Goal: Information Seeking & Learning: Learn about a topic

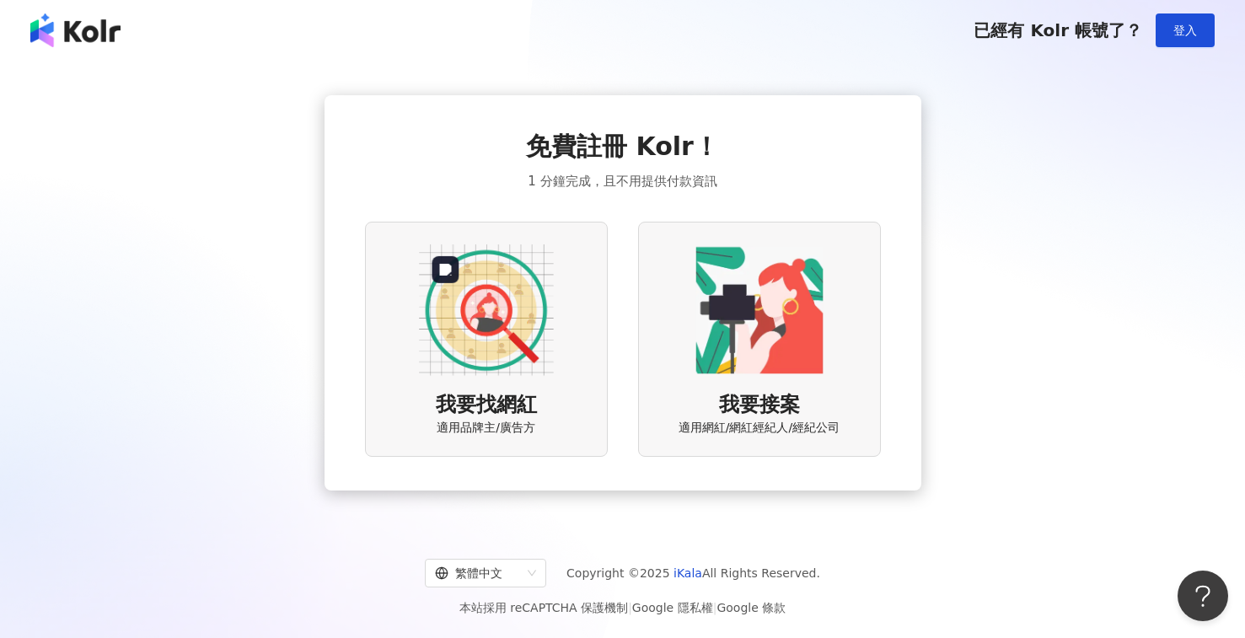
click at [497, 350] on img at bounding box center [486, 310] width 135 height 135
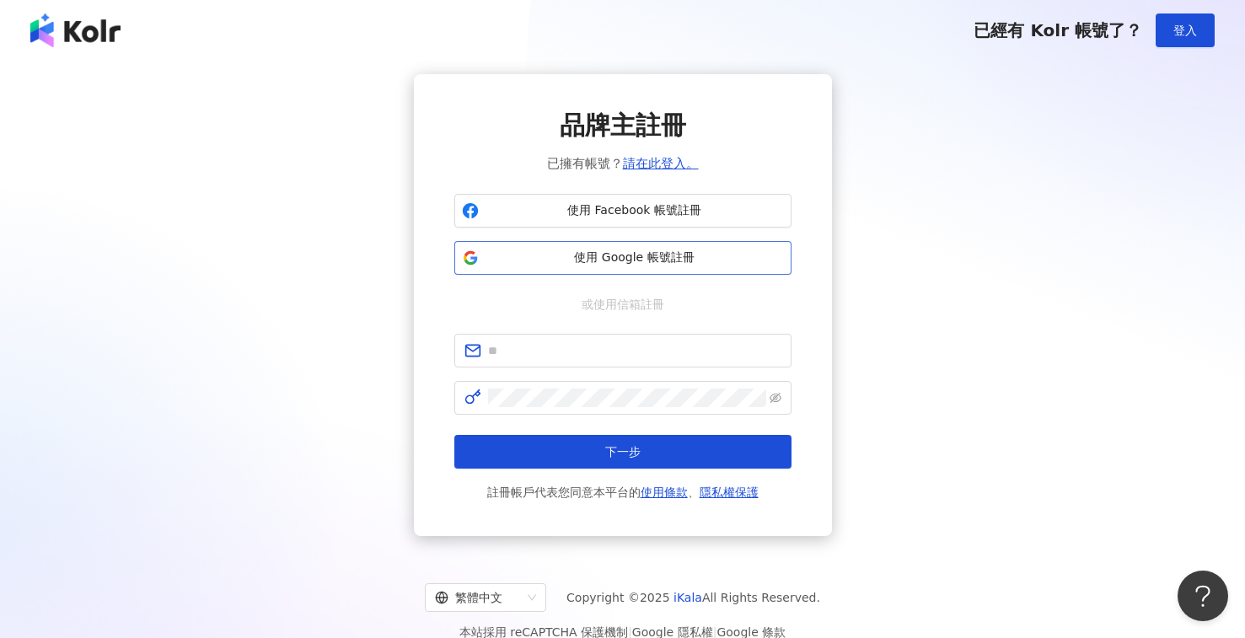
click at [600, 255] on span "使用 Google 帳號註冊" at bounding box center [634, 257] width 298 height 17
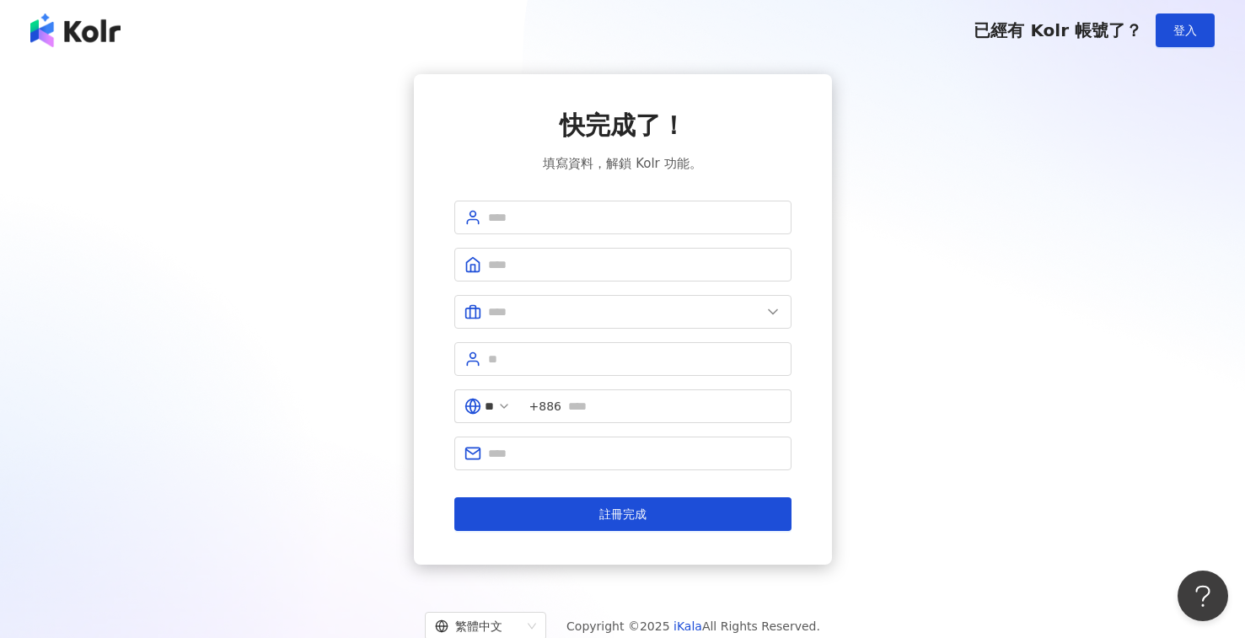
click at [78, 50] on div "已經有 Kolr 帳號了？ 登入" at bounding box center [622, 30] width 1245 height 61
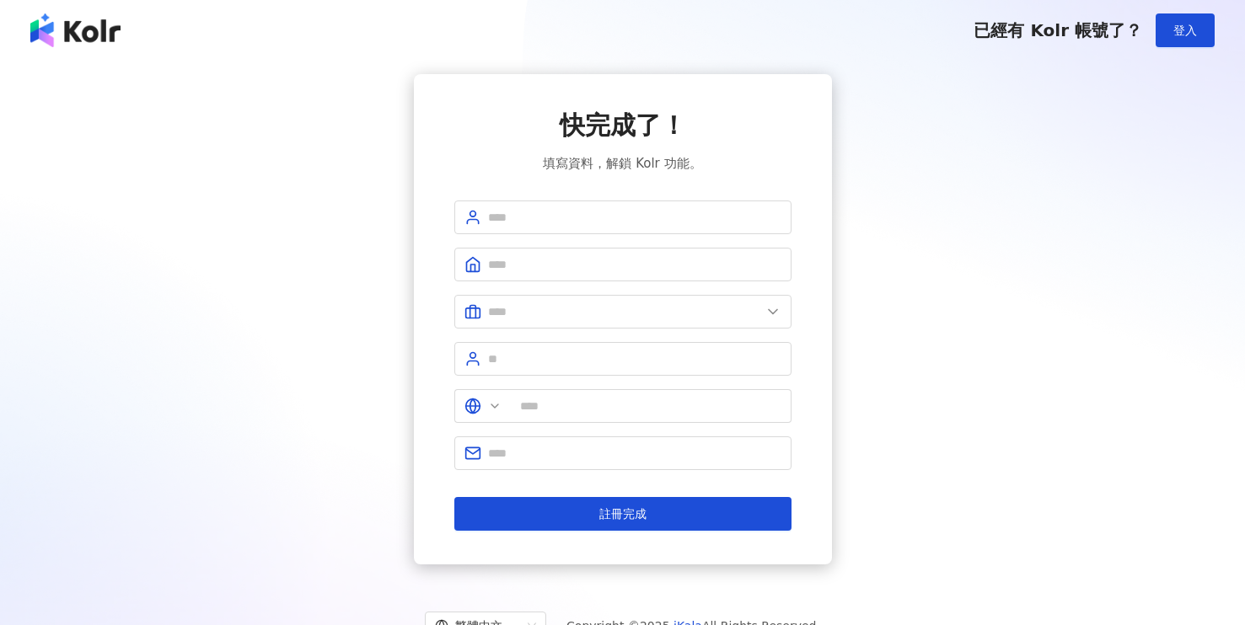
type input "**"
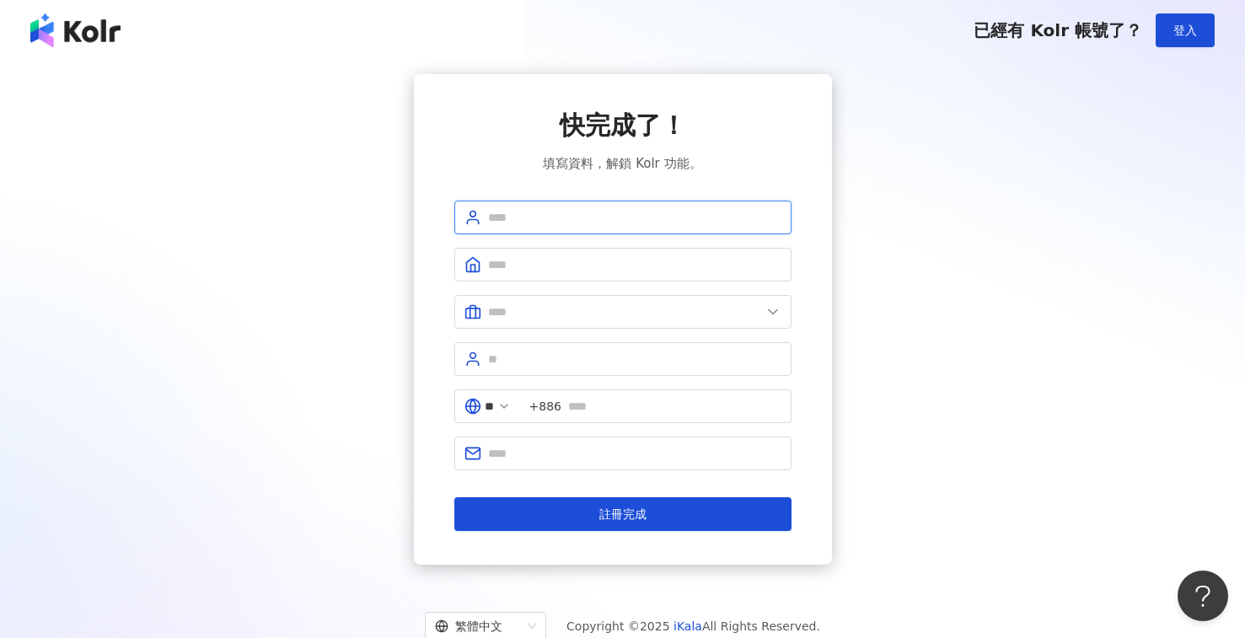
click at [528, 209] on input "text" at bounding box center [634, 217] width 293 height 19
type input "**********"
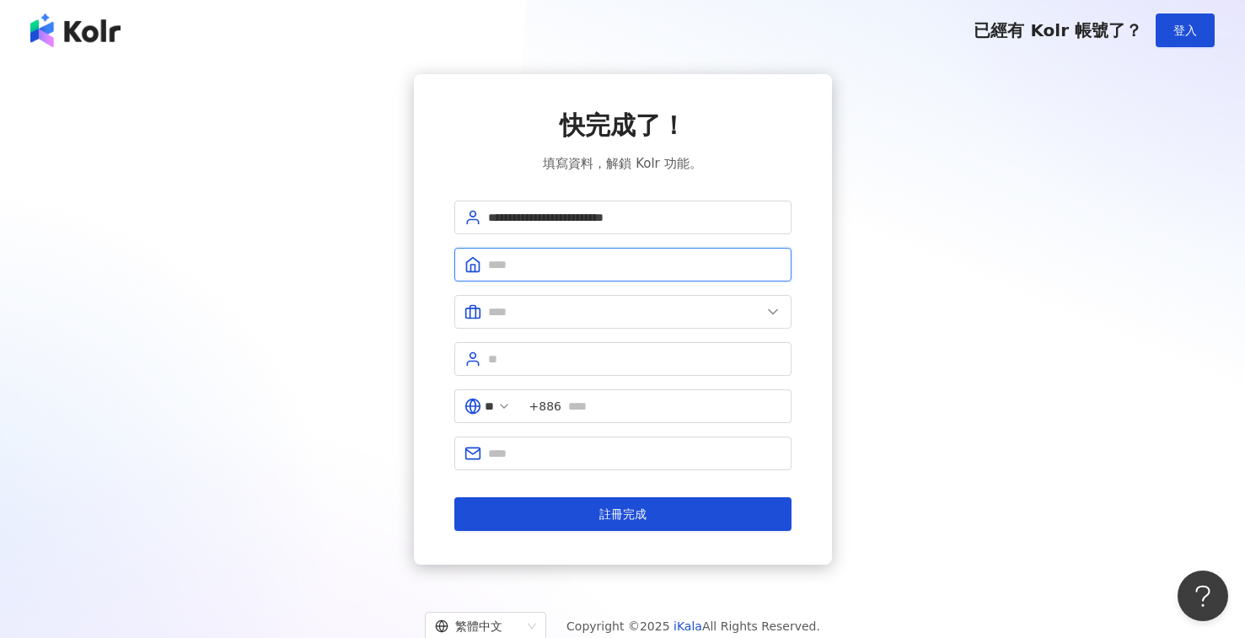
click at [523, 264] on input "text" at bounding box center [634, 264] width 293 height 19
click at [528, 264] on input "text" at bounding box center [634, 264] width 293 height 19
click at [492, 256] on input "text" at bounding box center [634, 264] width 293 height 19
type input "*"
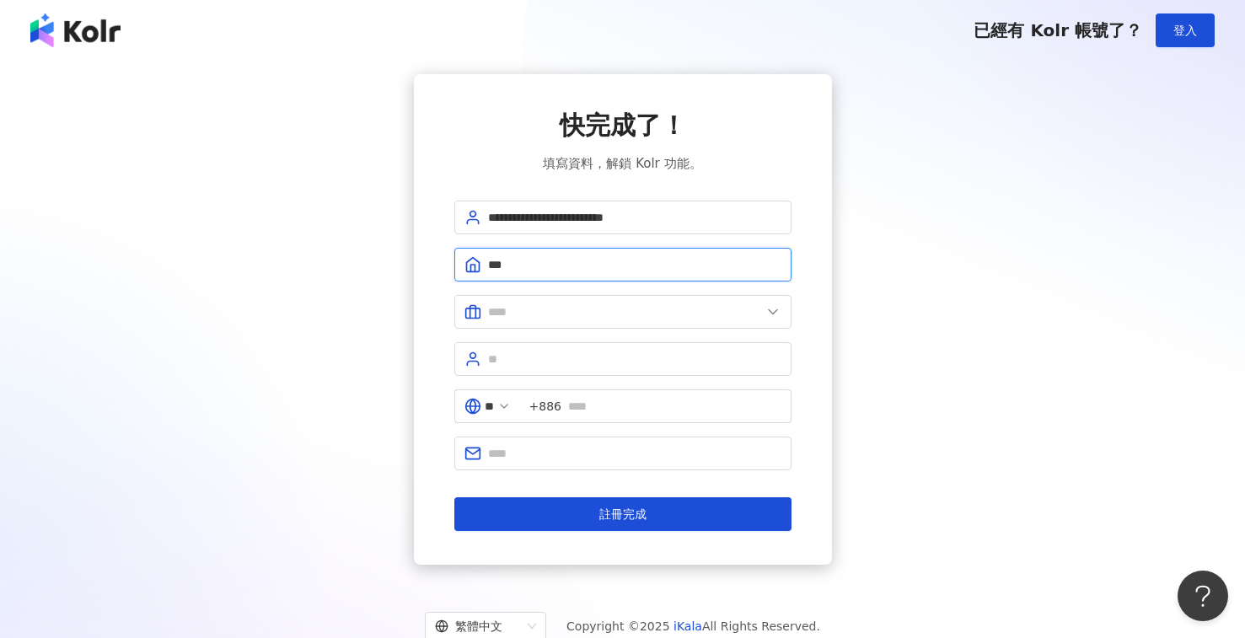
type input "*"
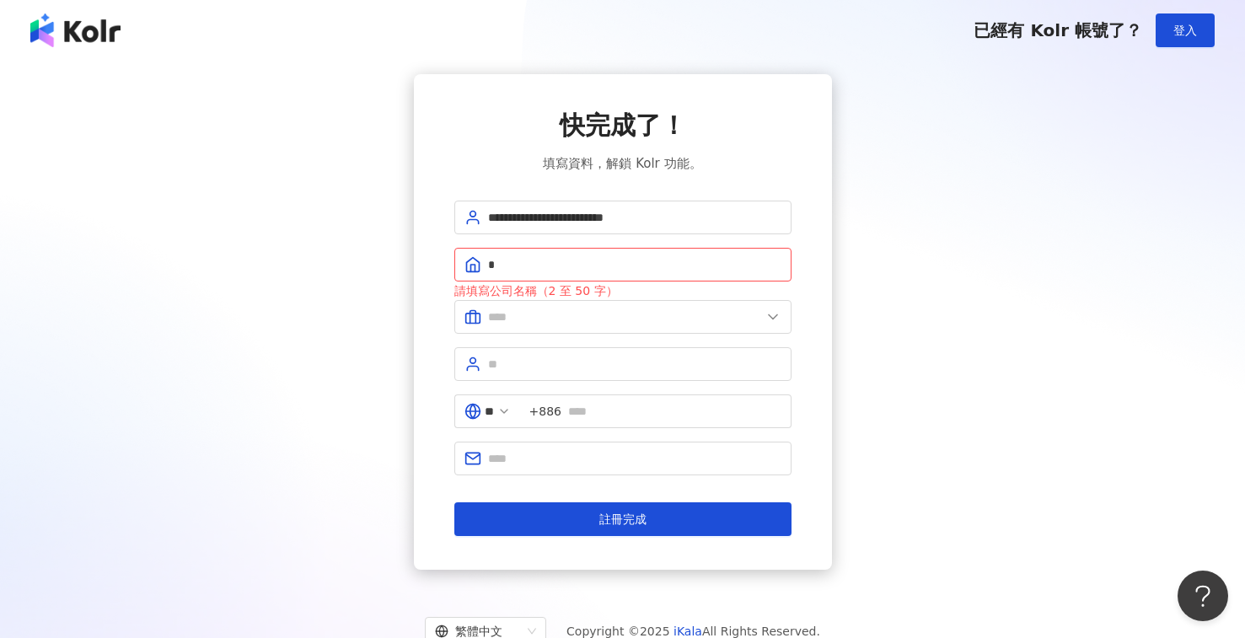
click at [69, 34] on img at bounding box center [75, 30] width 90 height 34
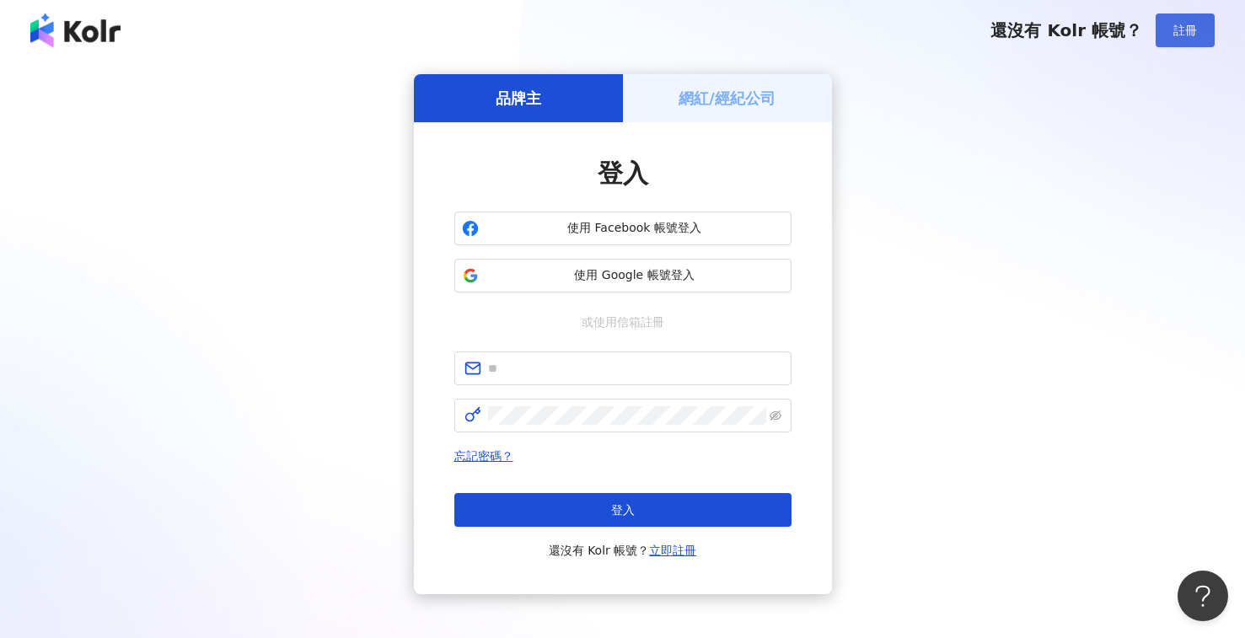
click at [1192, 30] on span "註冊" at bounding box center [1185, 30] width 24 height 13
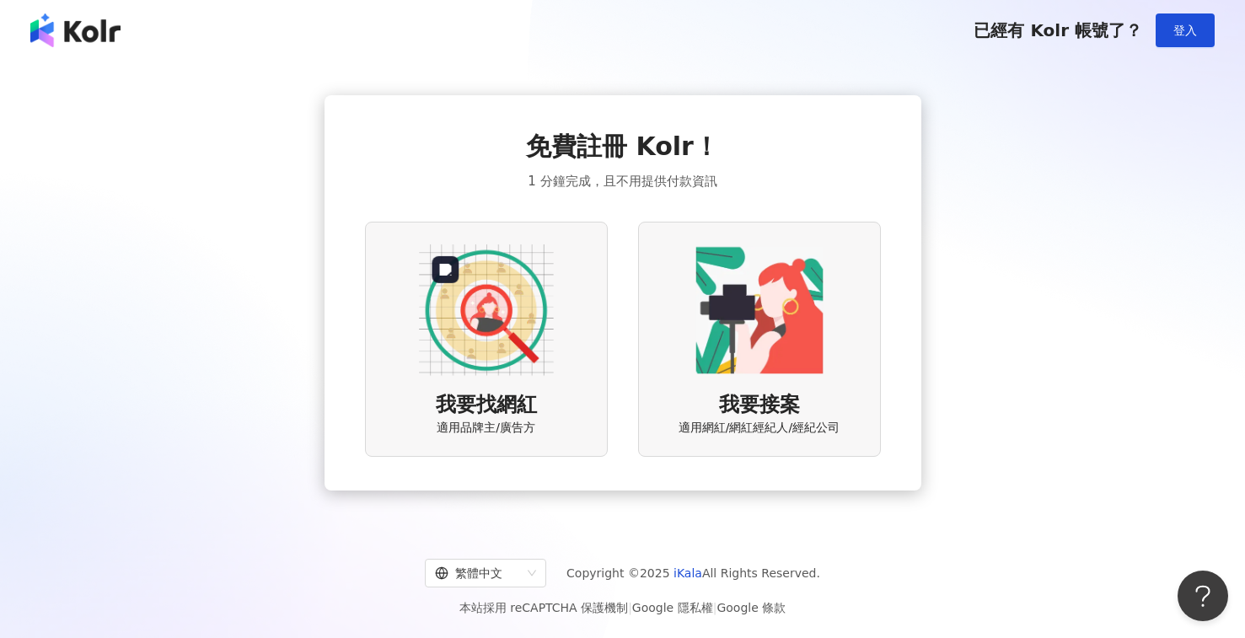
click at [491, 344] on img at bounding box center [486, 310] width 135 height 135
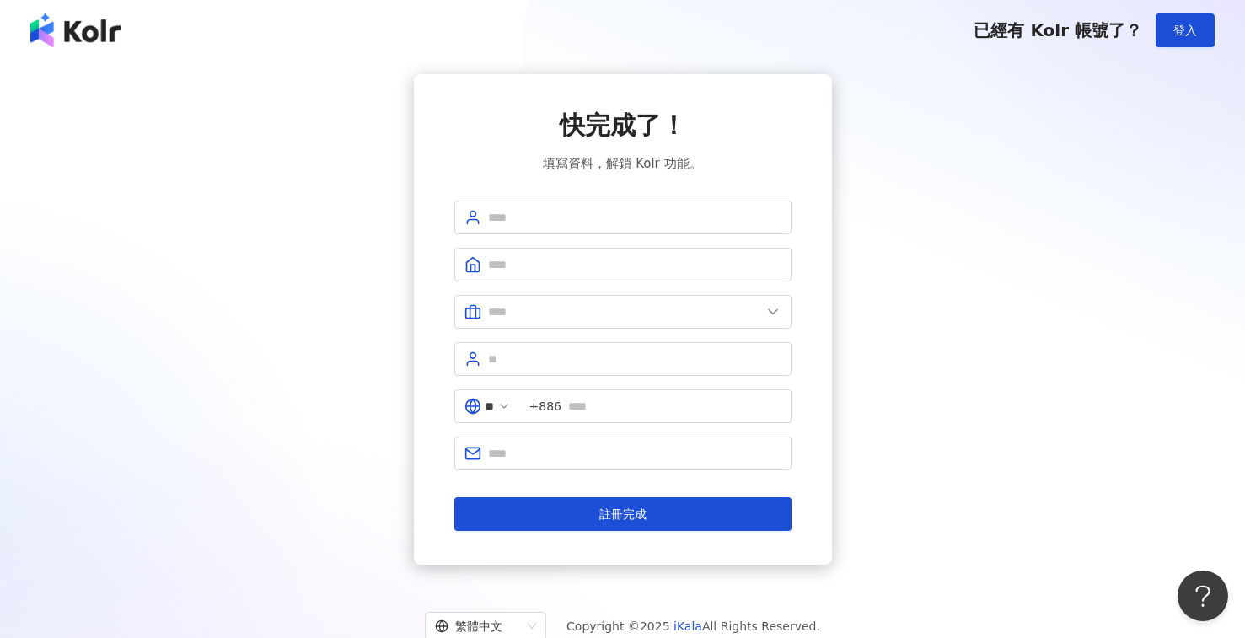
click at [64, 42] on img at bounding box center [75, 30] width 90 height 34
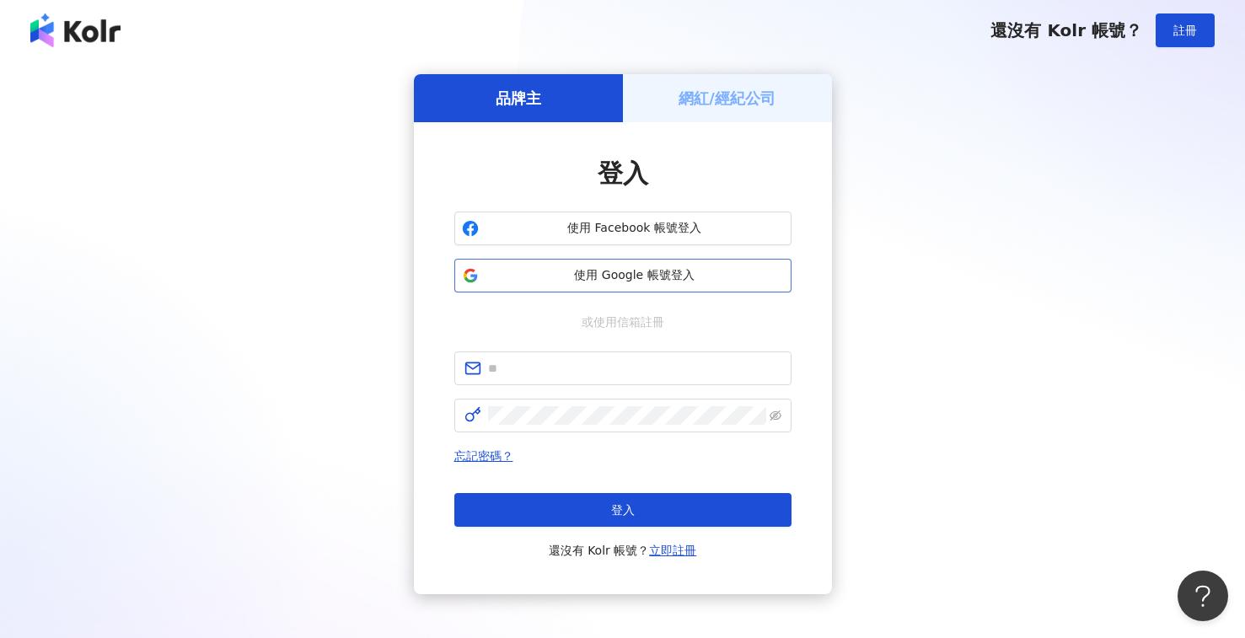
click at [654, 282] on span "使用 Google 帳號登入" at bounding box center [634, 275] width 298 height 17
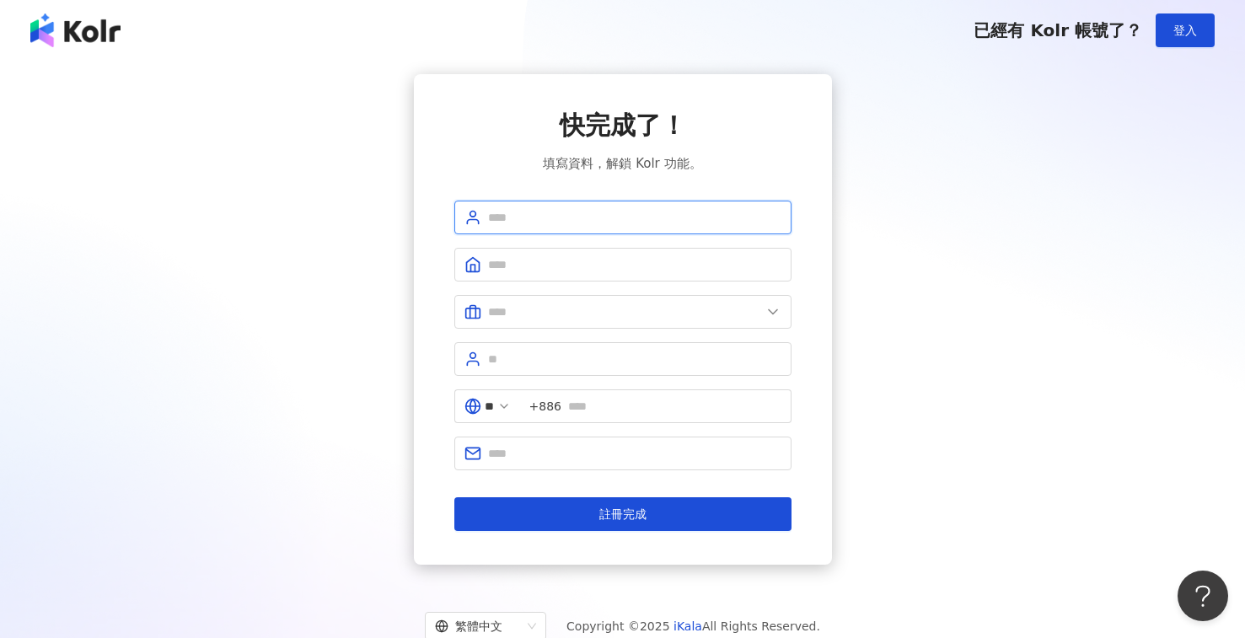
click at [580, 217] on input "text" at bounding box center [634, 217] width 293 height 19
click at [561, 208] on input "**********" at bounding box center [634, 217] width 293 height 19
click at [556, 212] on input "**********" at bounding box center [634, 217] width 293 height 19
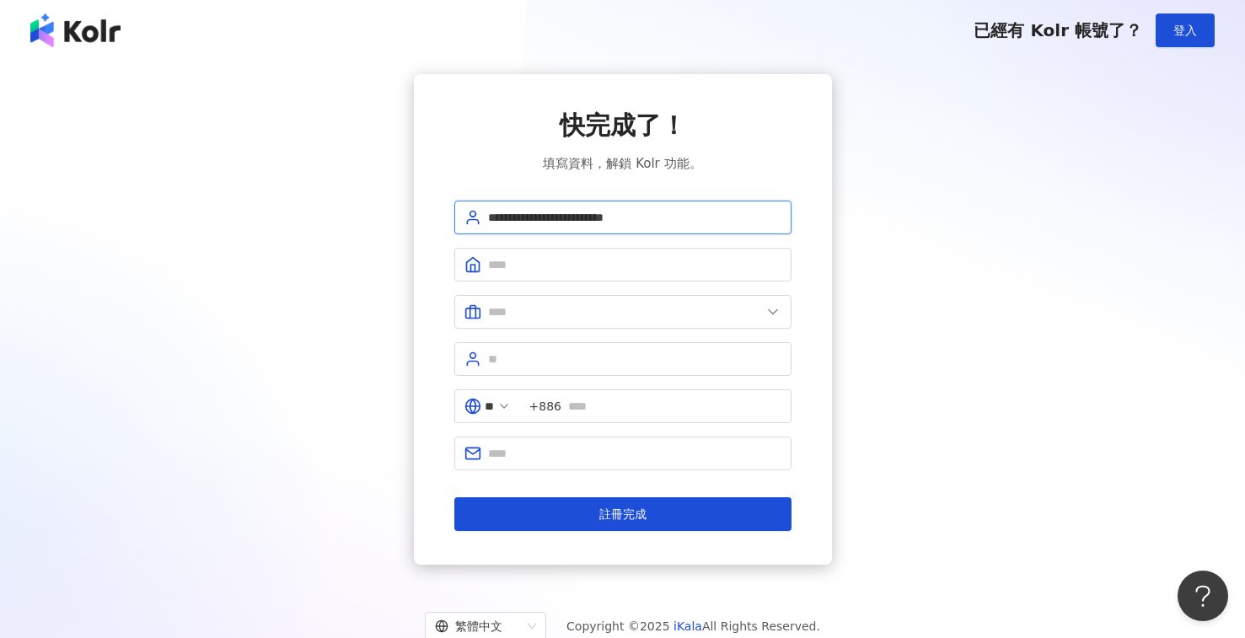
click at [622, 216] on input "**********" at bounding box center [634, 217] width 293 height 19
drag, startPoint x: 567, startPoint y: 217, endPoint x: 780, endPoint y: 225, distance: 213.4
click at [780, 227] on span "**********" at bounding box center [622, 218] width 337 height 34
type input "*"
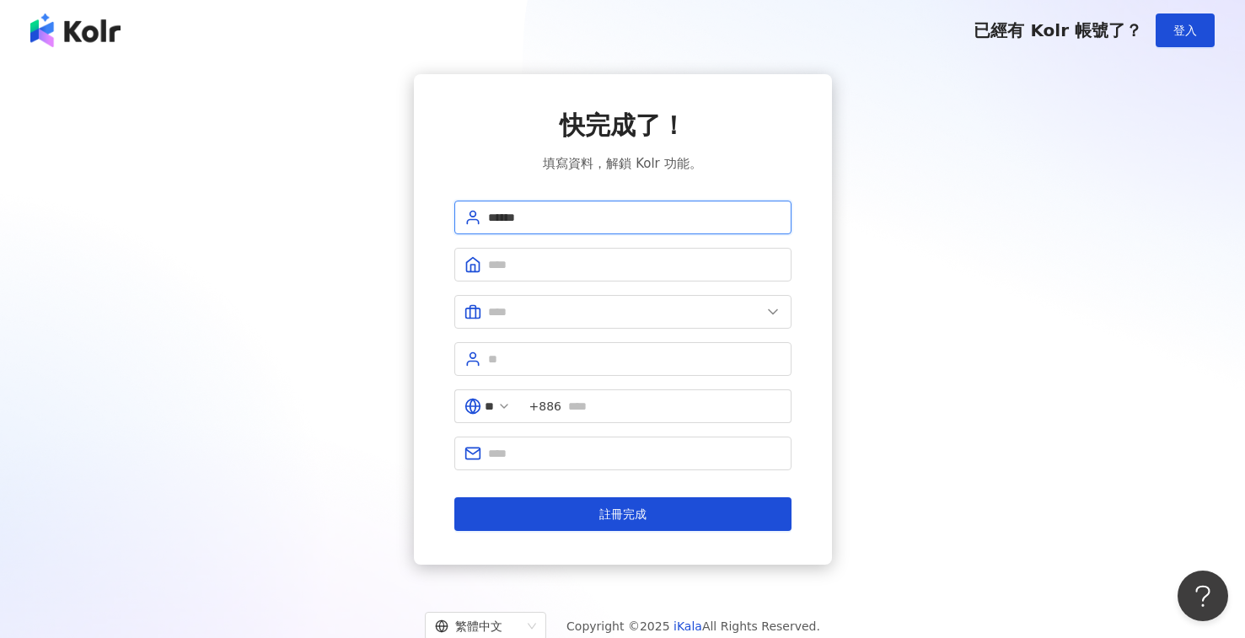
type input "******"
click at [917, 400] on div "快完成了！ 填寫資料，解鎖 Kolr 功能。 ****** ** +886 註冊完成" at bounding box center [622, 319] width 1204 height 491
click at [628, 272] on input "text" at bounding box center [634, 264] width 293 height 19
type input "*"
type input "*****"
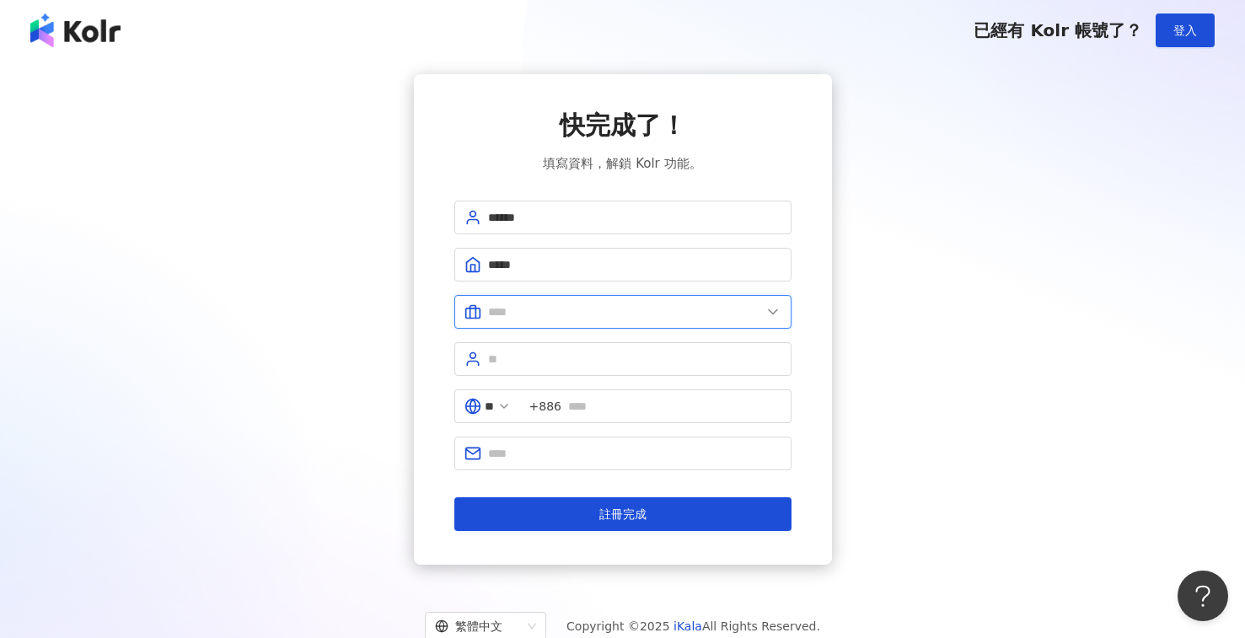
click at [523, 306] on input "text" at bounding box center [624, 312] width 273 height 19
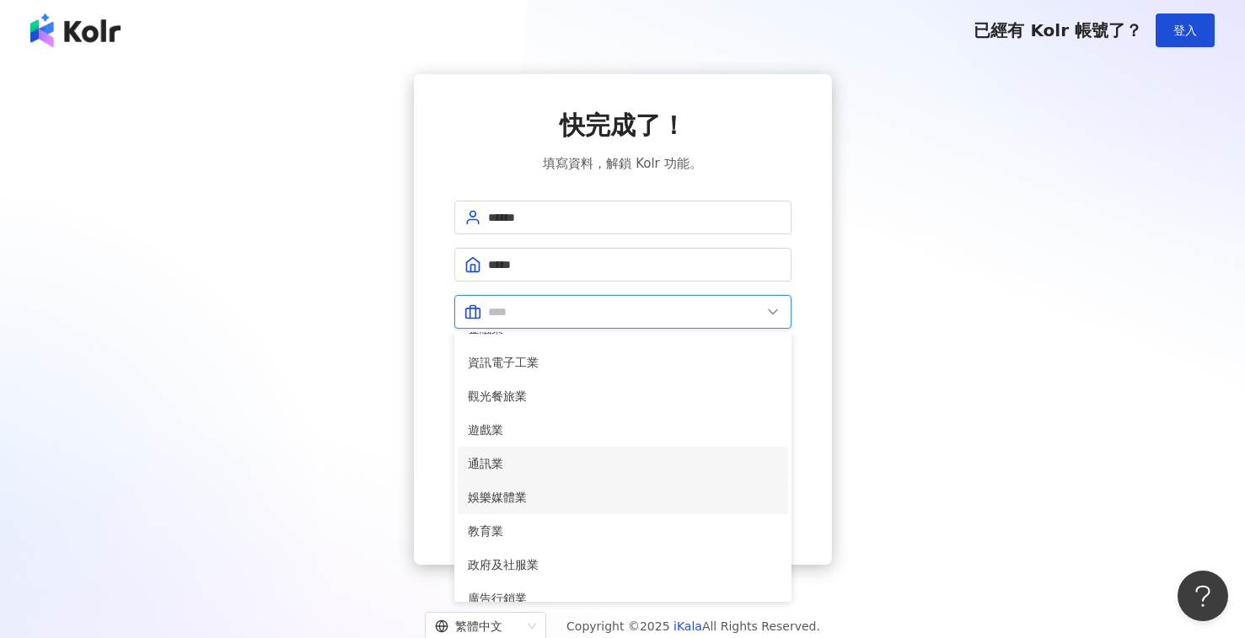
scroll to position [197, 0]
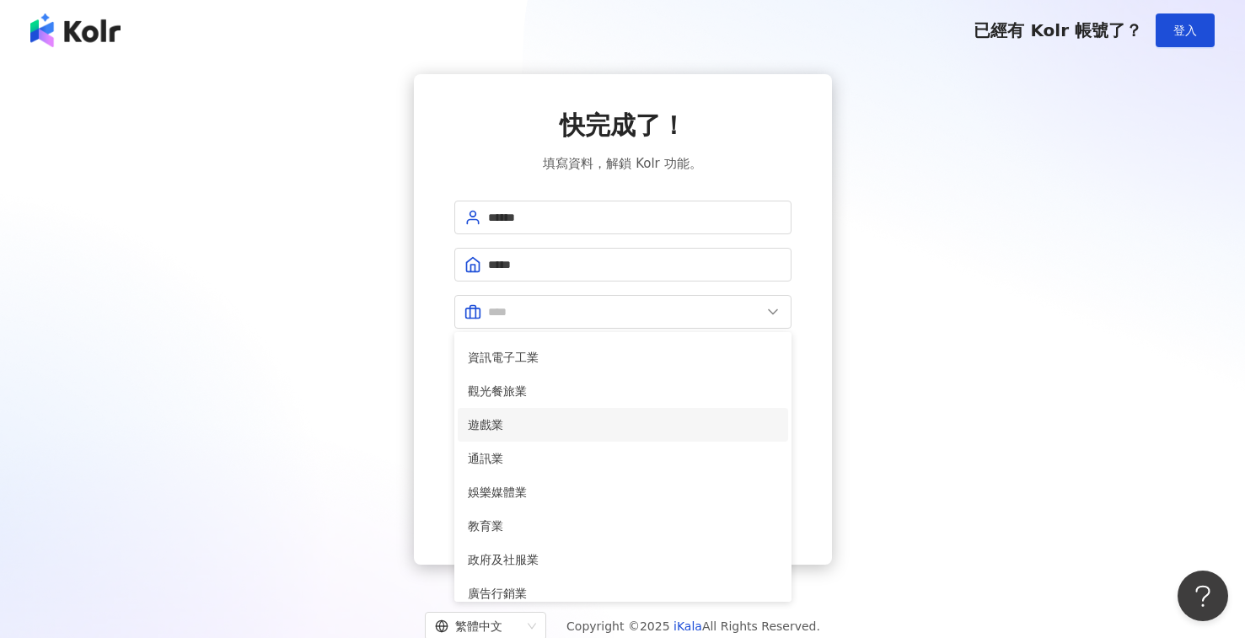
click at [497, 430] on span "遊戲業" at bounding box center [623, 425] width 310 height 19
type input "***"
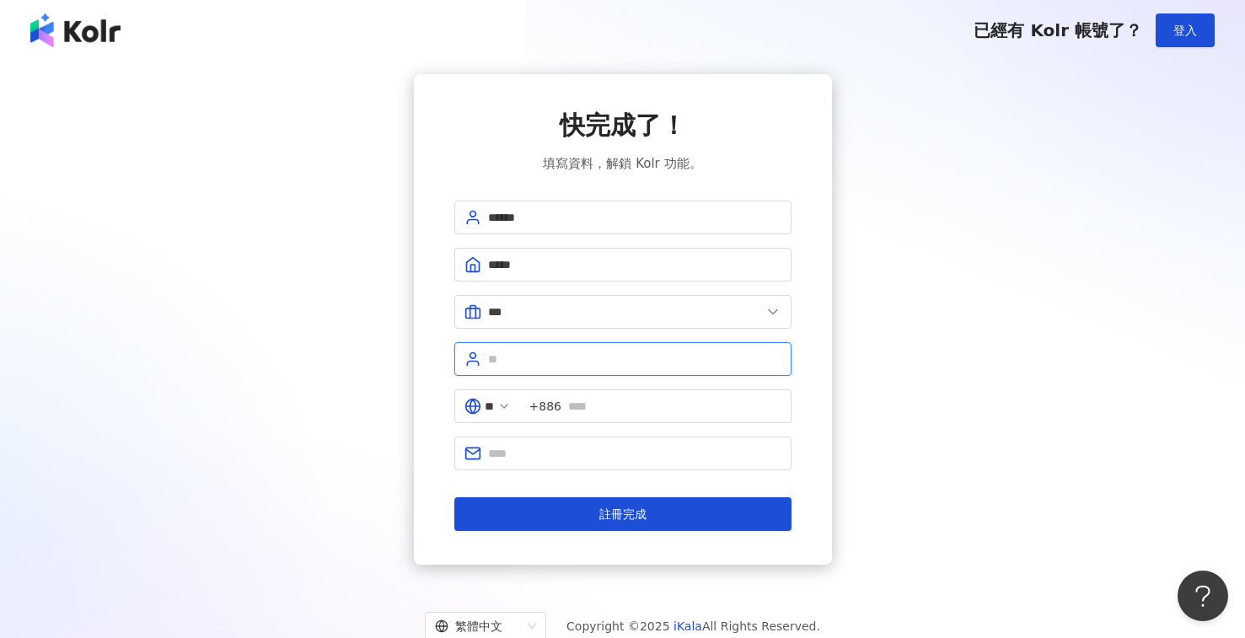
click at [531, 361] on input "text" at bounding box center [634, 359] width 293 height 19
type input "**"
click at [551, 464] on span at bounding box center [622, 454] width 337 height 34
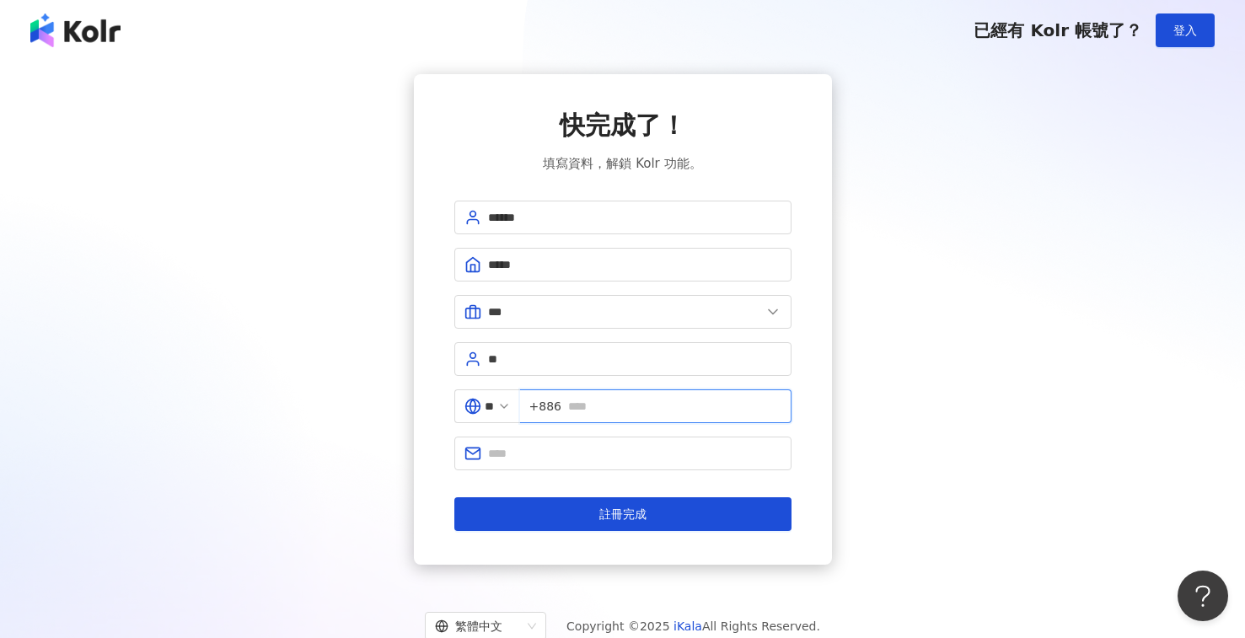
click at [630, 404] on input "text" at bounding box center [674, 406] width 213 height 19
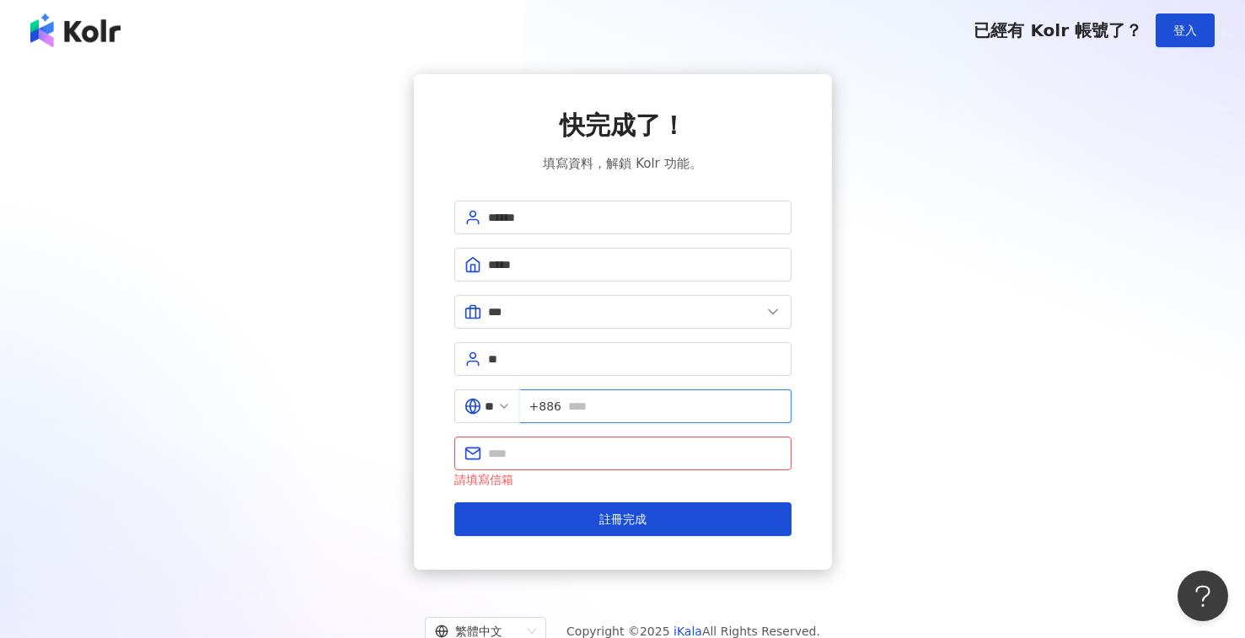
type input "*********"
click at [601, 455] on input "text" at bounding box center [634, 453] width 293 height 19
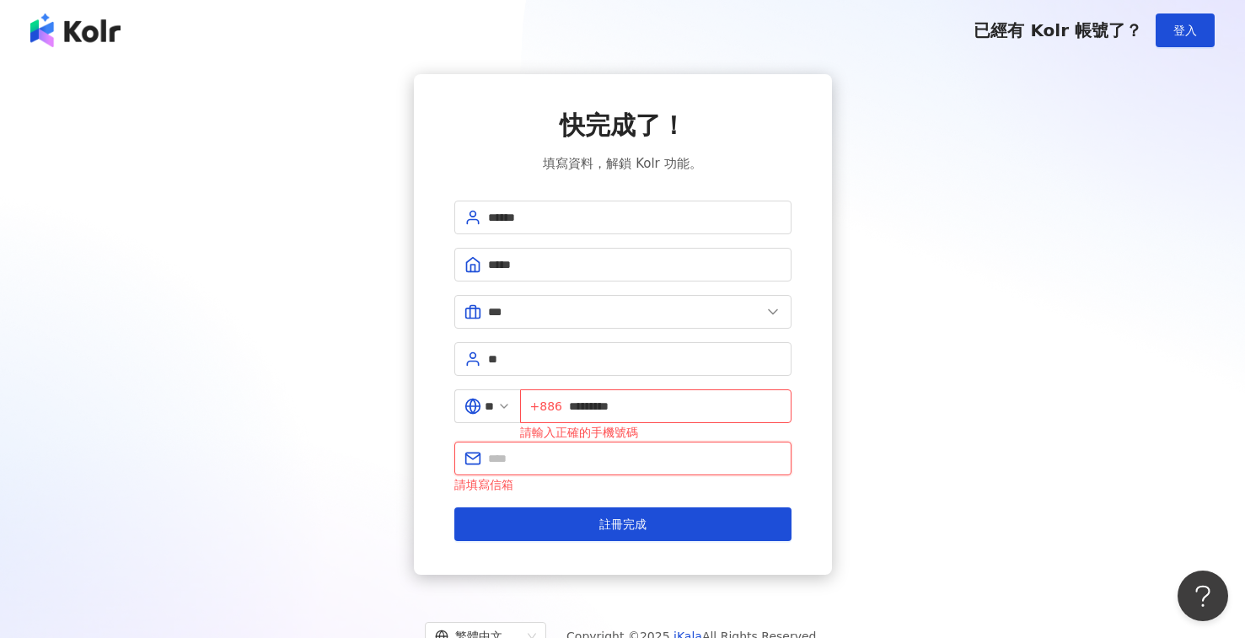
type input "**********"
click at [603, 409] on input "*********" at bounding box center [675, 406] width 212 height 19
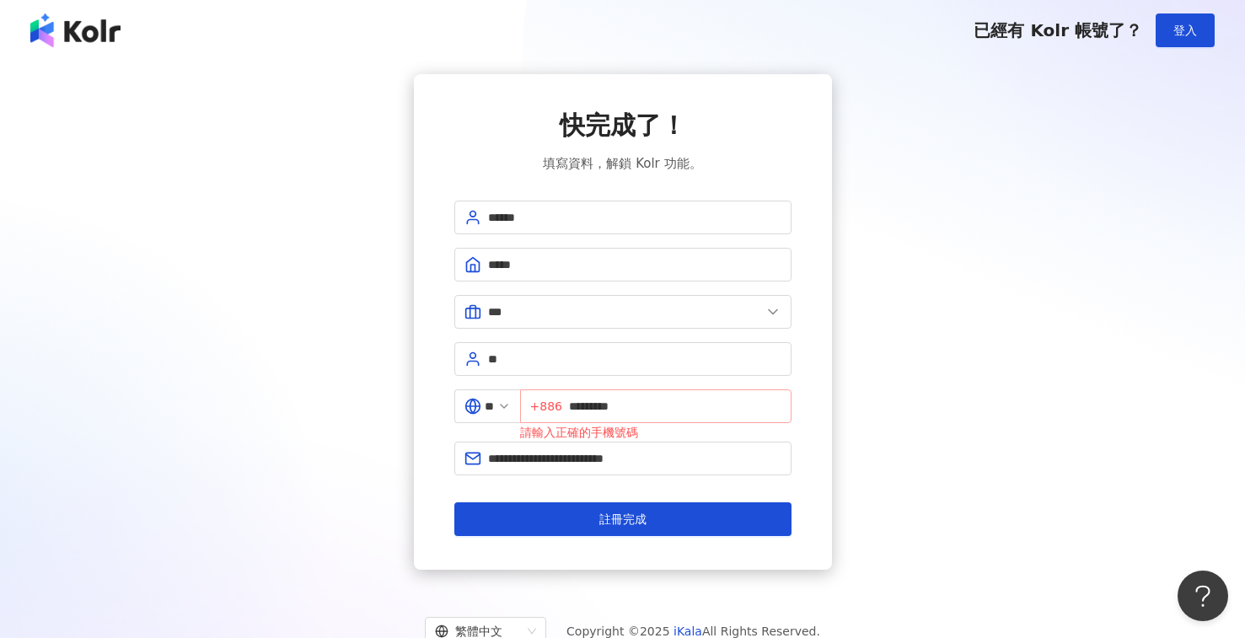
click at [574, 402] on span "+886 *********" at bounding box center [655, 406] width 271 height 34
click at [582, 404] on input "*********" at bounding box center [675, 406] width 212 height 19
type input "**********"
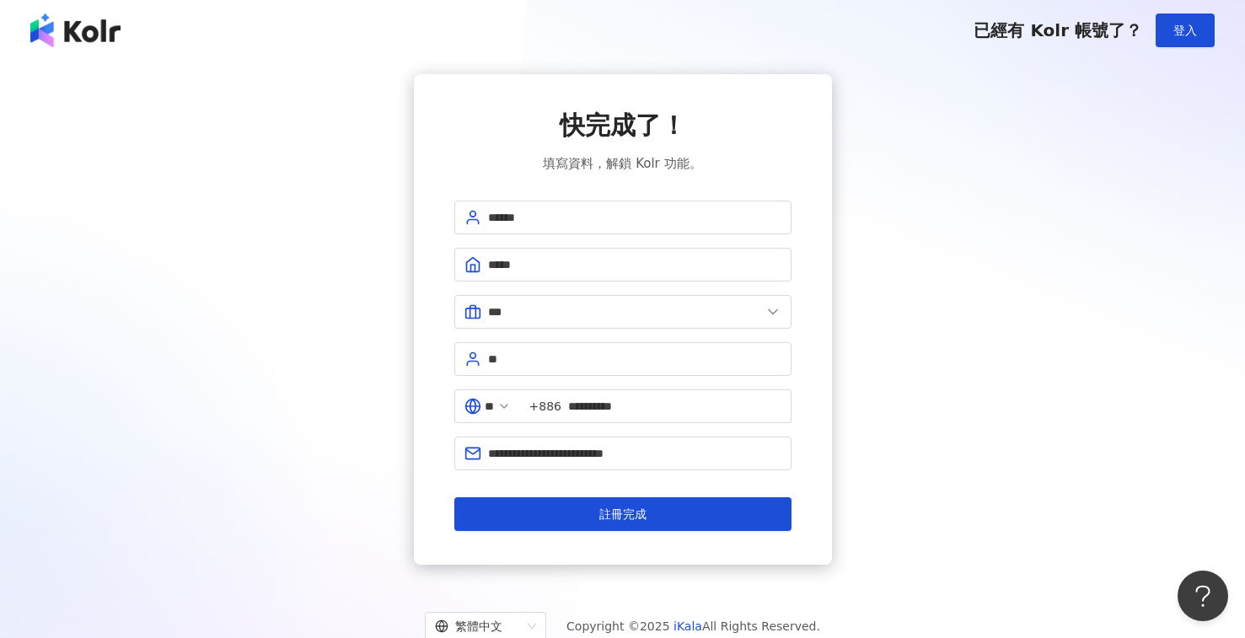
click at [887, 442] on div "**********" at bounding box center [622, 319] width 1204 height 491
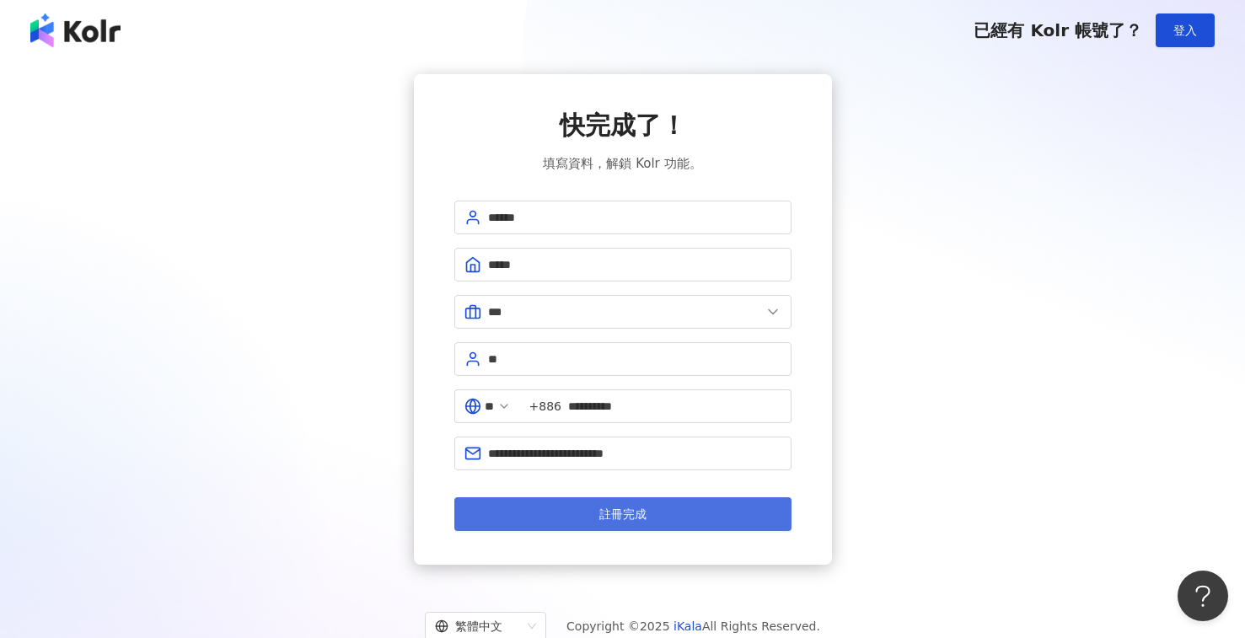
click at [631, 518] on span "註冊完成" at bounding box center [622, 513] width 47 height 13
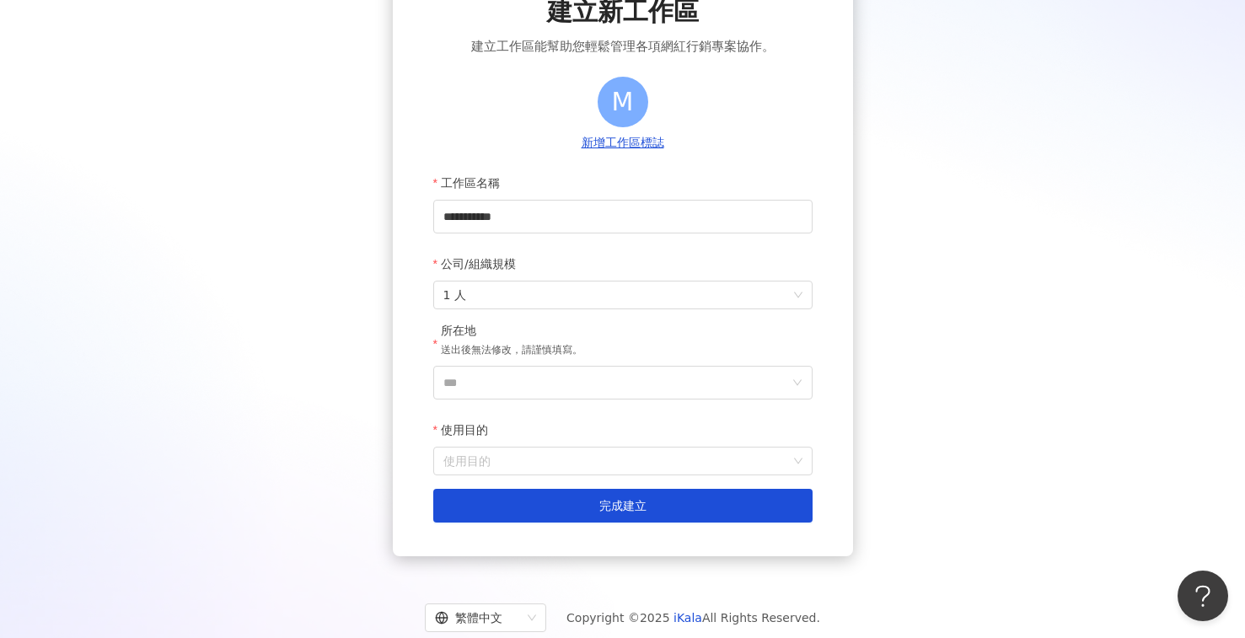
scroll to position [85, 0]
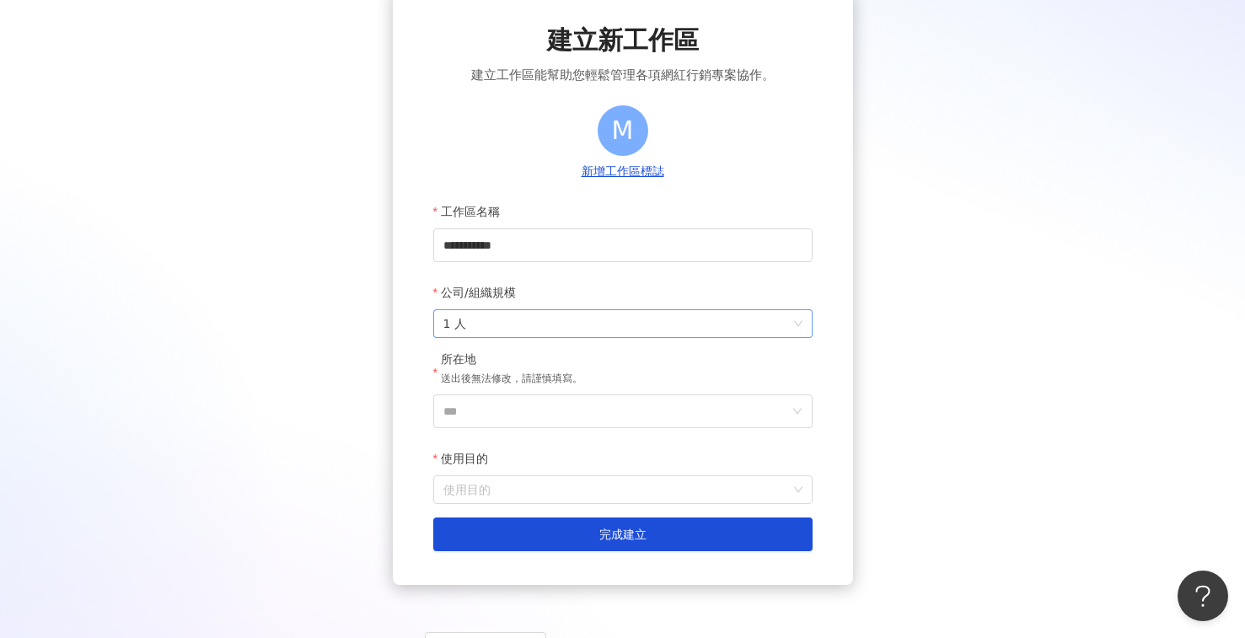
click at [678, 326] on span "1 人" at bounding box center [622, 323] width 359 height 27
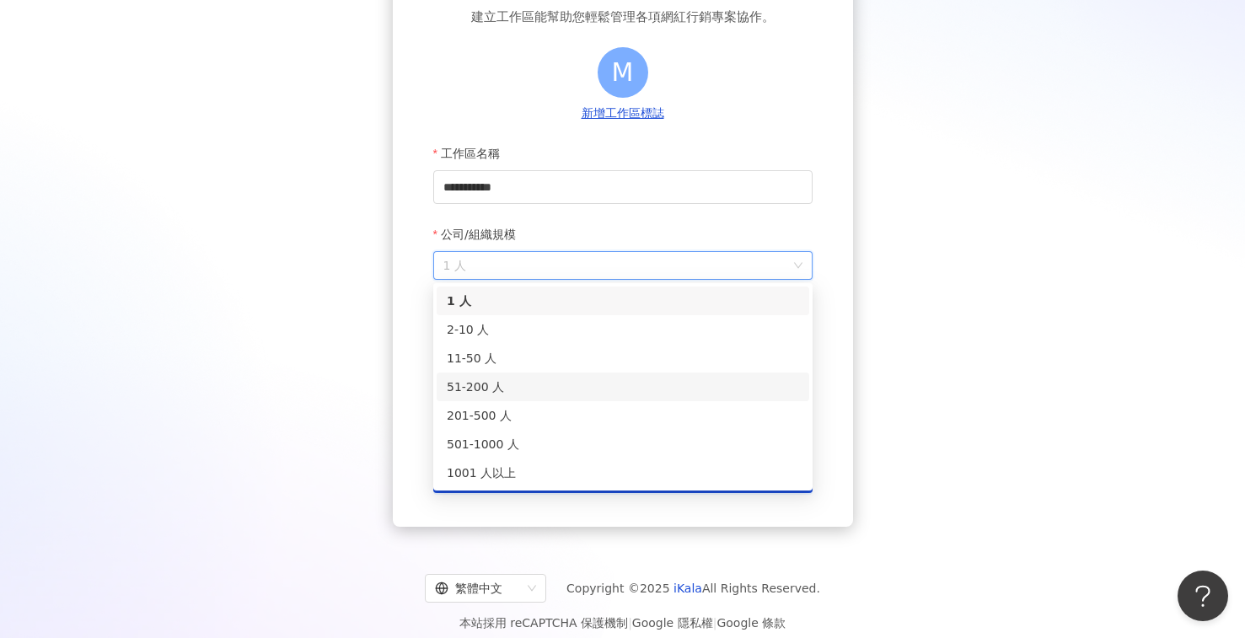
scroll to position [158, 0]
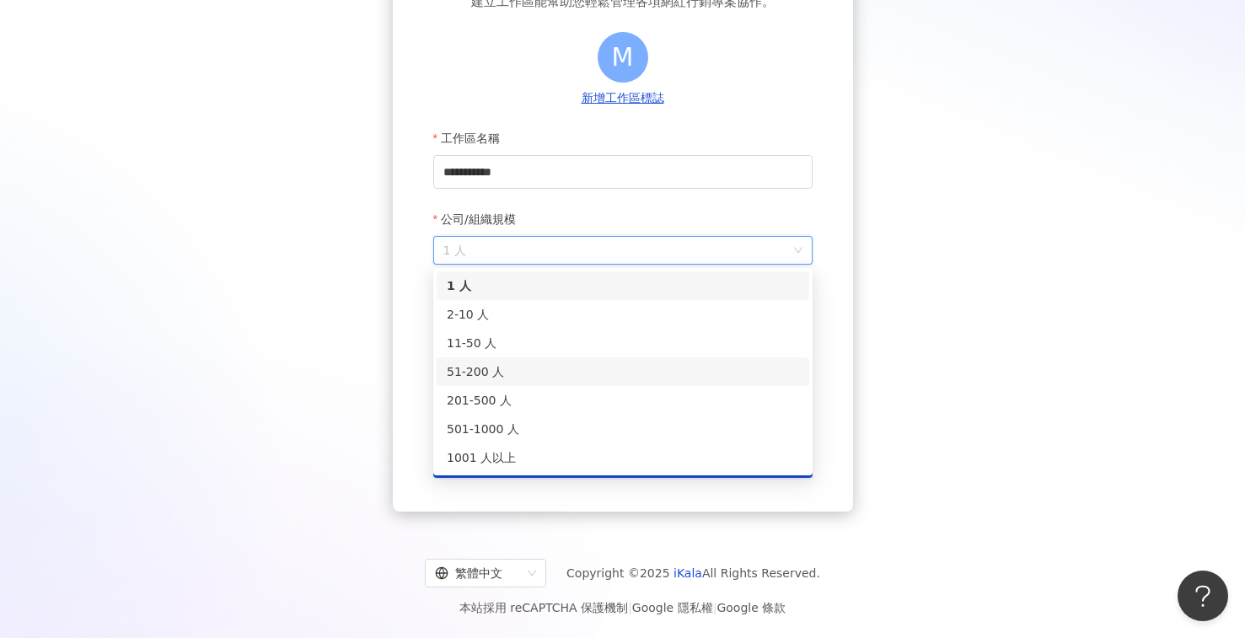
click at [475, 372] on div "51-200 人" at bounding box center [623, 371] width 352 height 19
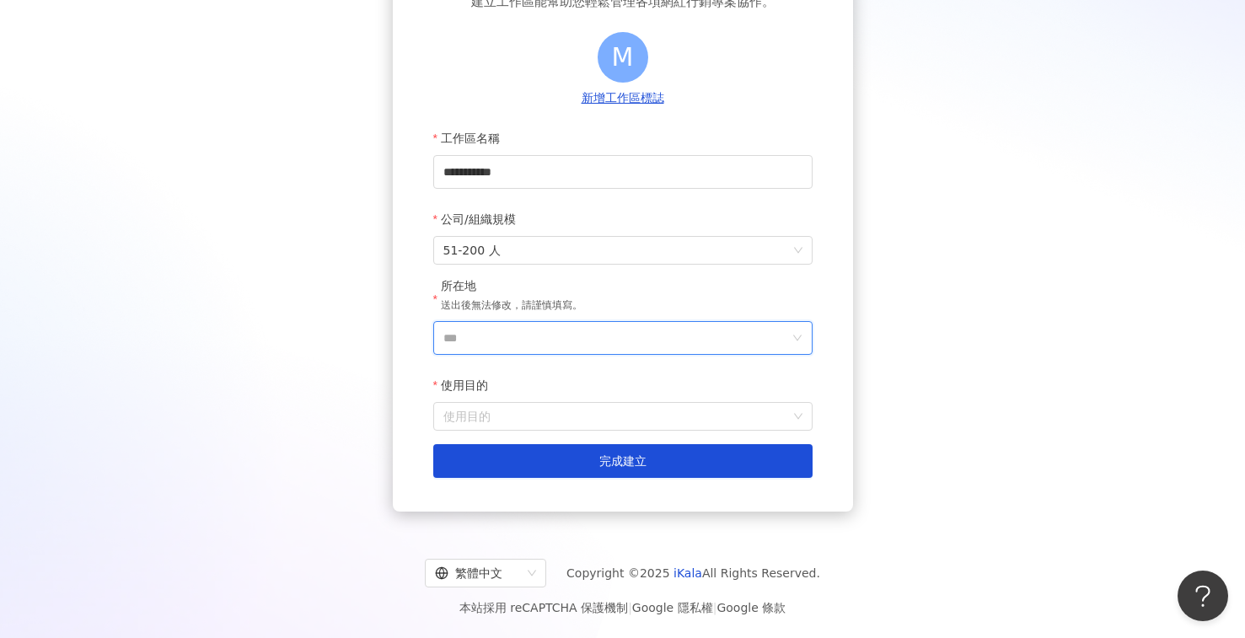
click at [502, 328] on input "***" at bounding box center [616, 338] width 346 height 32
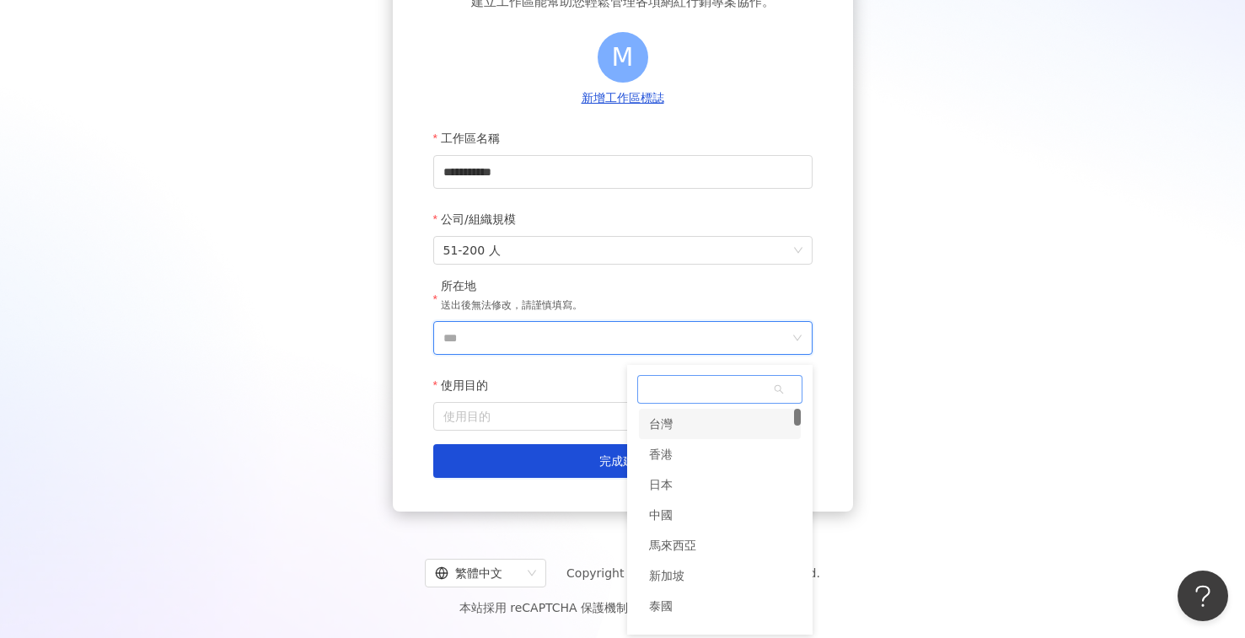
click at [691, 422] on div "台灣" at bounding box center [720, 424] width 162 height 30
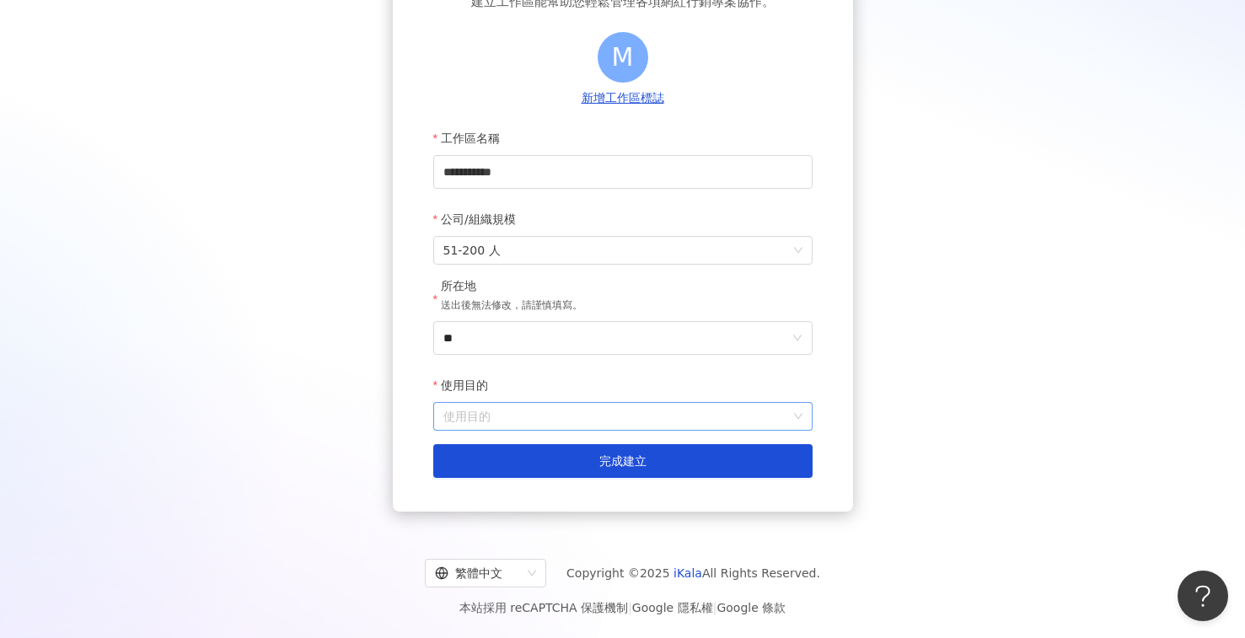
click at [550, 423] on input "使用目的" at bounding box center [622, 416] width 359 height 27
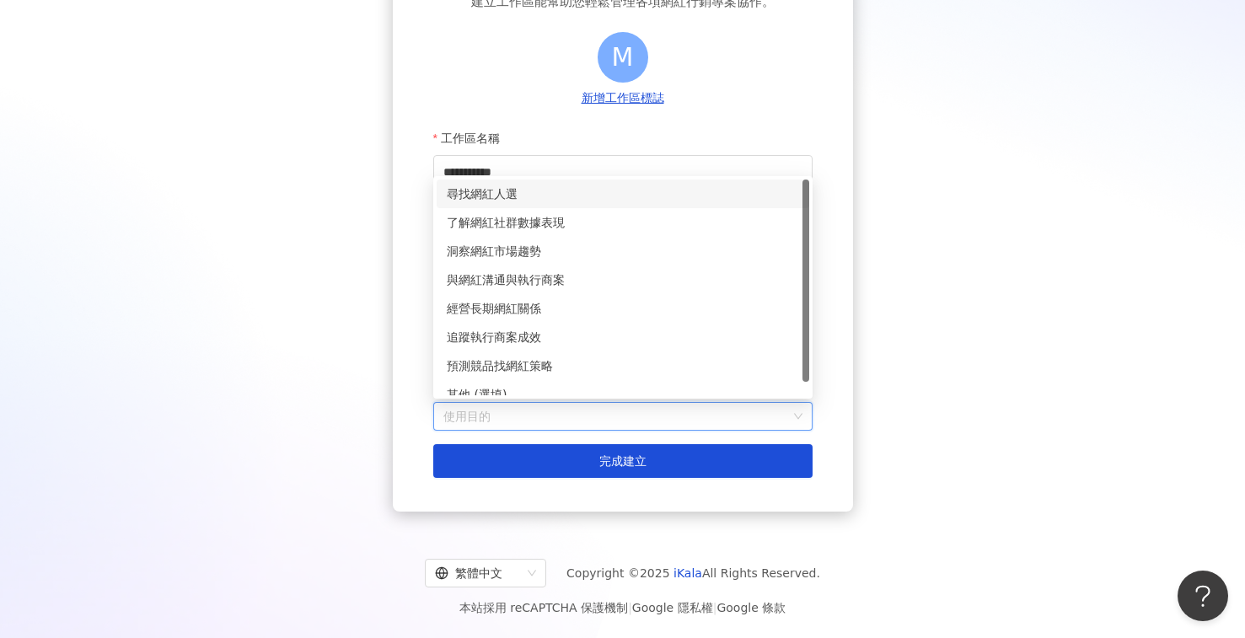
click at [506, 198] on div "尋找網紅人選" at bounding box center [623, 194] width 352 height 19
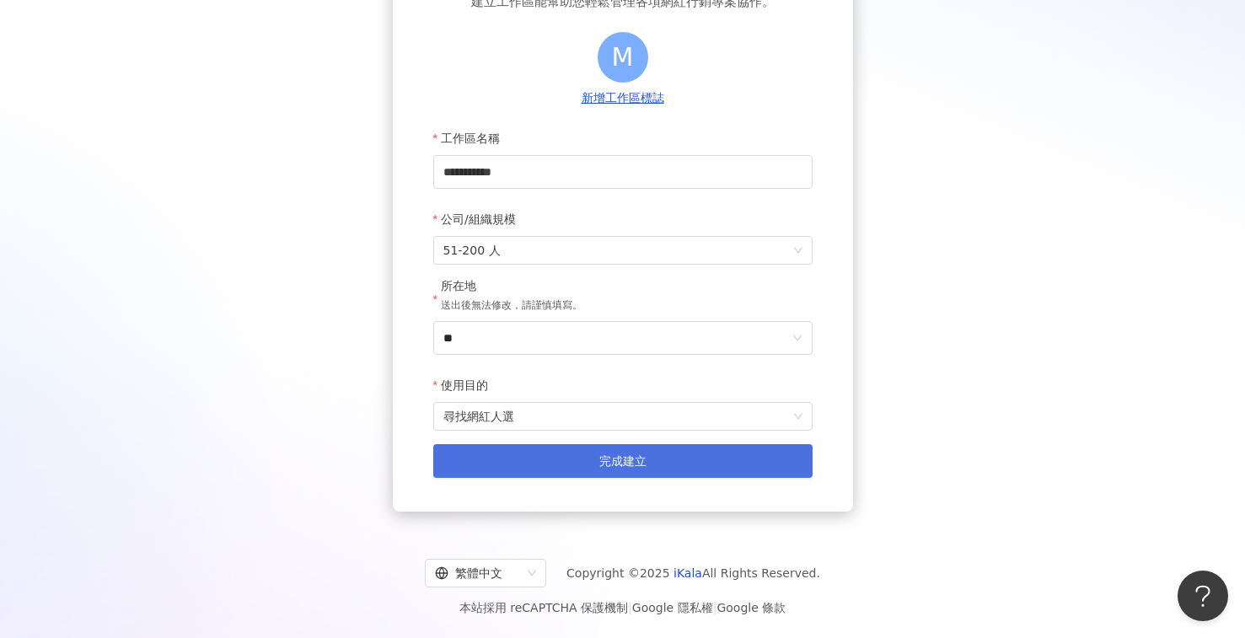
click at [618, 459] on span "完成建立" at bounding box center [622, 460] width 47 height 13
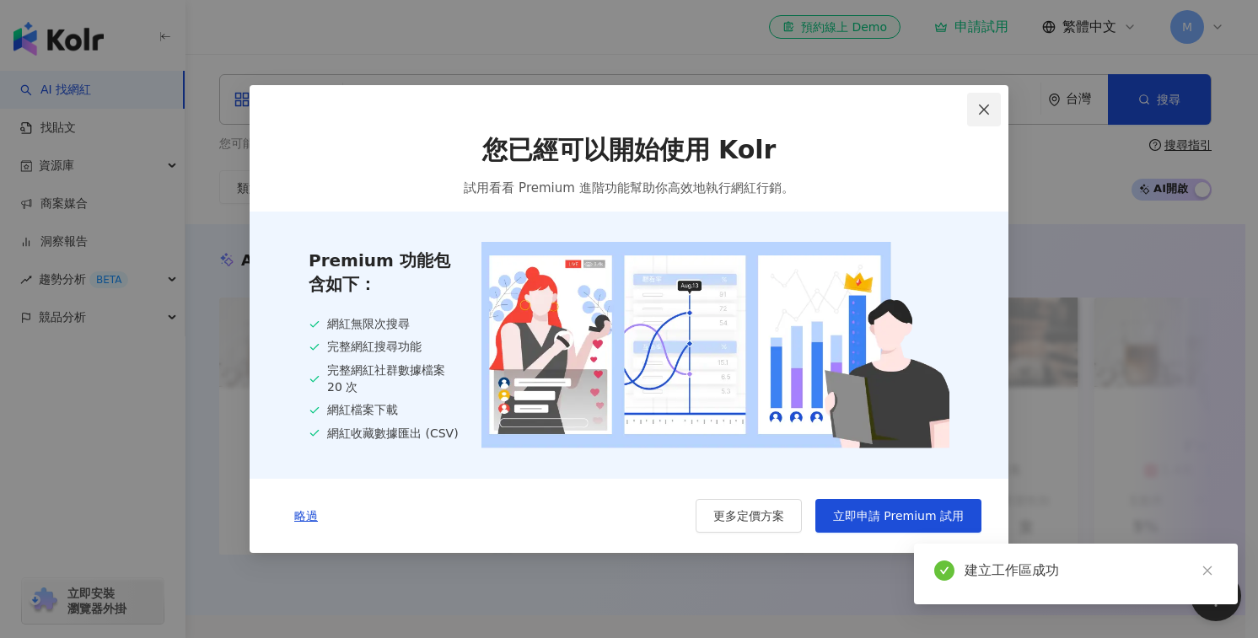
click at [988, 116] on button "Close" at bounding box center [984, 110] width 34 height 34
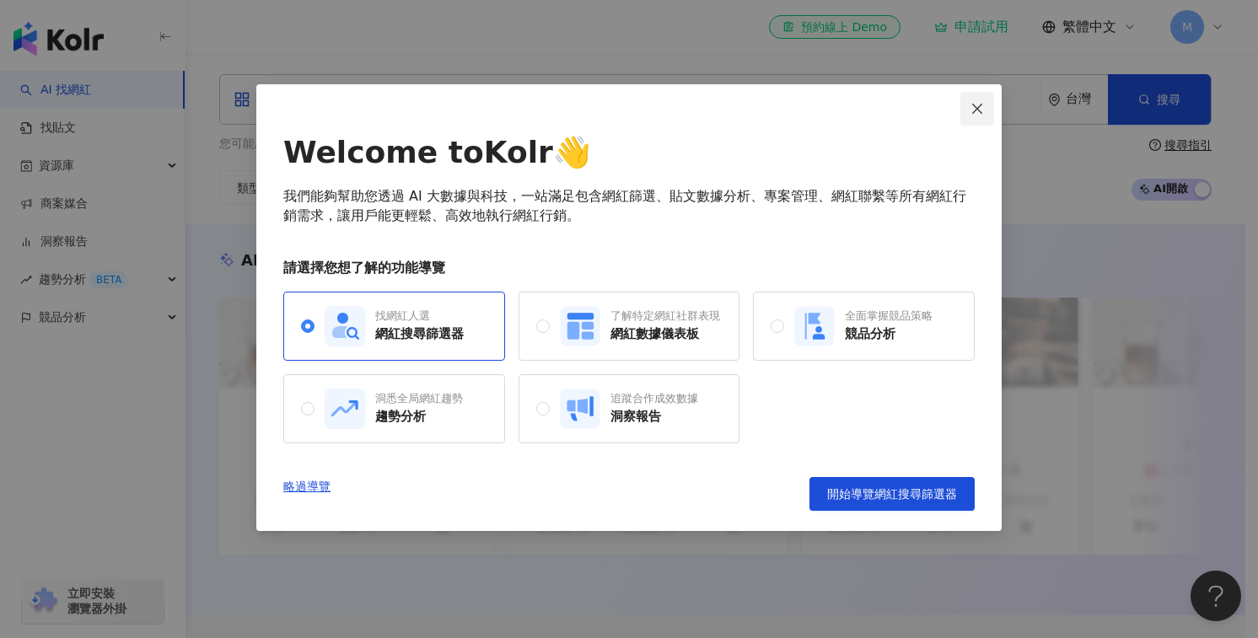
click at [979, 104] on icon "close" at bounding box center [976, 108] width 13 height 13
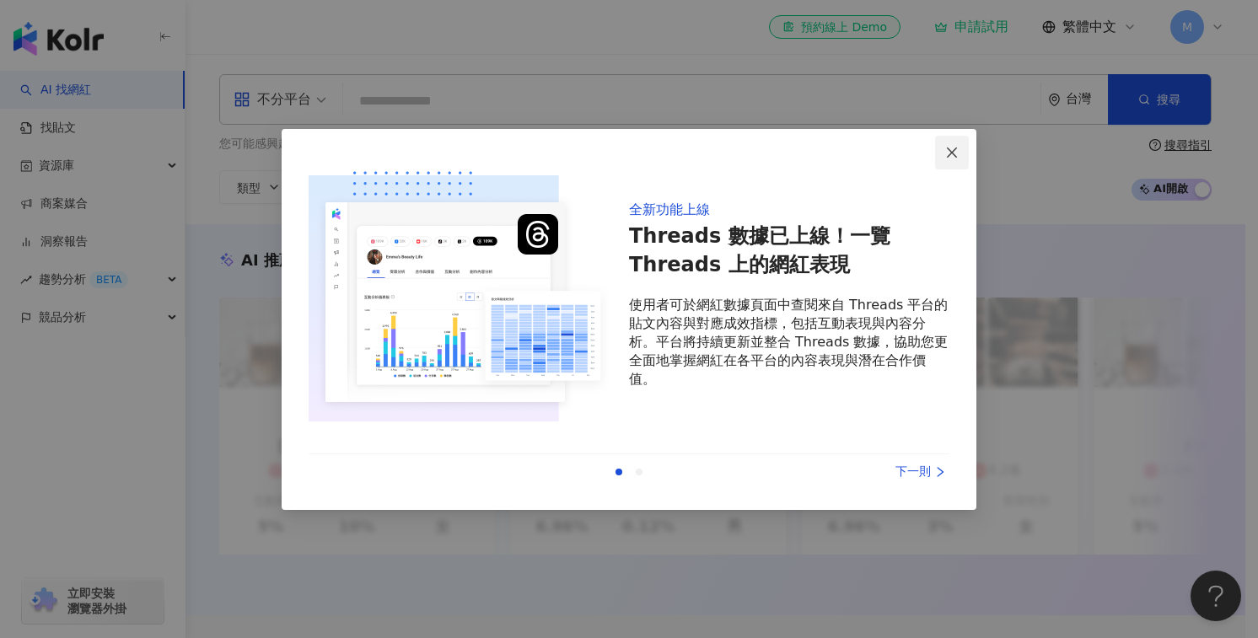
click at [956, 148] on icon "close" at bounding box center [952, 153] width 10 height 10
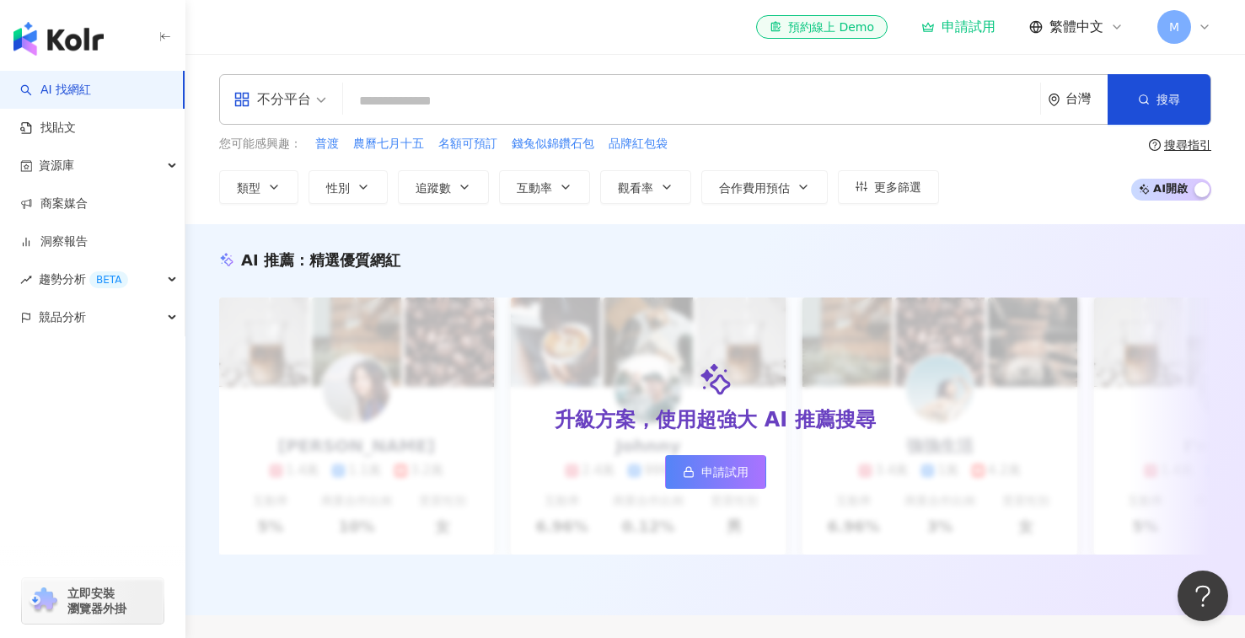
click at [1181, 30] on span "M" at bounding box center [1174, 27] width 34 height 34
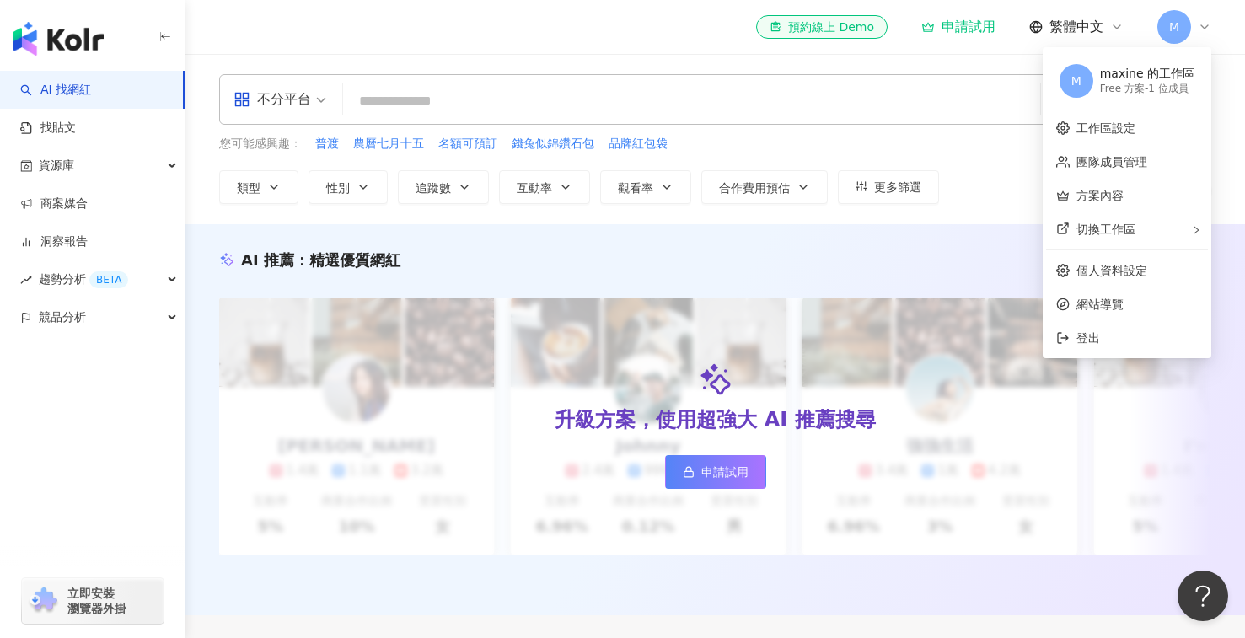
click at [1116, 83] on div "Free 方案 - 1 位成員" at bounding box center [1147, 89] width 94 height 14
click at [1089, 82] on span "M" at bounding box center [1076, 81] width 34 height 34
click at [1144, 79] on div "maxine 的工作區" at bounding box center [1147, 74] width 94 height 17
click at [1081, 82] on span "M" at bounding box center [1076, 81] width 10 height 19
click at [1099, 264] on link "個人資料設定" at bounding box center [1111, 270] width 71 height 13
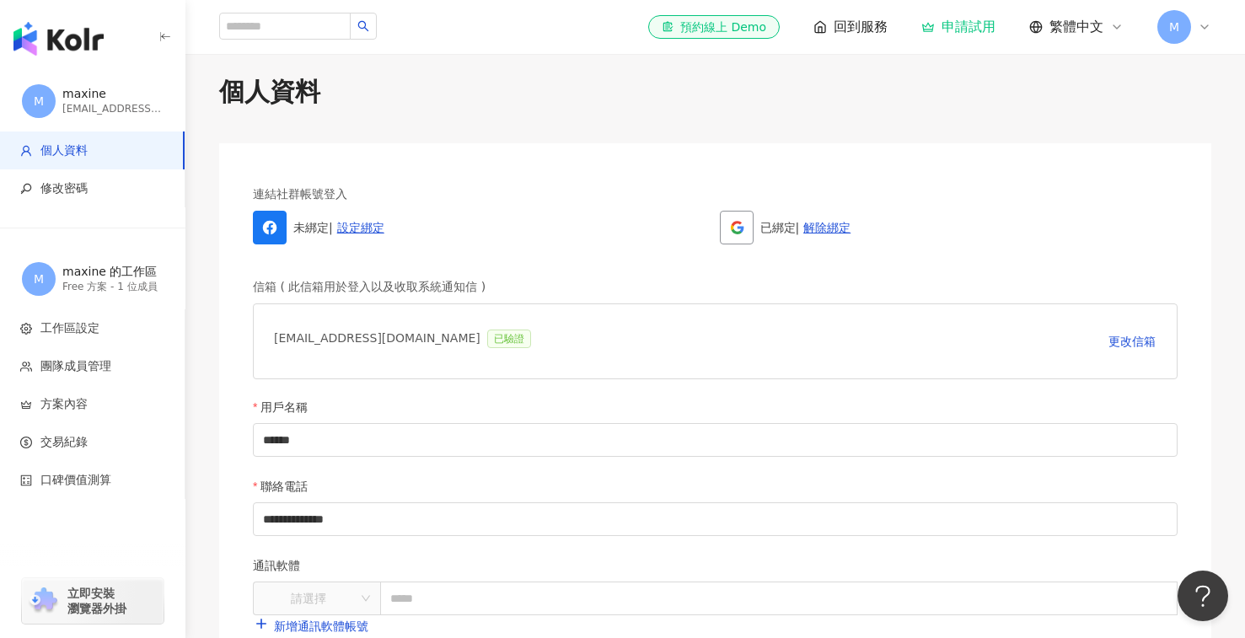
scroll to position [35, 0]
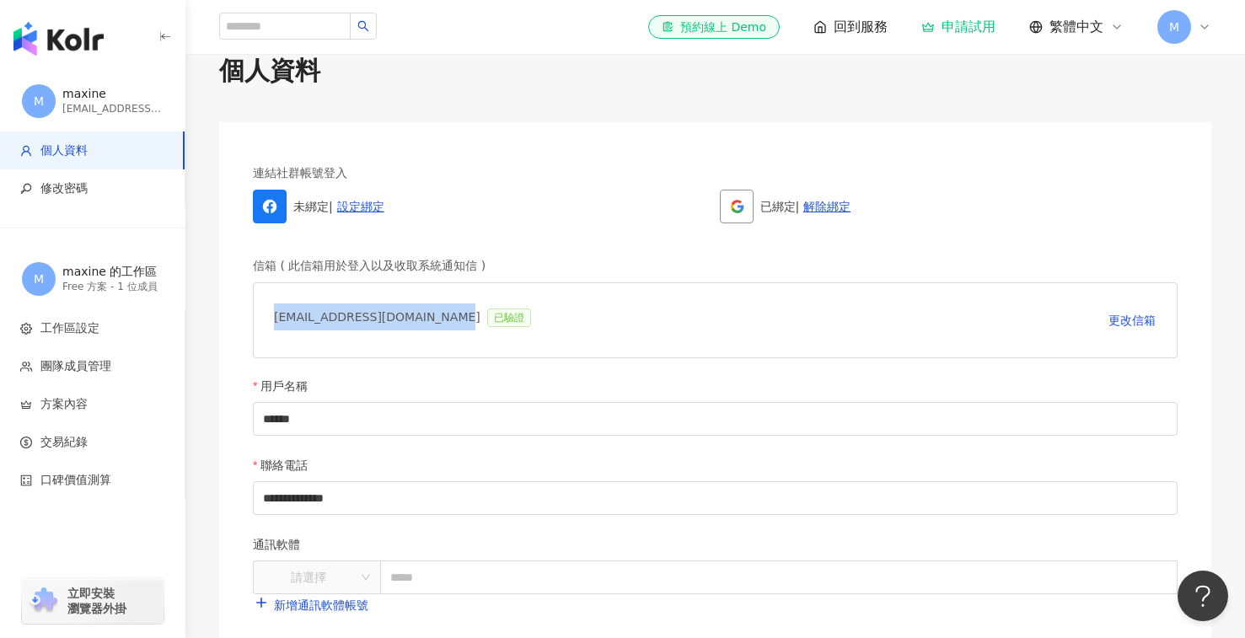
drag, startPoint x: 266, startPoint y: 314, endPoint x: 448, endPoint y: 316, distance: 181.2
click at [448, 316] on div "maxine_huang@wdkingtech.com 已驗證 更改信箱" at bounding box center [715, 320] width 925 height 76
copy div "maxine_huang@wdkingtech.com"
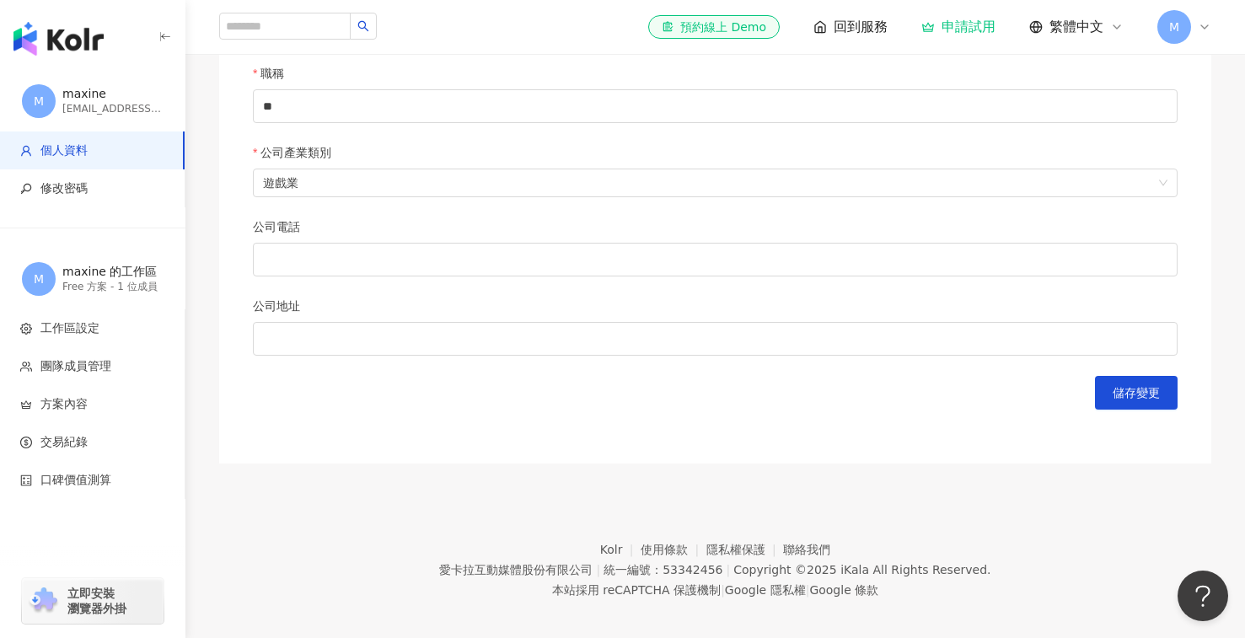
scroll to position [765, 0]
click at [1139, 402] on button "儲存變更" at bounding box center [1136, 391] width 83 height 34
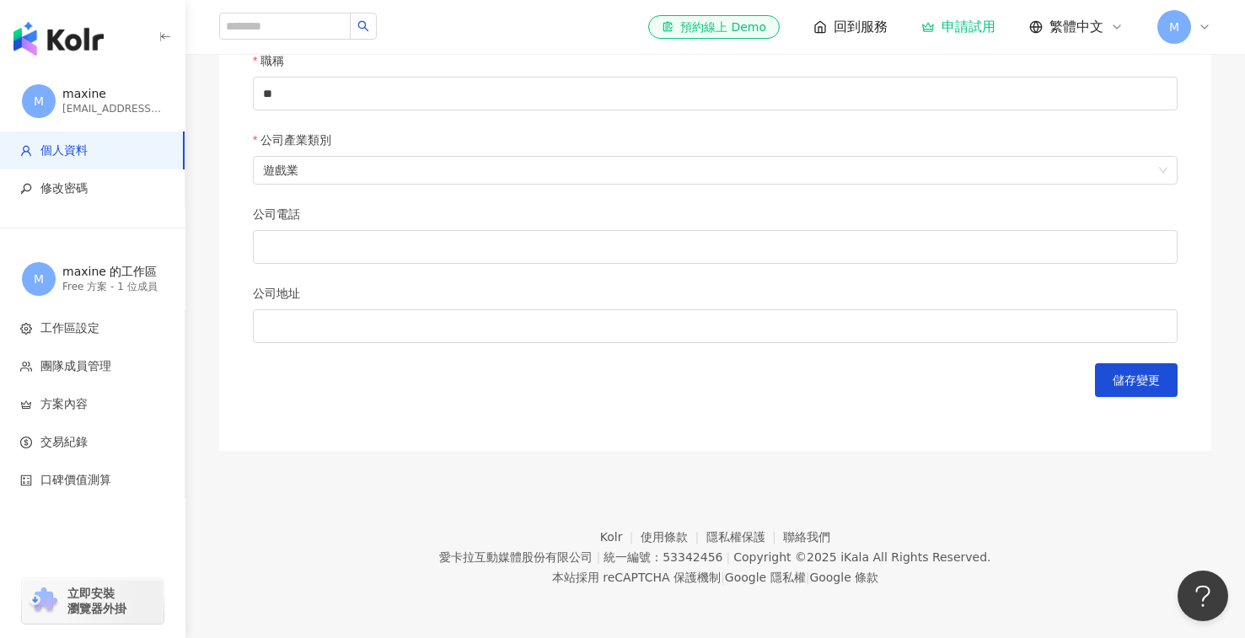
scroll to position [0, 0]
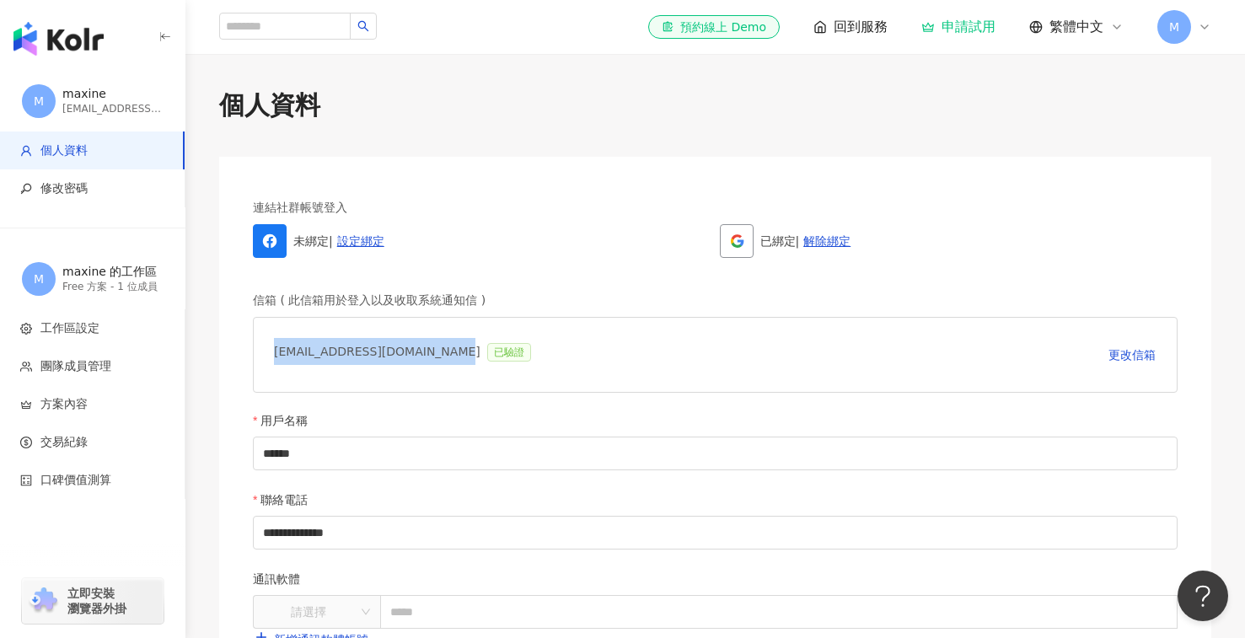
click at [52, 41] on img "button" at bounding box center [58, 39] width 90 height 34
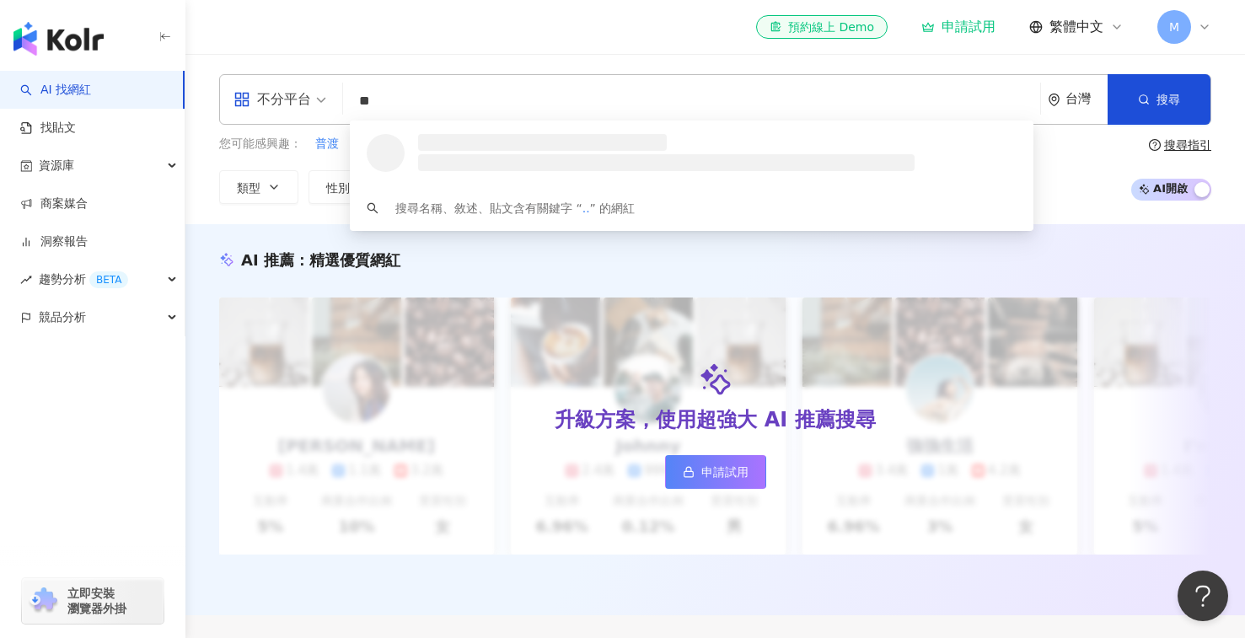
type input "*"
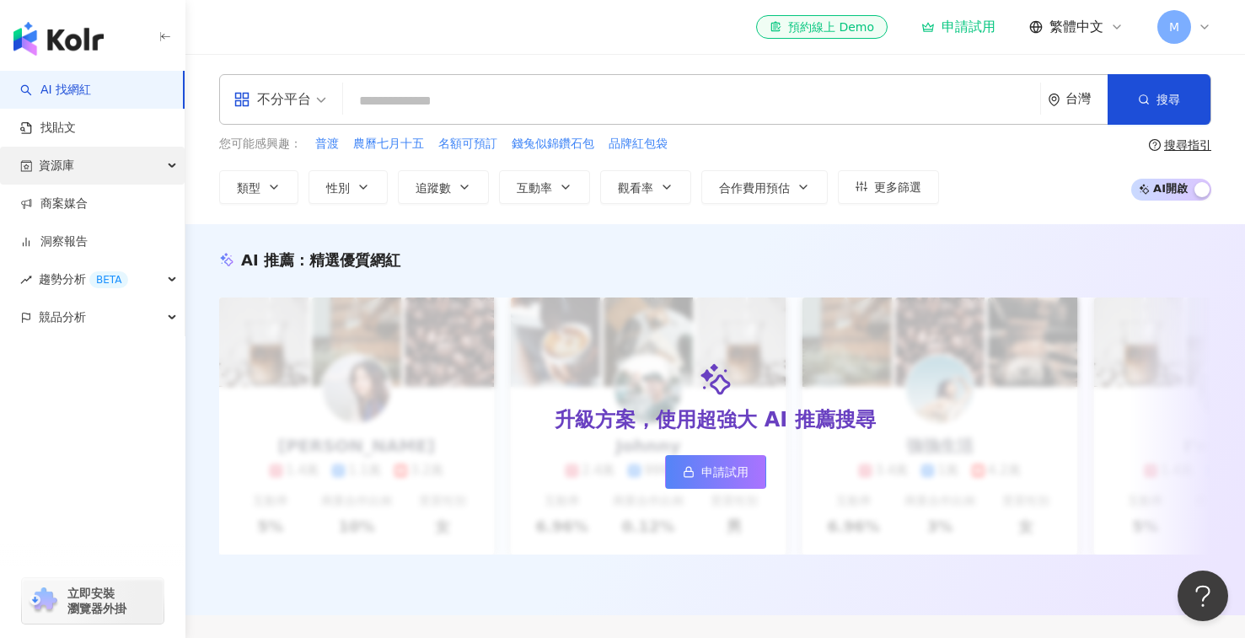
click at [129, 160] on div "資源庫" at bounding box center [92, 166] width 185 height 38
click at [131, 161] on div "資源庫" at bounding box center [92, 166] width 185 height 38
click at [488, 105] on input "search" at bounding box center [692, 101] width 684 height 32
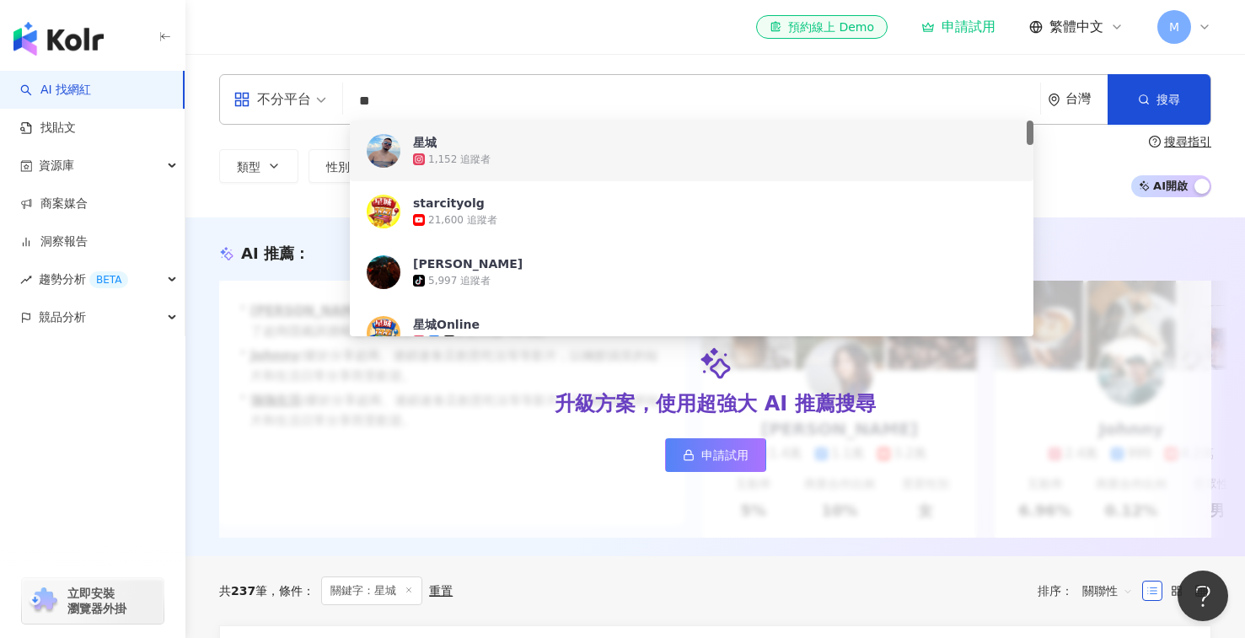
click at [504, 100] on input "**" at bounding box center [692, 101] width 684 height 32
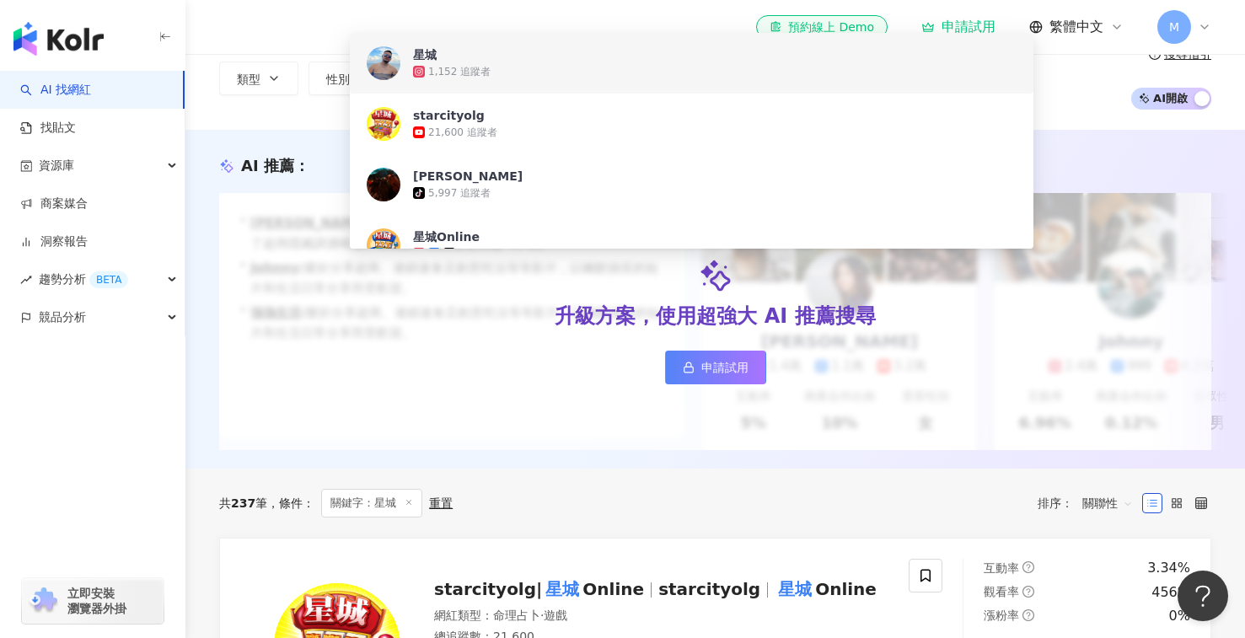
scroll to position [674, 0]
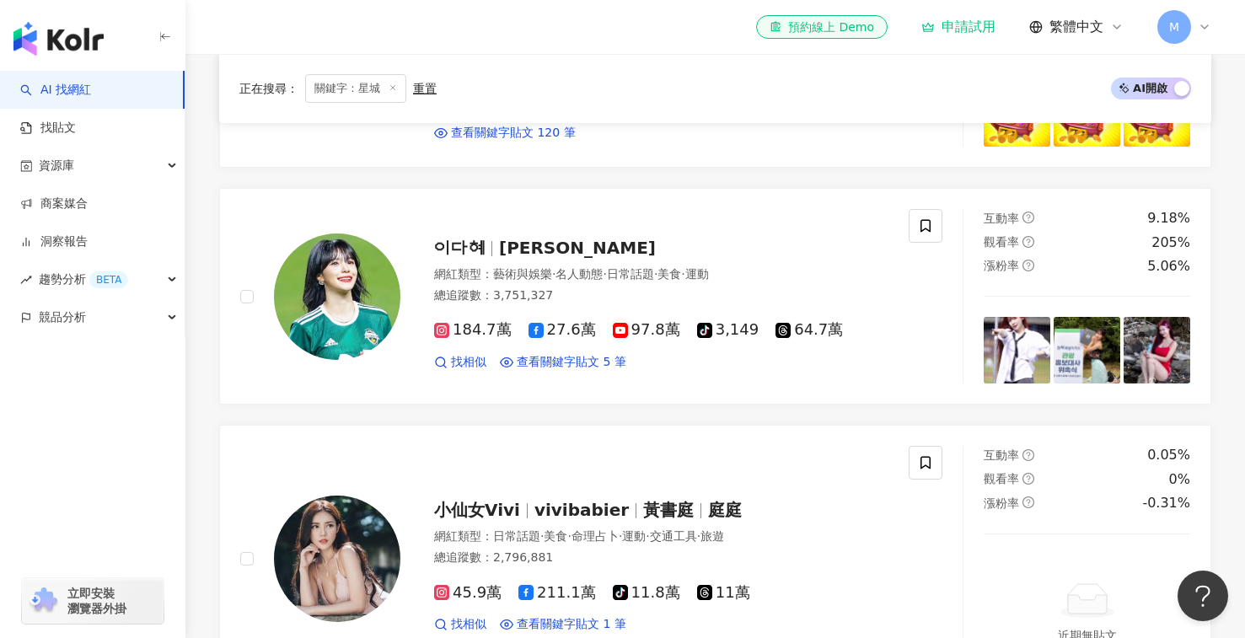
click at [1195, 28] on div "M" at bounding box center [1184, 27] width 54 height 34
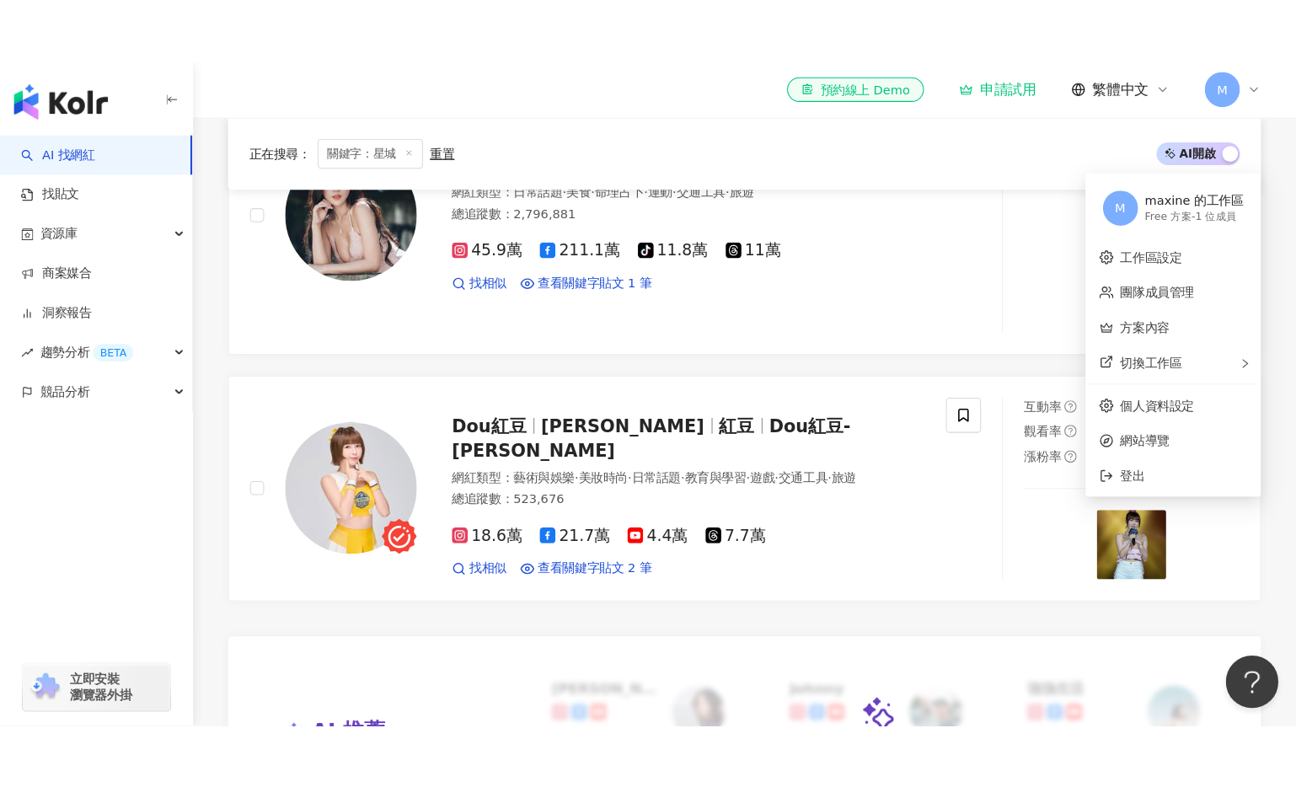
scroll to position [910, 0]
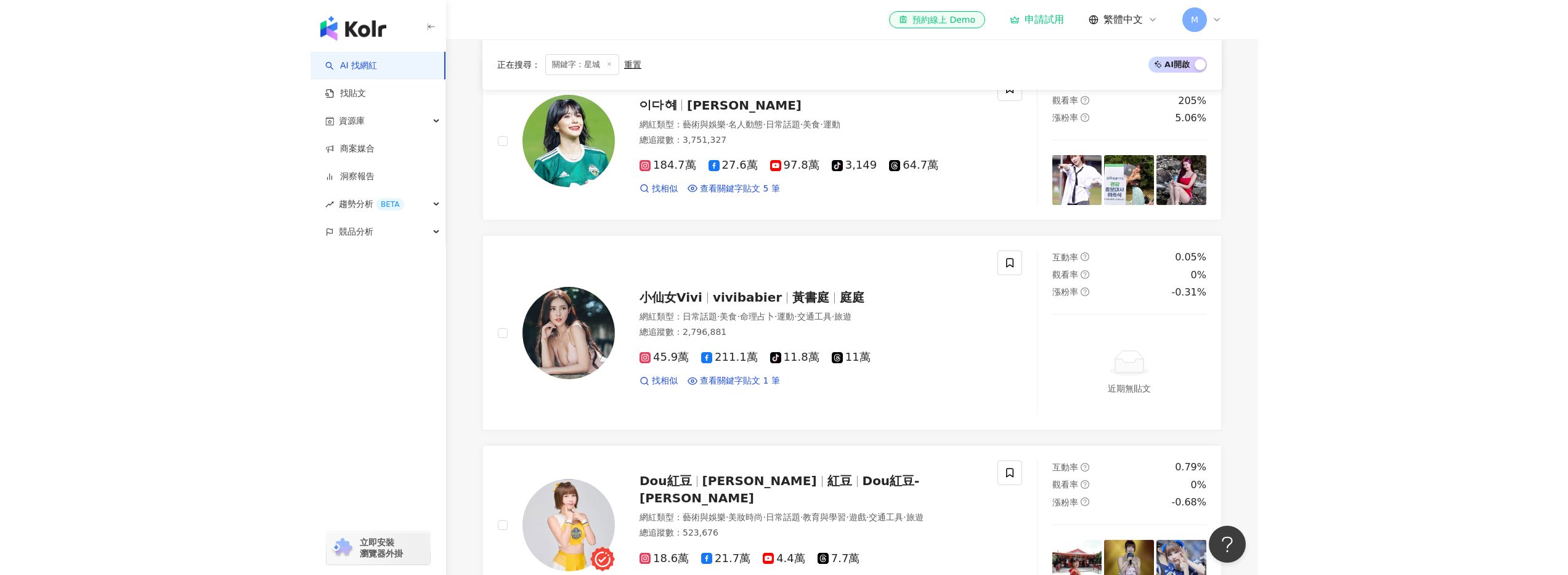
scroll to position [570, 0]
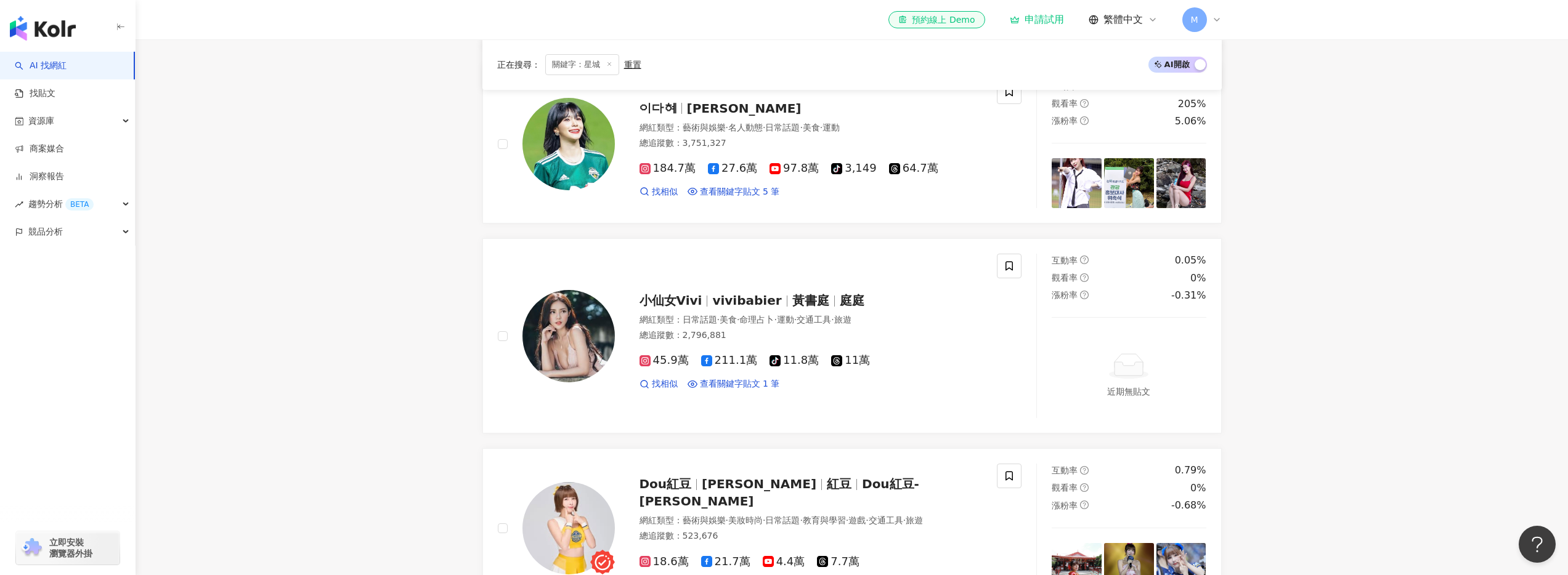
click at [909, 213] on main "不分平台 ** 台灣 搜尋 393f4caf-fd2e-4bc8-8e9a-8bea74b99201 e8e4a5eb-166d-4a60-9182-5cdc…" at bounding box center [852, 428] width 1433 height 1912
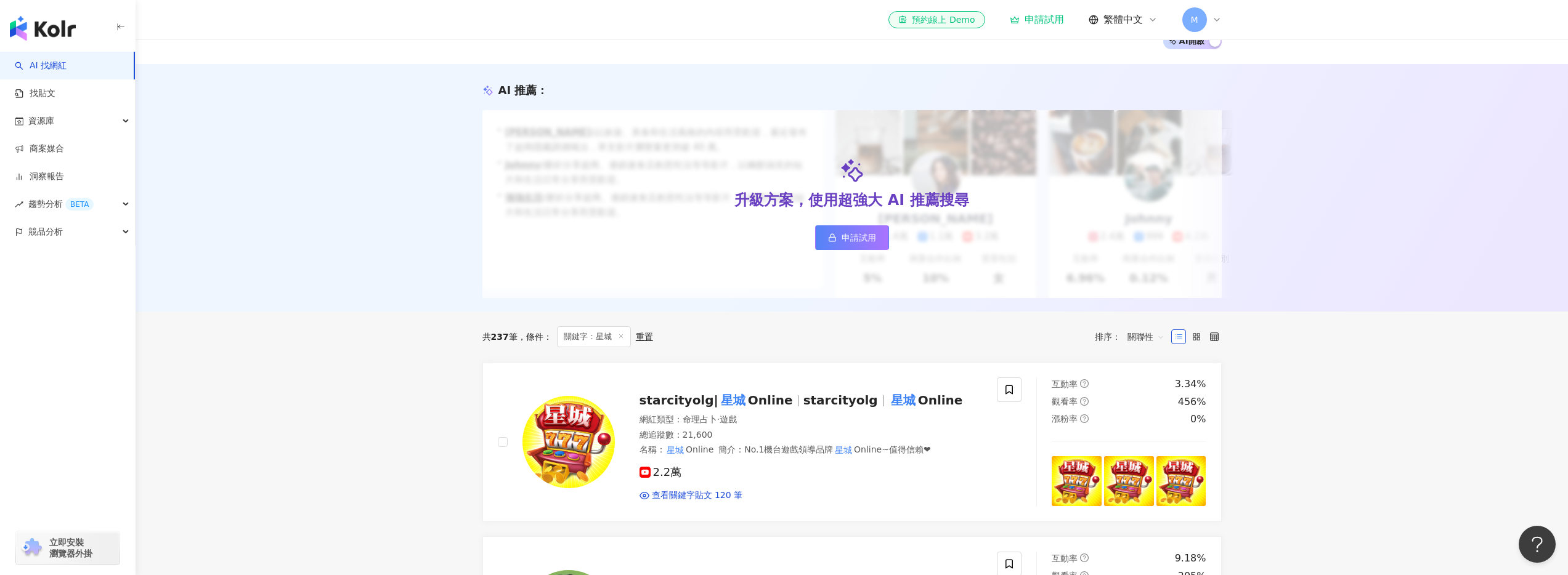
scroll to position [0, 0]
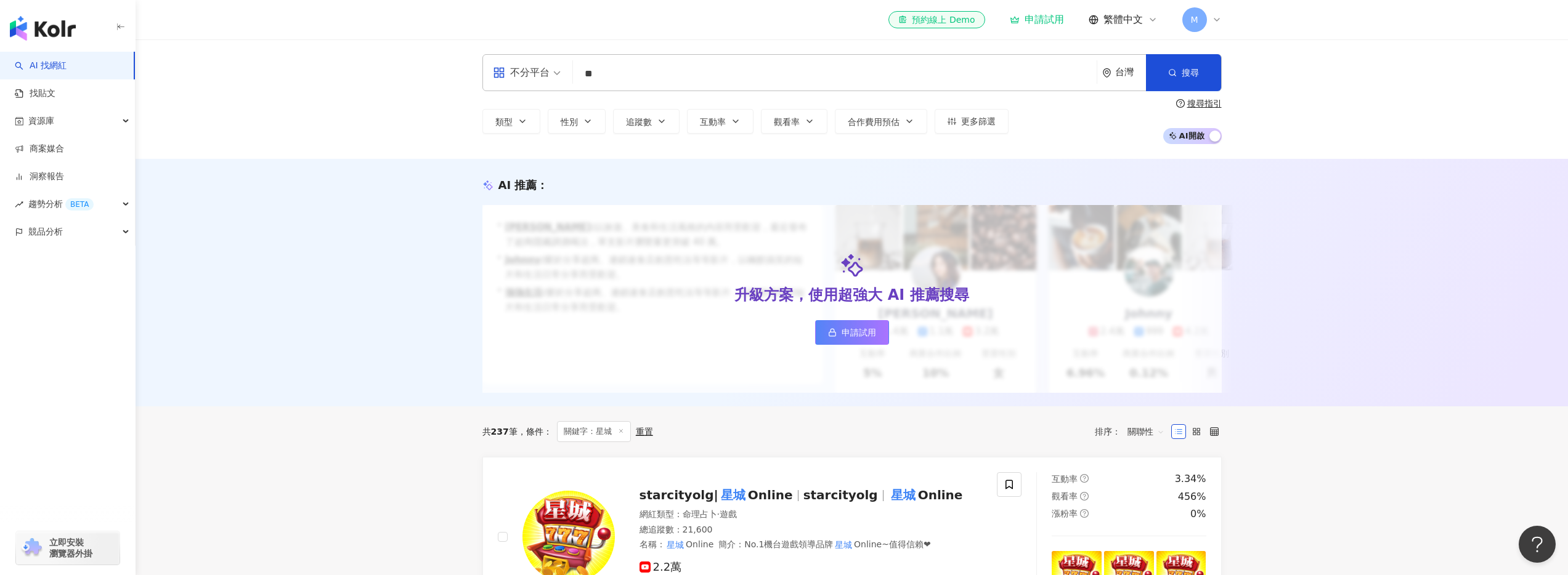
click at [909, 137] on span "AI 開啟 AI 關閉" at bounding box center [1192, 136] width 58 height 16
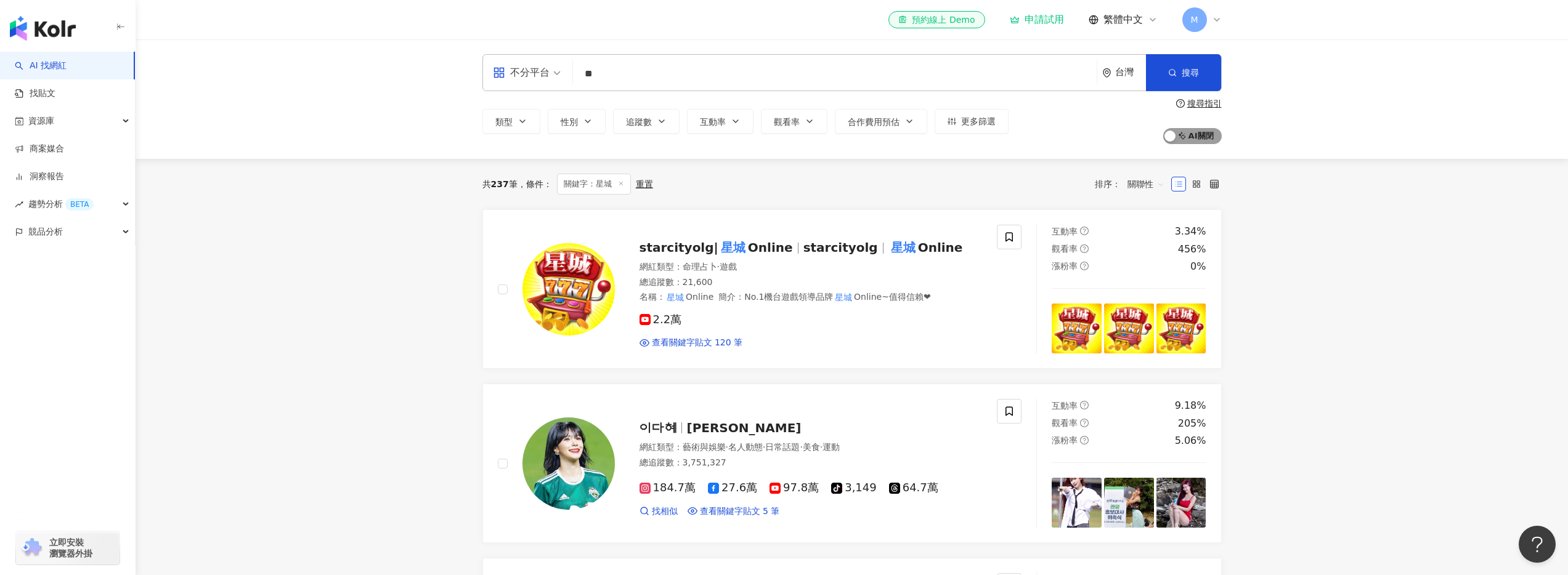
click at [909, 137] on span "AI 開啟 AI 關閉" at bounding box center [1192, 136] width 58 height 16
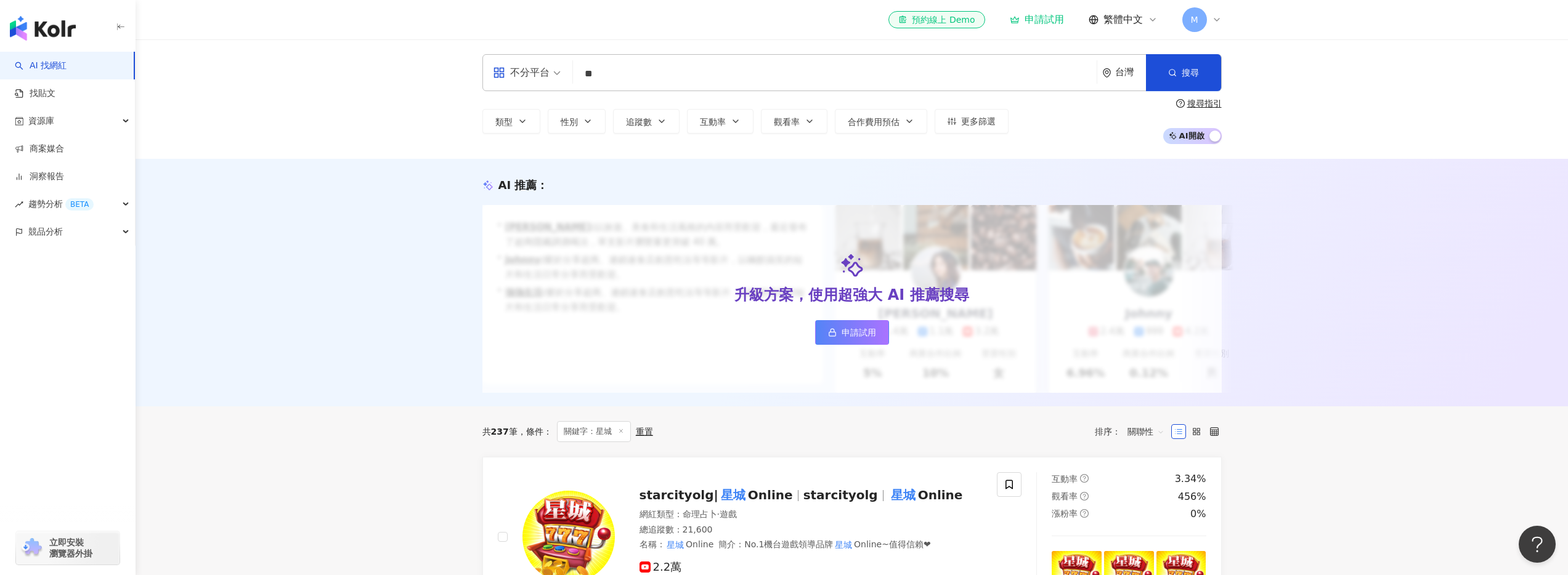
click at [909, 139] on span "AI 開啟 AI 關閉" at bounding box center [1192, 136] width 58 height 16
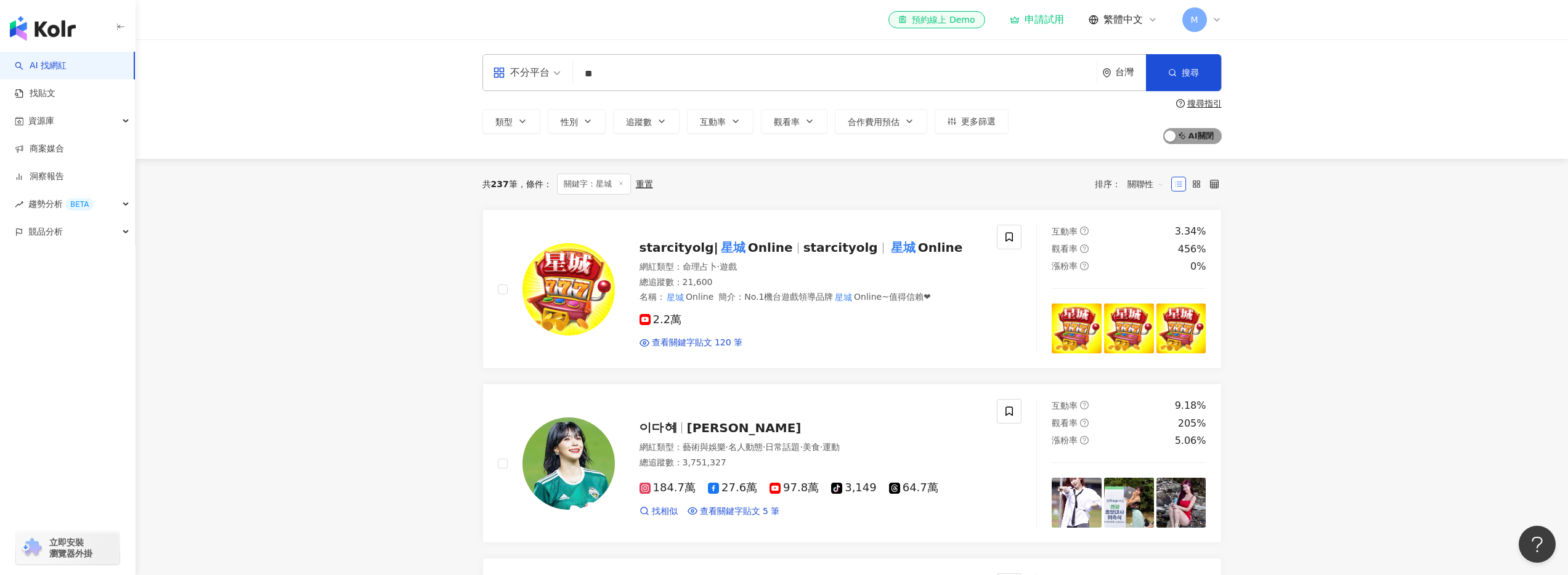
click at [909, 139] on span "AI 開啟 AI 關閉" at bounding box center [1192, 136] width 58 height 16
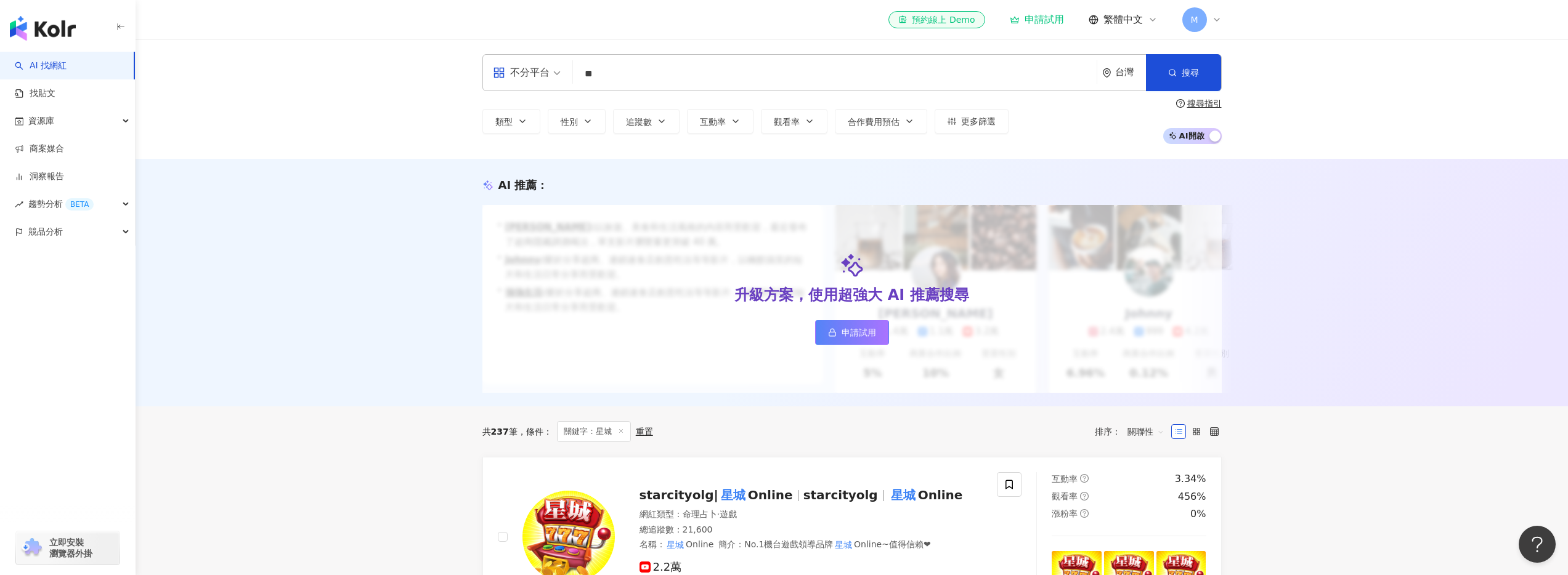
click at [909, 139] on span "AI 開啟 AI 關閉" at bounding box center [1192, 136] width 58 height 16
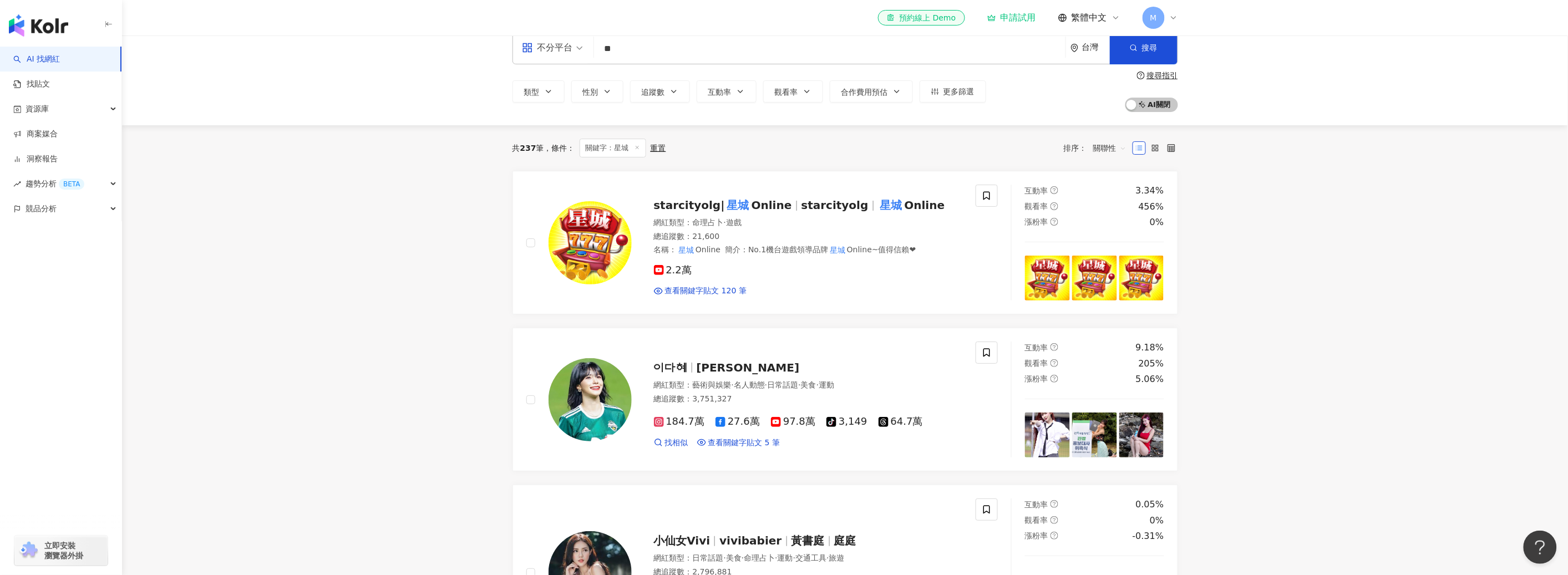
scroll to position [20, 0]
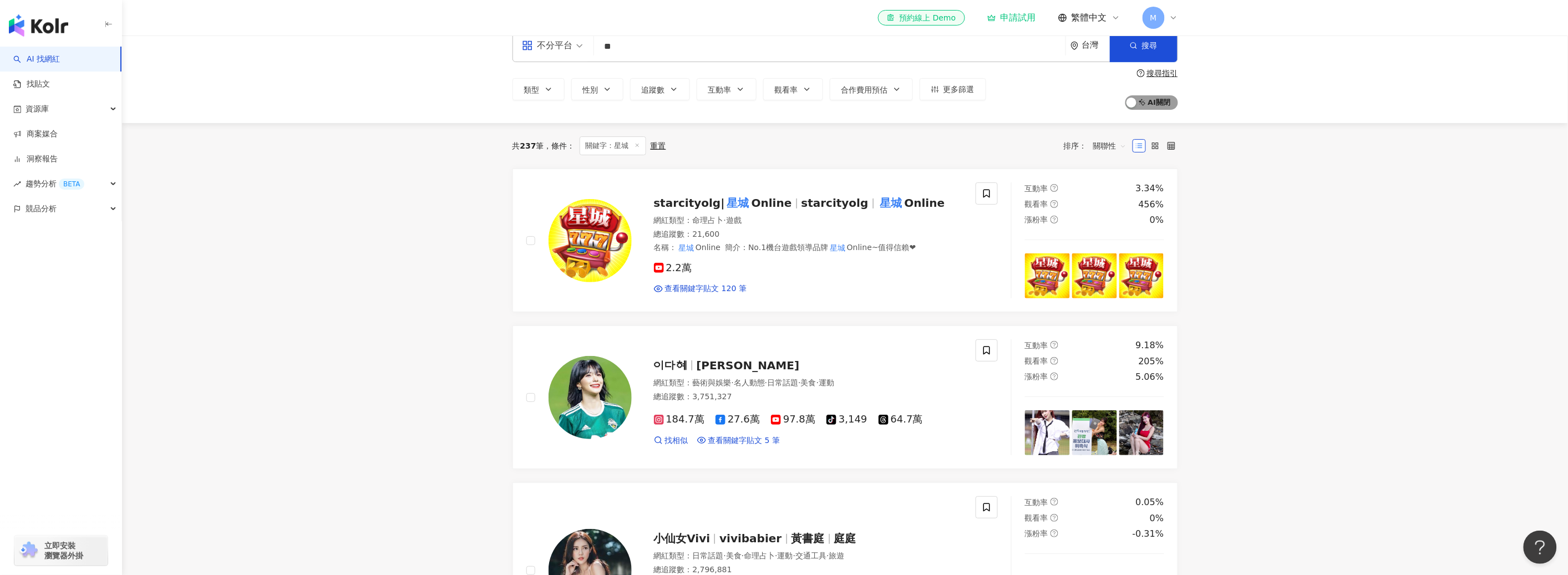
click at [819, 103] on div "button" at bounding box center [1131, 104] width 10 height 14
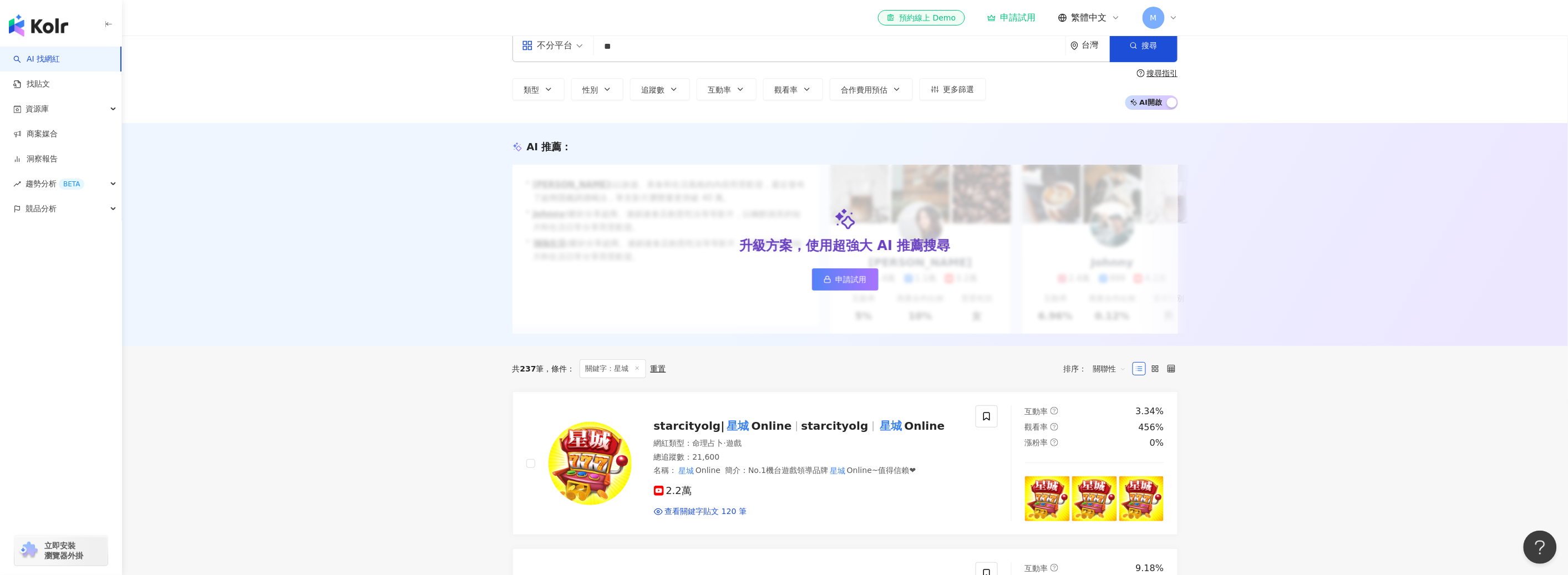
click at [819, 101] on span "AI 開啟 AI 關閉" at bounding box center [1151, 103] width 53 height 14
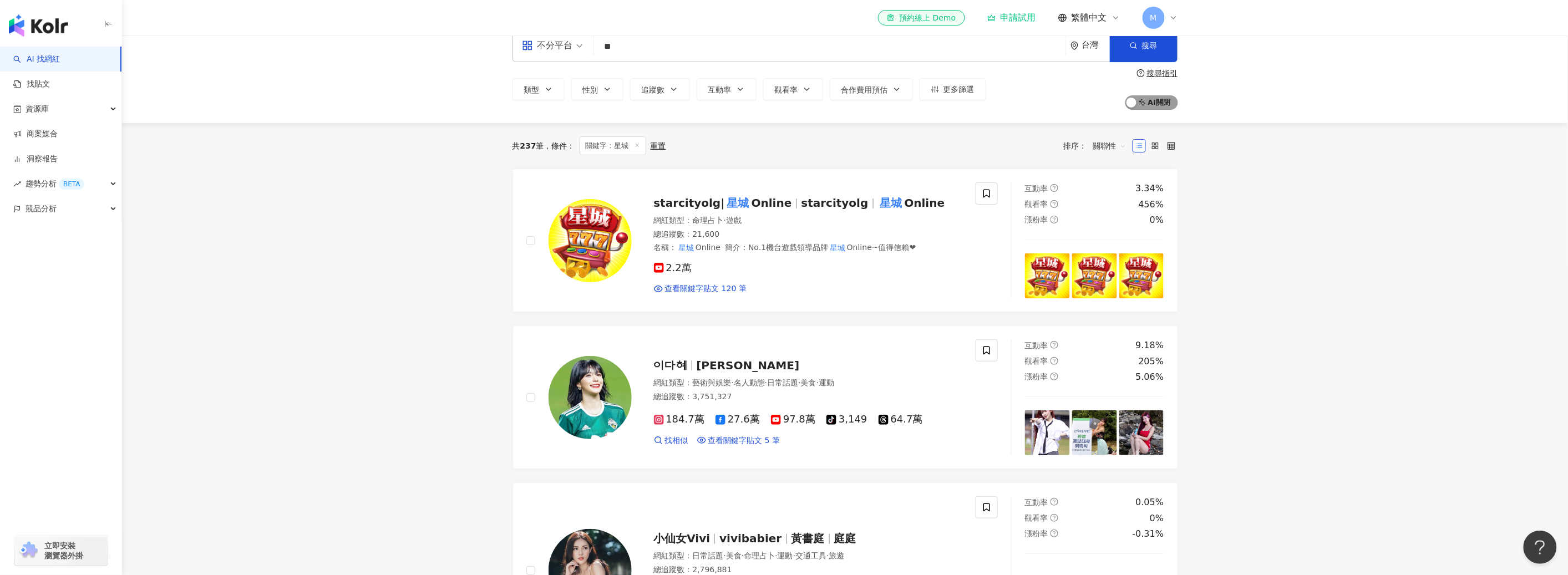
click at [819, 105] on span "AI 開啟 AI 關閉" at bounding box center [1151, 103] width 53 height 14
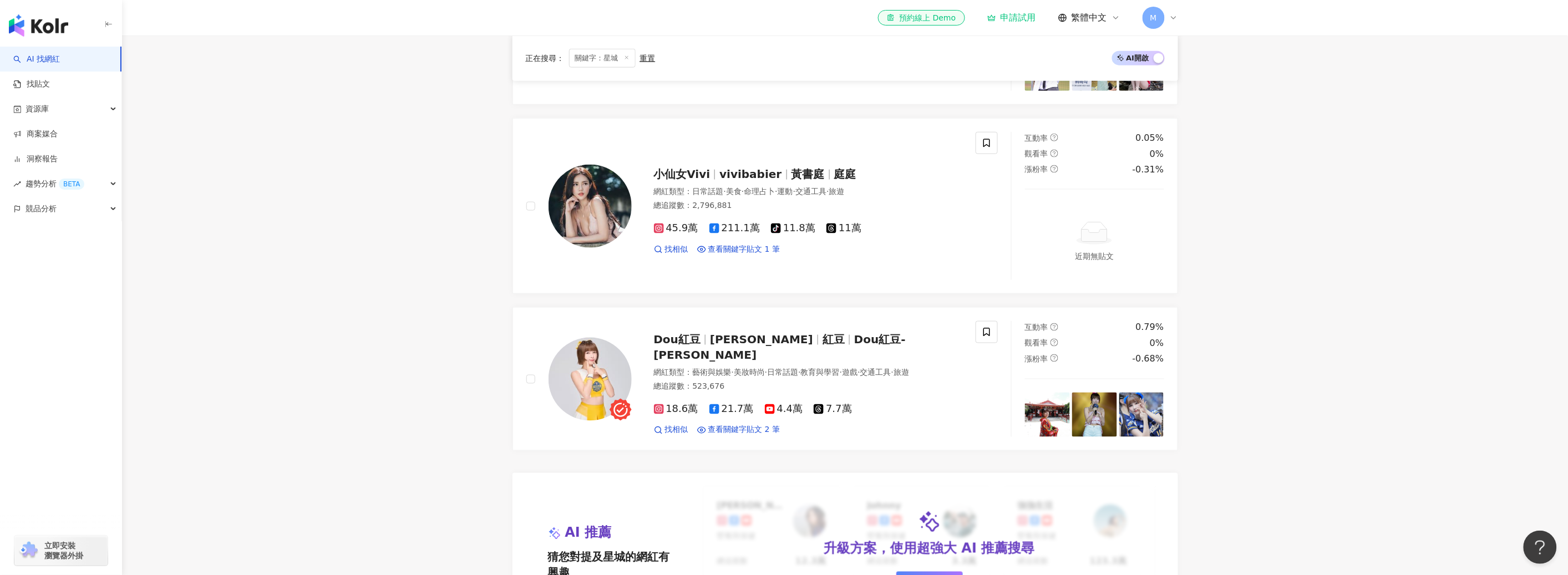
scroll to position [0, 0]
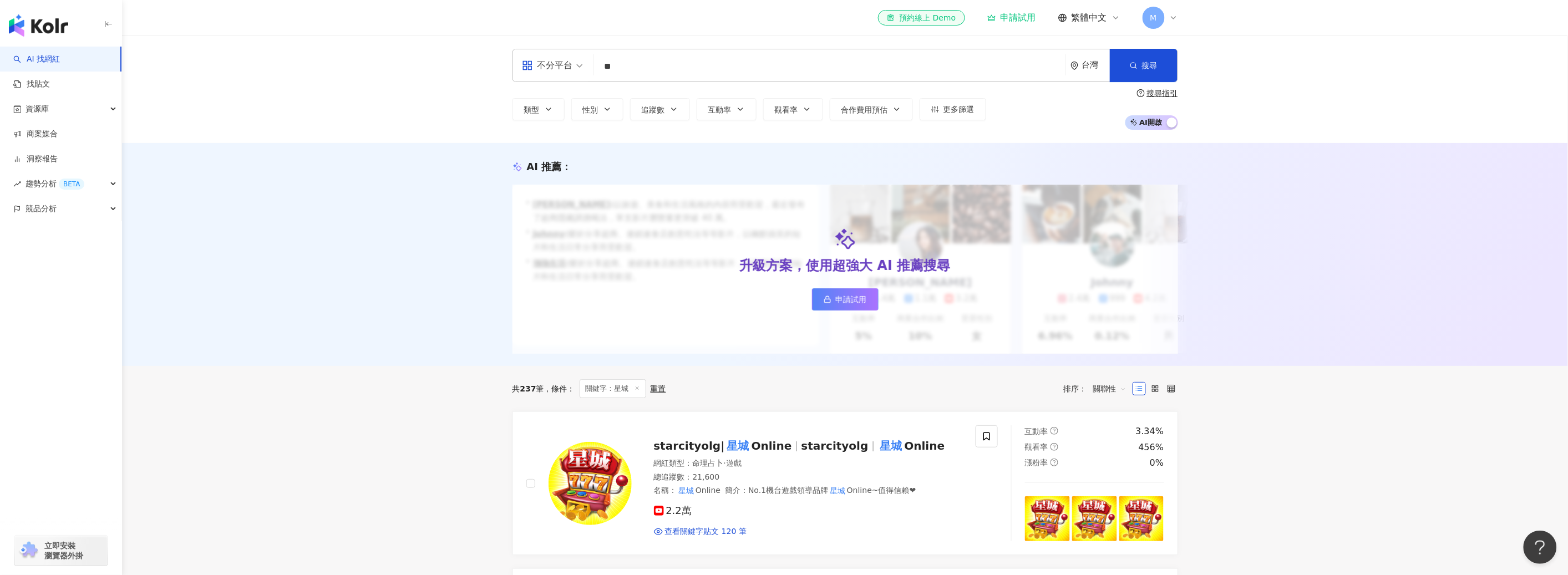
click at [819, 126] on span "AI 開啟 AI 關閉" at bounding box center [1151, 122] width 53 height 14
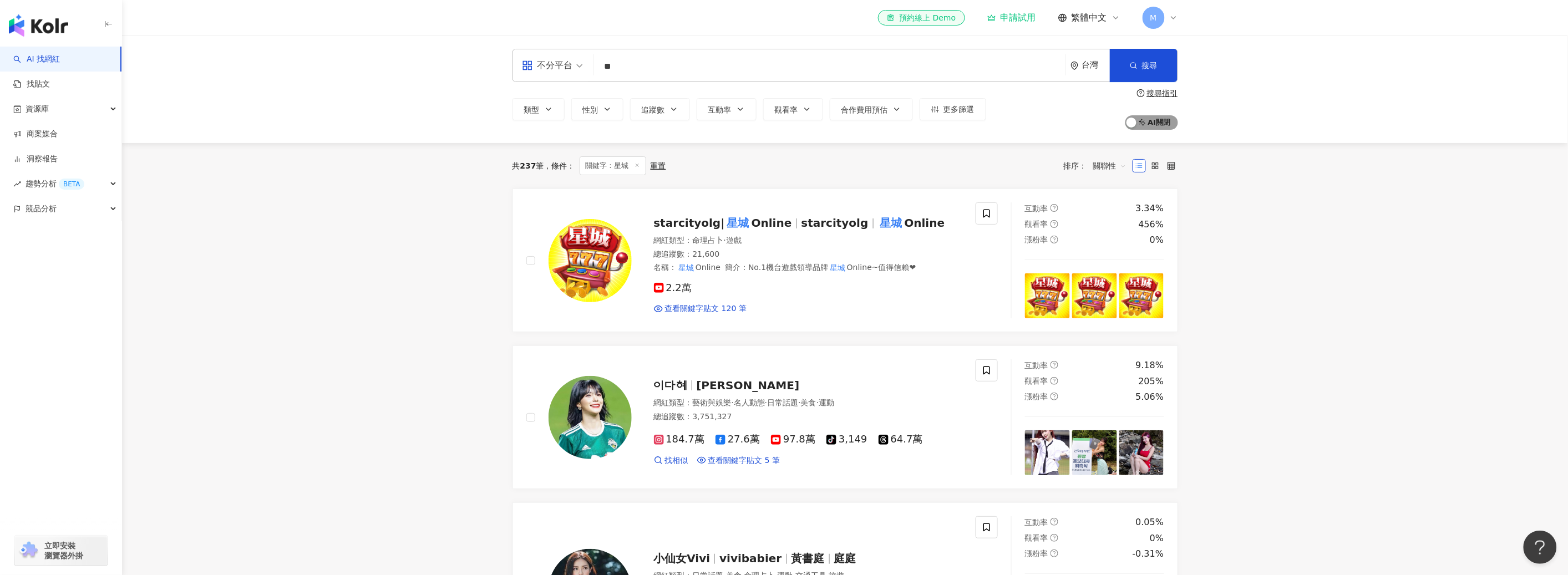
click at [819, 126] on span "AI 開啟 AI 關閉" at bounding box center [1151, 122] width 53 height 14
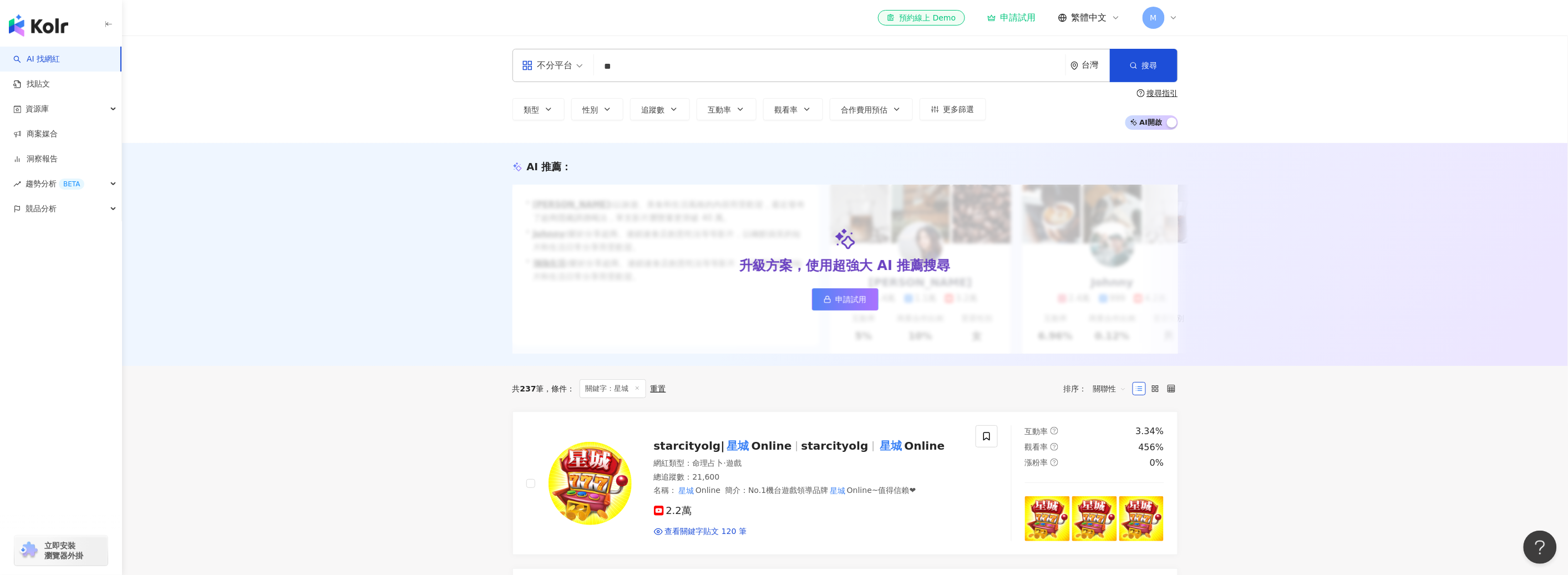
click at [656, 74] on input "**" at bounding box center [829, 66] width 463 height 21
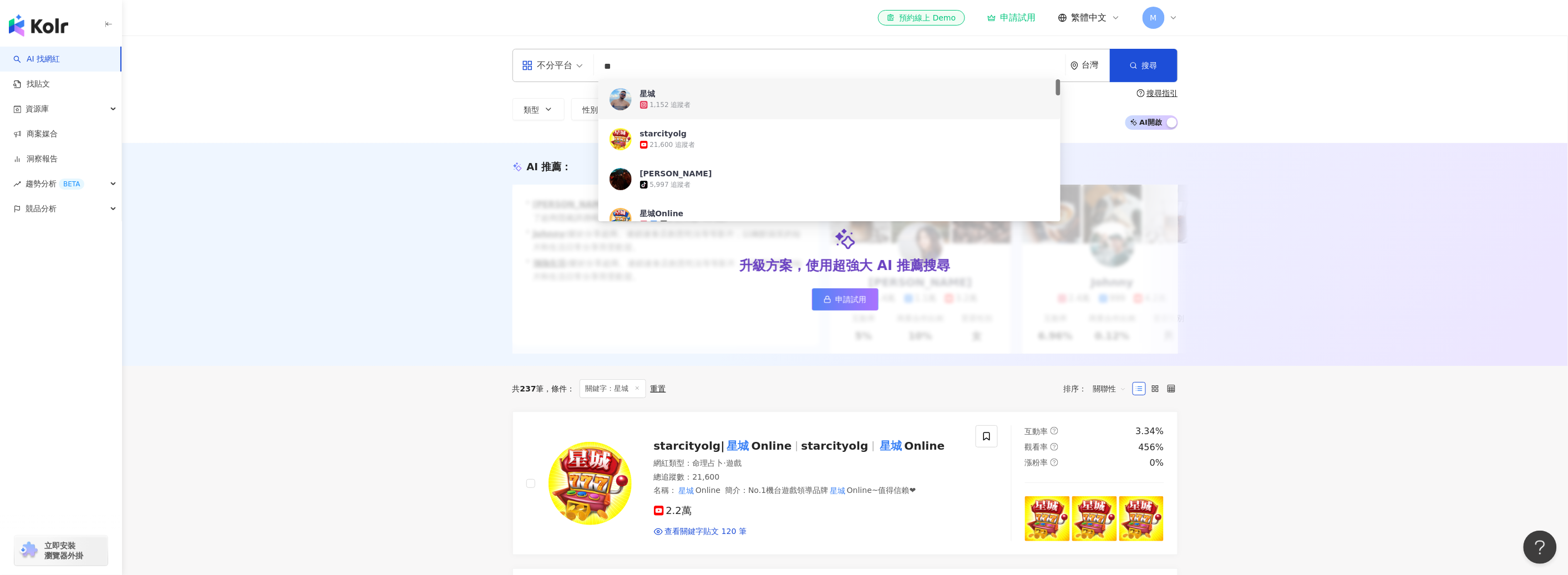
type input "*"
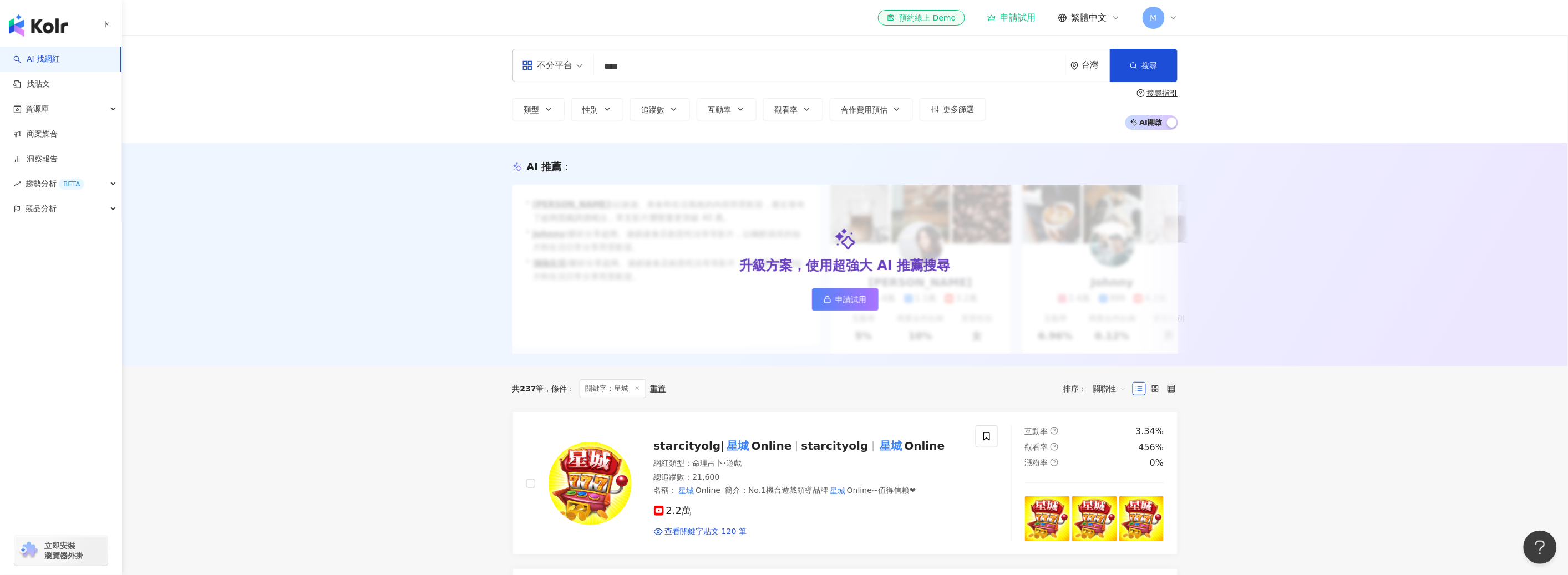
type input "****"
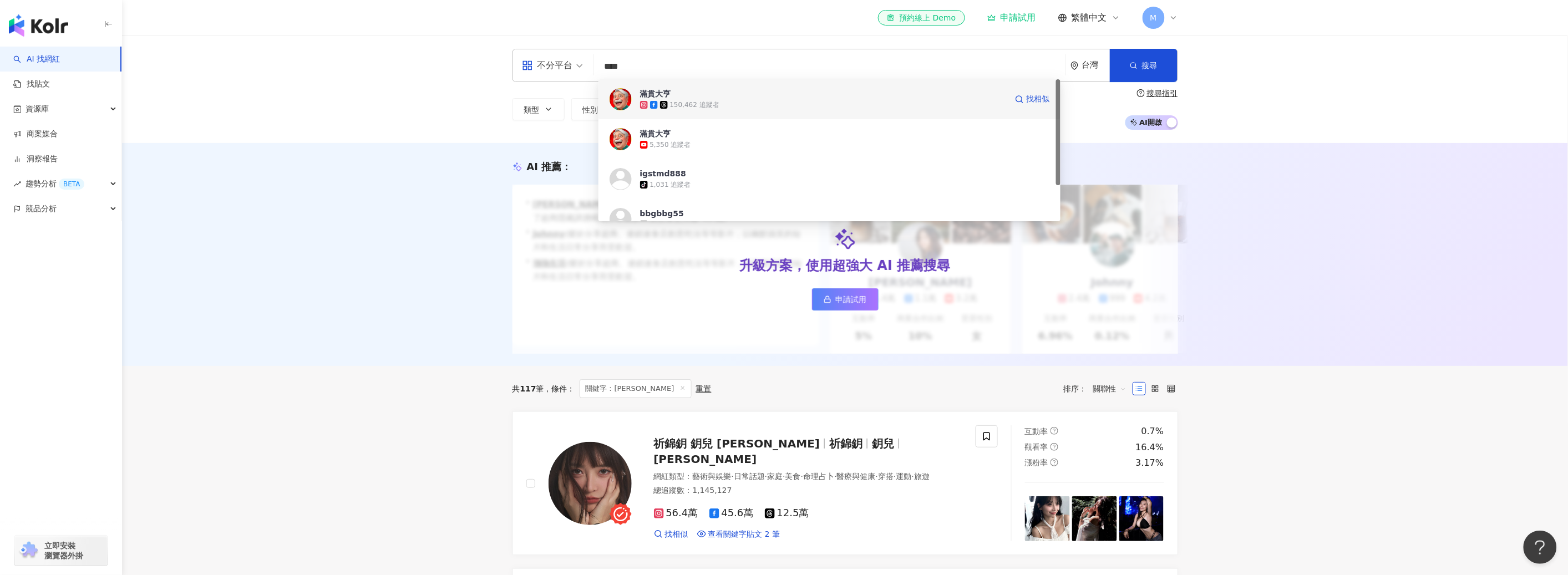
click at [769, 93] on span "滿貫大亨" at bounding box center [817, 93] width 355 height 11
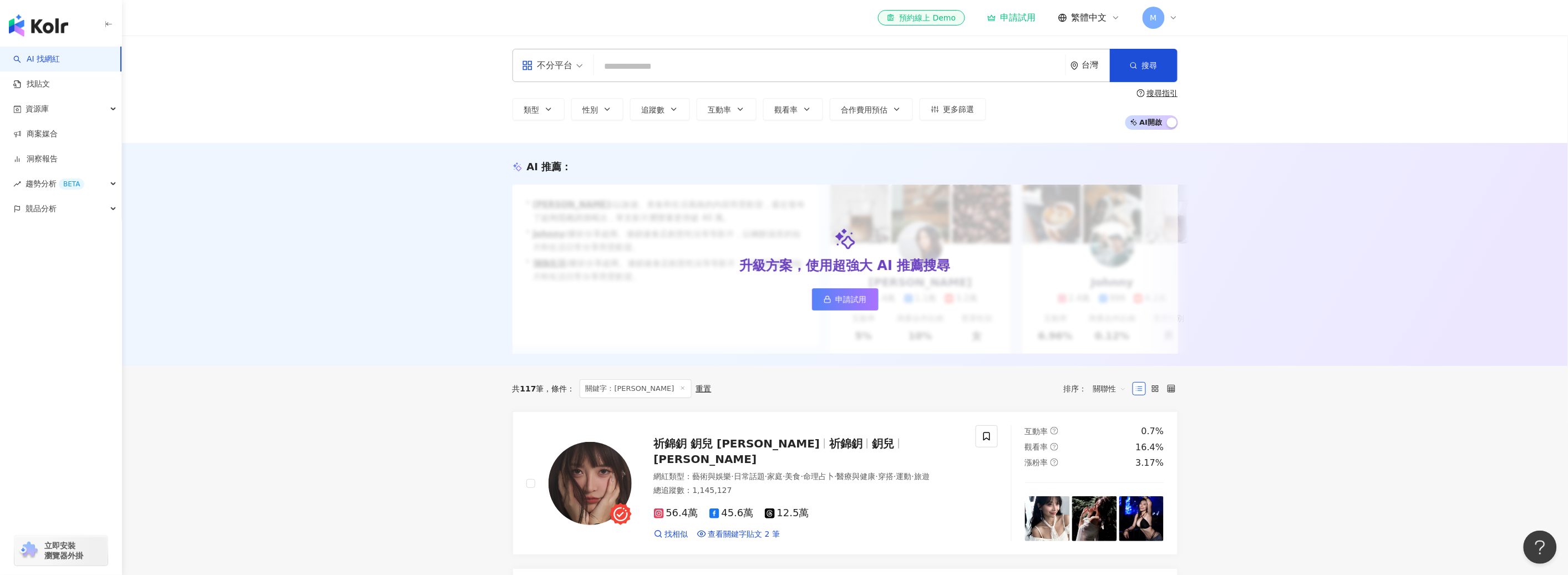
click at [676, 70] on input "search" at bounding box center [829, 66] width 463 height 21
type input "***"
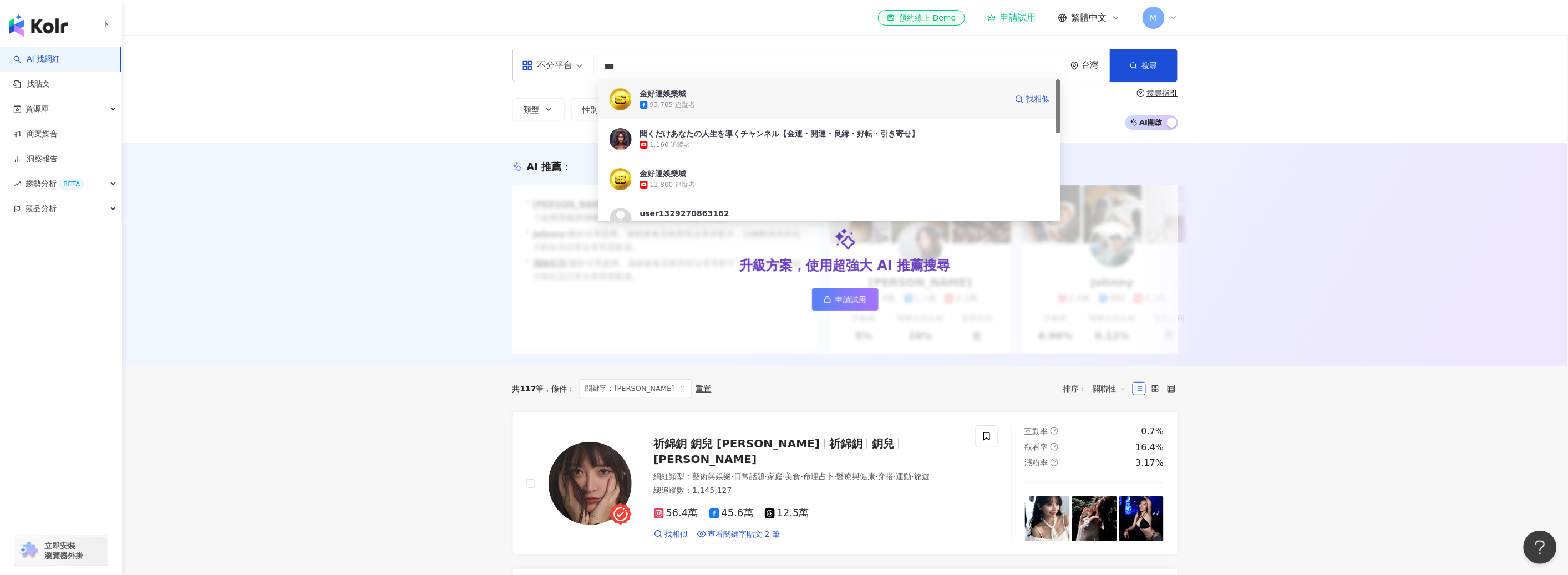
click at [721, 104] on div "93,705 追蹤者" at bounding box center [824, 105] width 367 height 11
type input "**"
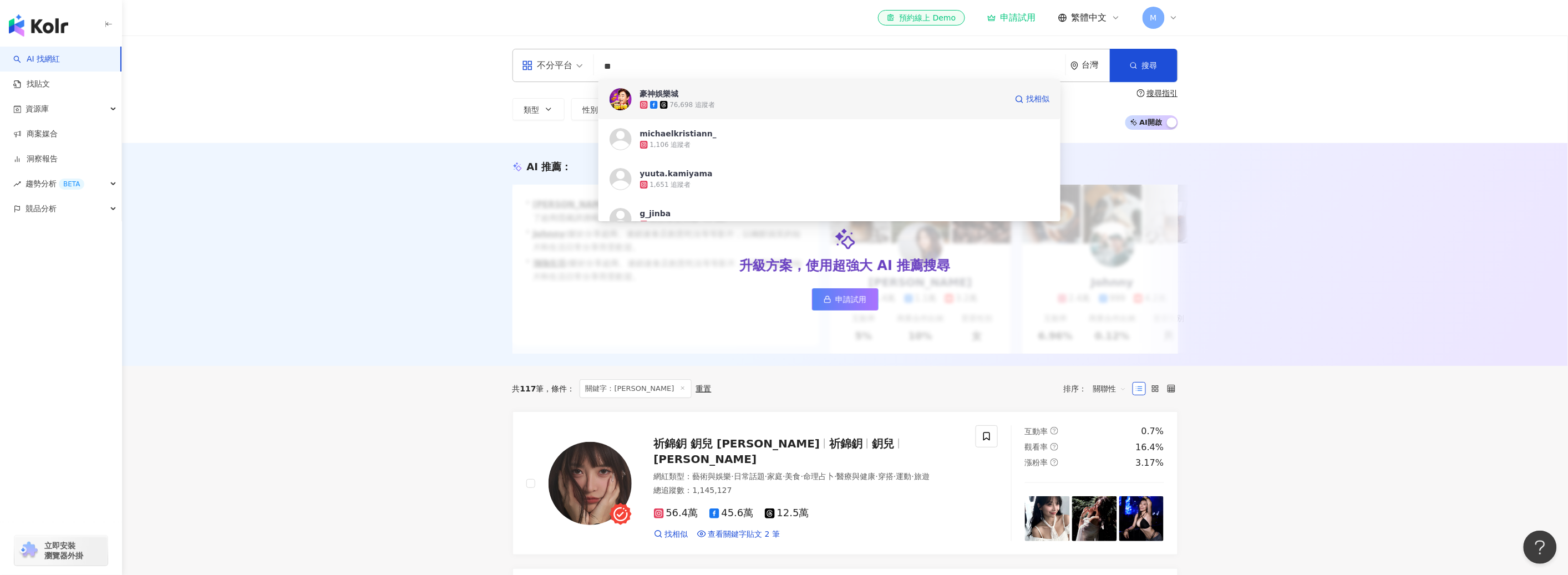
click at [727, 93] on span "豪神娛樂城" at bounding box center [817, 93] width 355 height 11
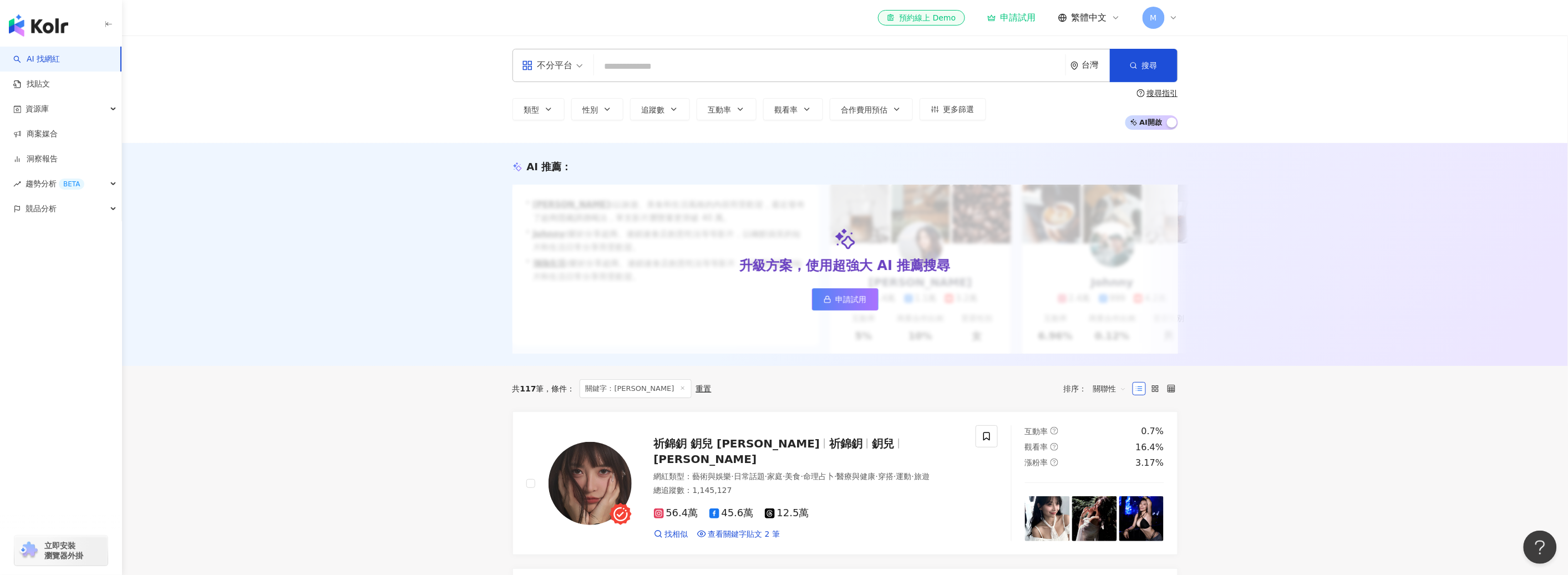
click at [567, 72] on div "不分平台" at bounding box center [547, 65] width 51 height 18
click at [580, 70] on span "不分平台" at bounding box center [552, 65] width 61 height 18
click at [425, 217] on div "AI 推薦 ： 升級方案，使用超強大 AI 推薦搜尋 申請試用 • Cindy : 以旅遊、美食和生活風格的內容而受歡迎，最近發布了超商隱藏調酒喝法，單支影片…" at bounding box center [844, 254] width 1446 height 223
click at [34, 105] on span "資源庫" at bounding box center [37, 109] width 23 height 25
click at [43, 89] on link "找貼文" at bounding box center [32, 84] width 37 height 11
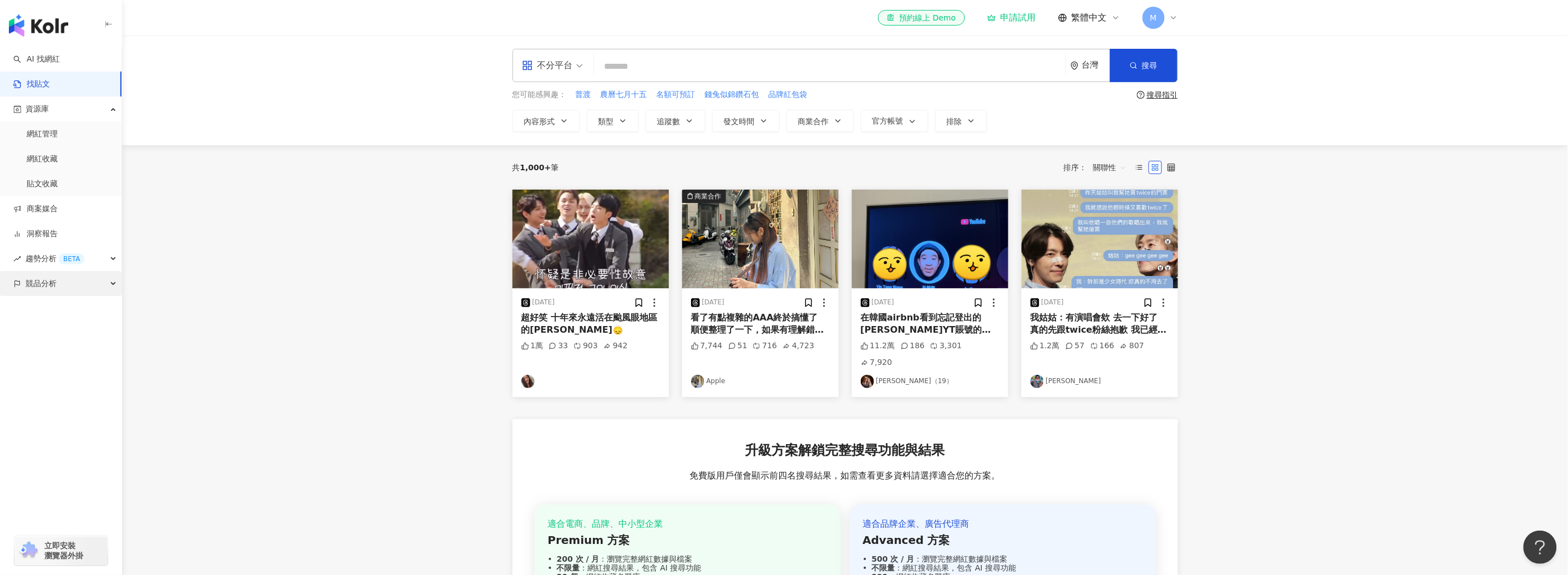
click at [95, 283] on div "競品分析" at bounding box center [61, 284] width 122 height 25
click at [66, 314] on link "品牌帳號分析" at bounding box center [49, 309] width 47 height 11
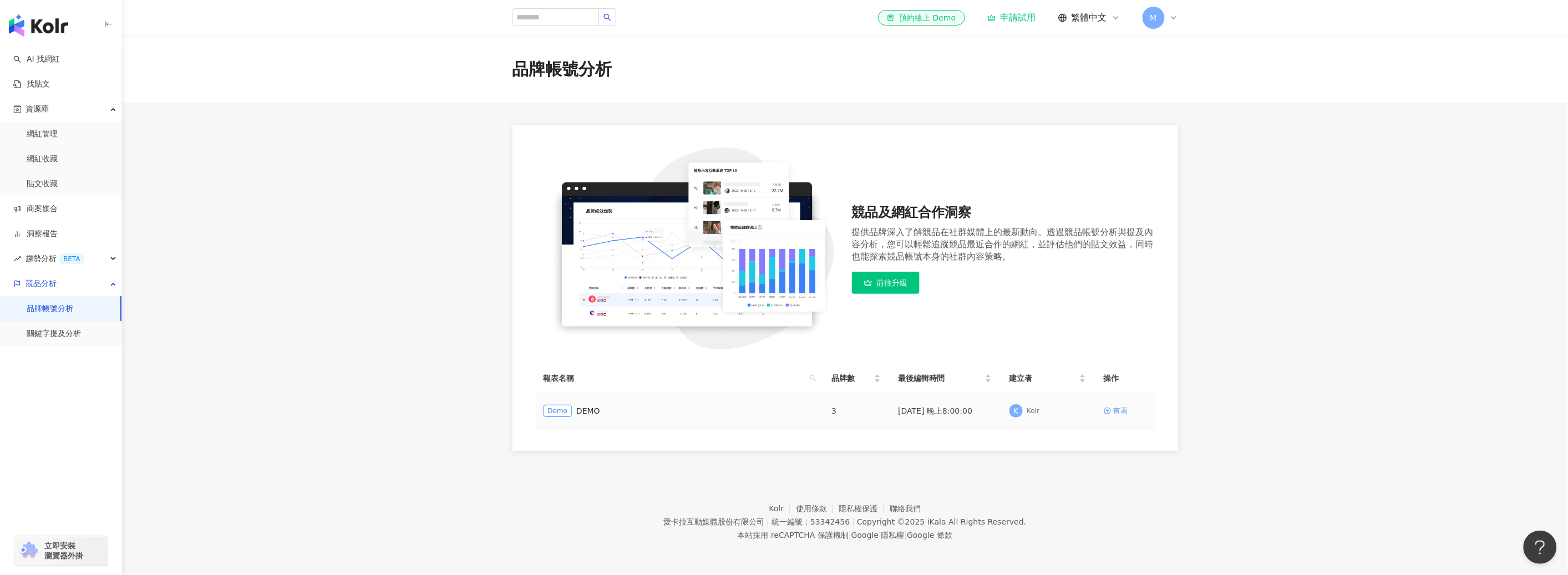
click at [819, 411] on div "查看" at bounding box center [1121, 411] width 16 height 12
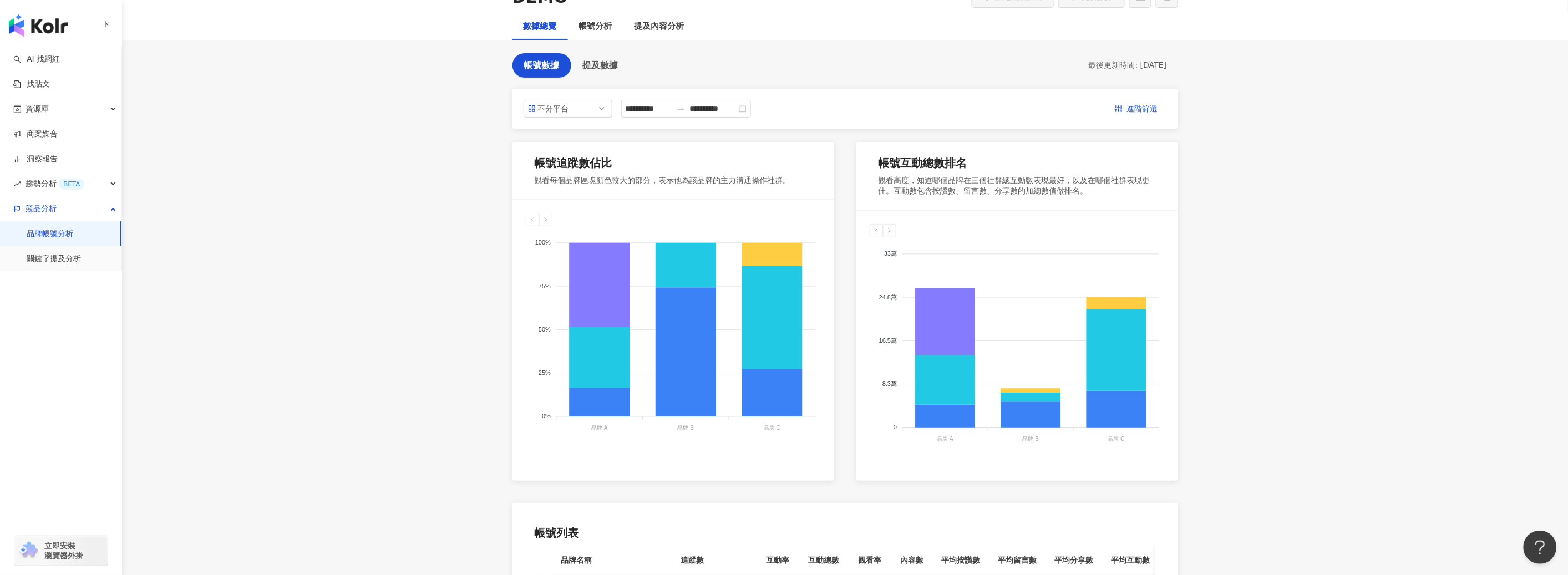
scroll to position [86, 0]
click at [52, 259] on link "關鍵字提及分析" at bounding box center [53, 259] width 55 height 11
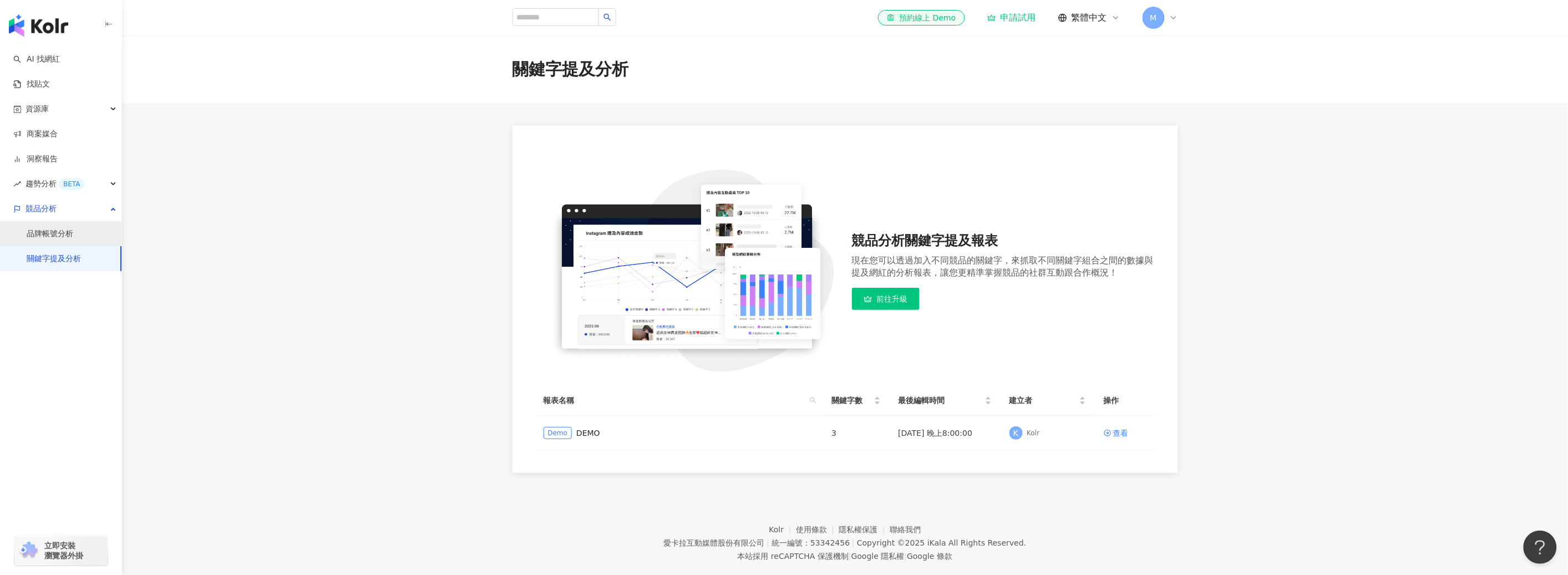
click at [55, 239] on link "品牌帳號分析" at bounding box center [49, 234] width 47 height 11
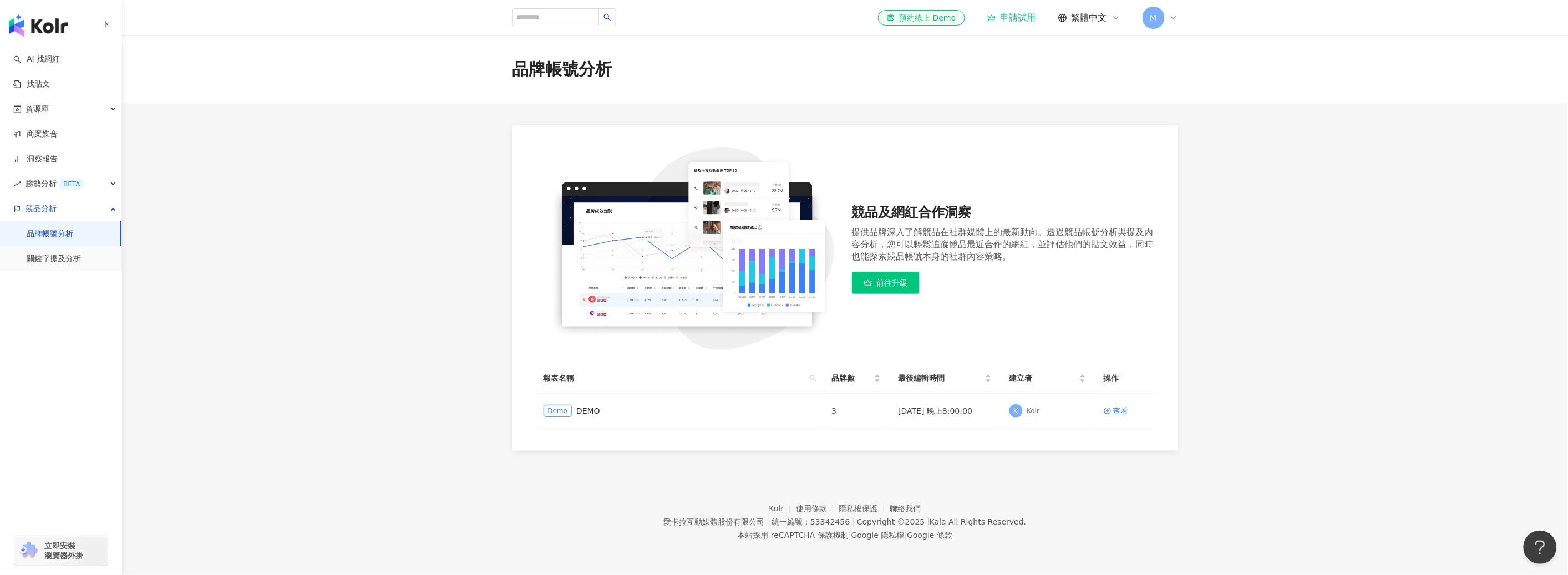
click at [56, 235] on link "品牌帳號分析" at bounding box center [49, 234] width 47 height 11
click at [584, 411] on link "DEMO" at bounding box center [588, 411] width 24 height 12
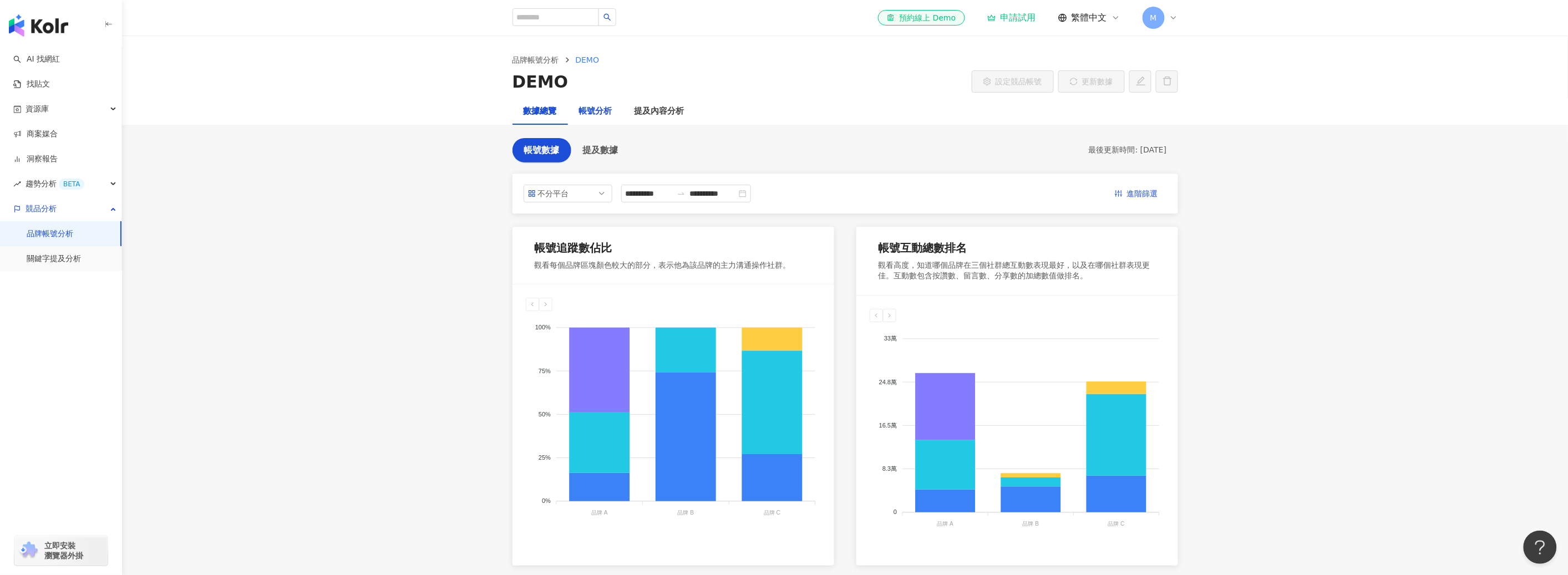
click at [597, 114] on div "帳號分析" at bounding box center [595, 111] width 34 height 13
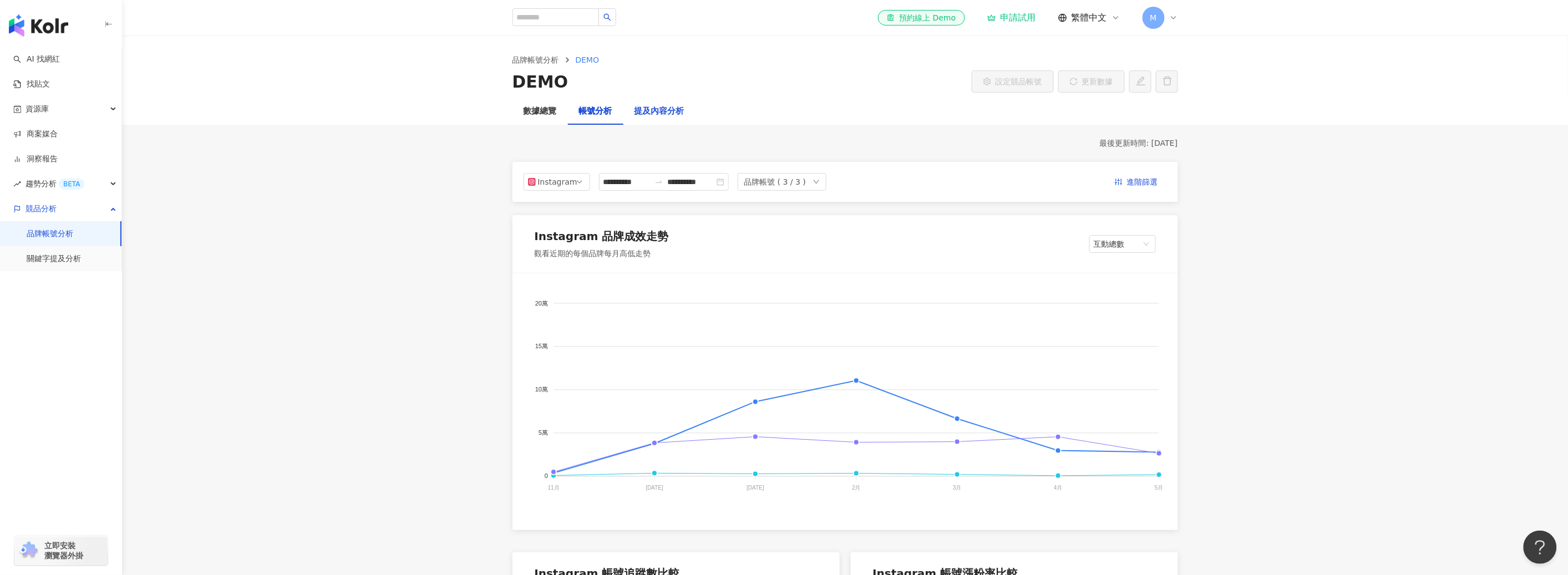
click at [659, 108] on div "提及內容分析" at bounding box center [659, 111] width 50 height 13
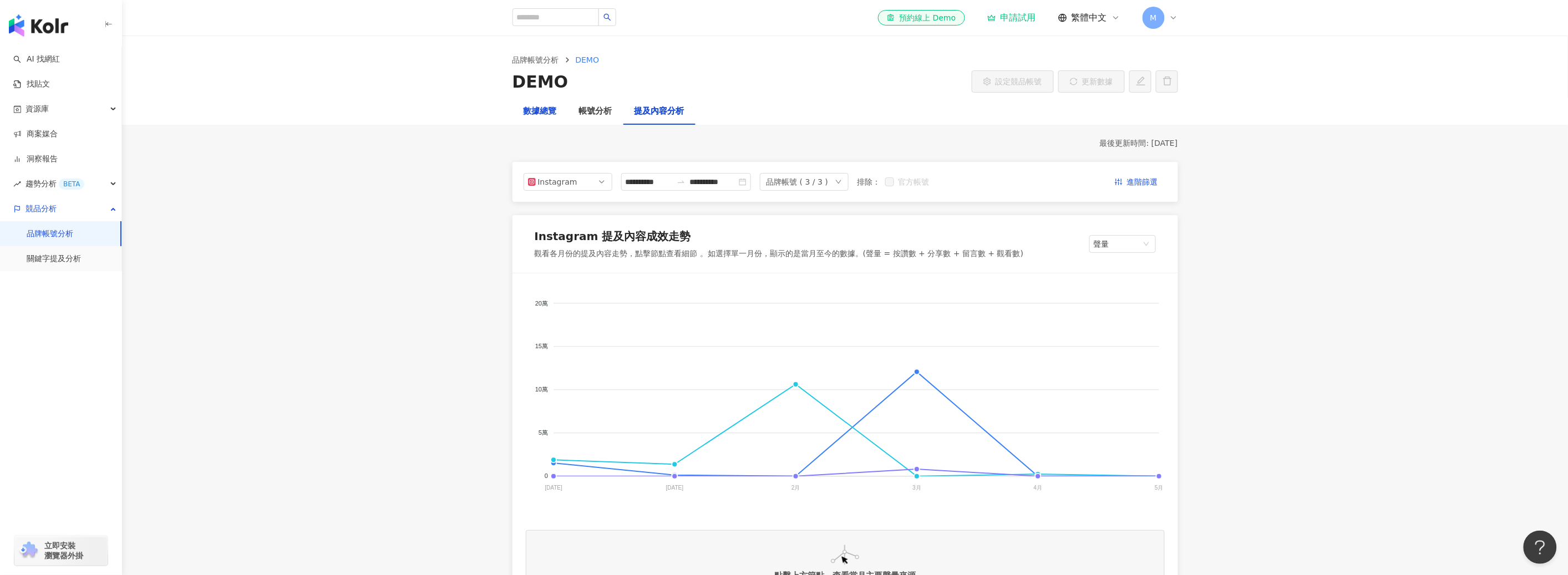
click at [551, 111] on div "數據總覽" at bounding box center [540, 111] width 34 height 13
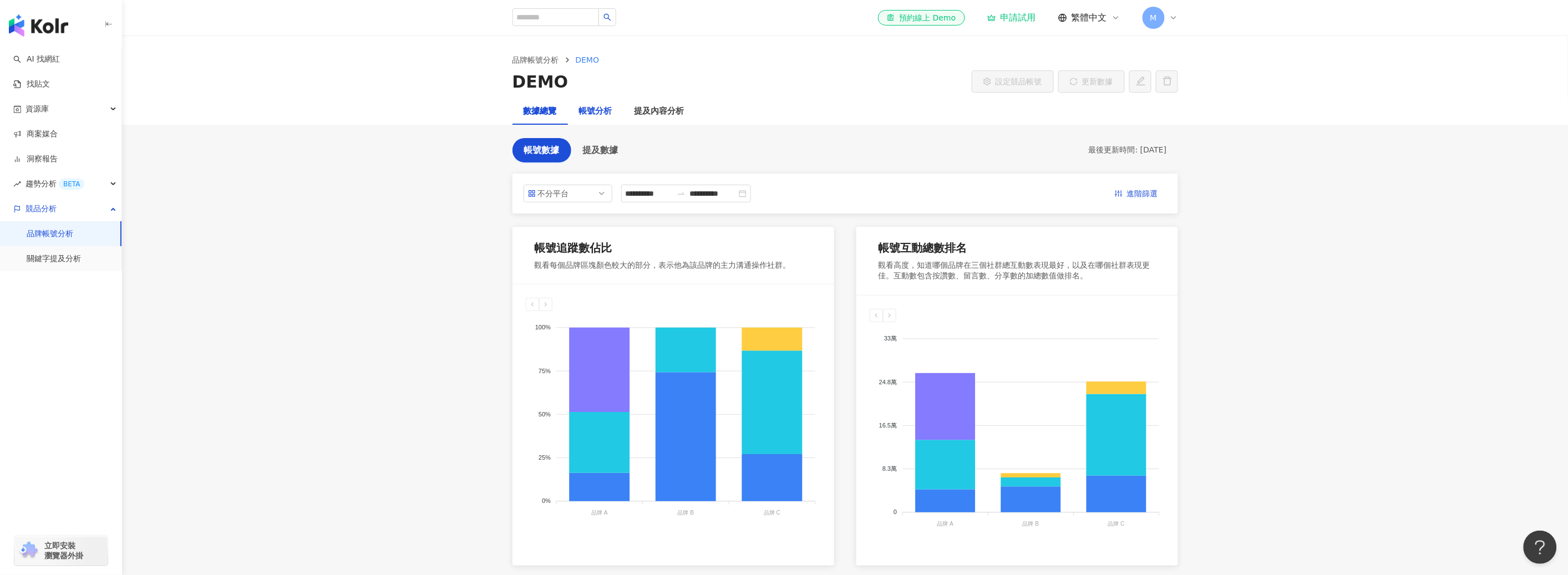
click at [592, 108] on div "帳號分析" at bounding box center [595, 111] width 34 height 13
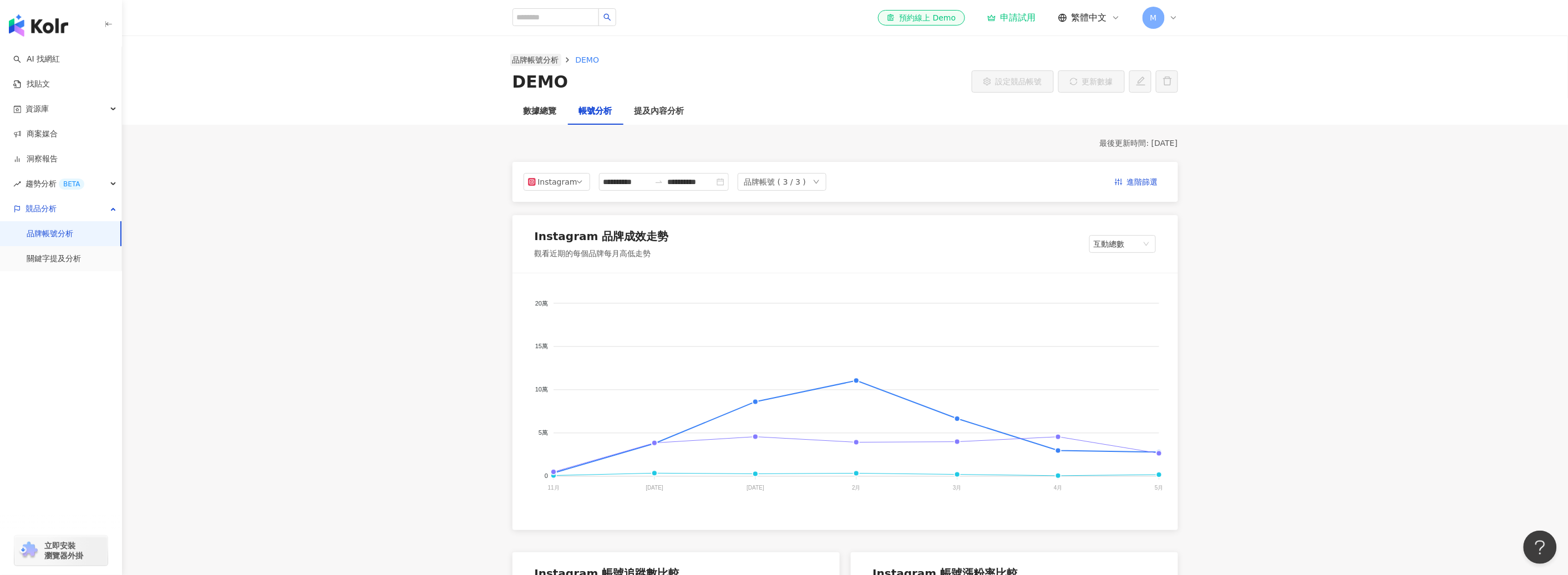
click at [545, 62] on link "品牌帳號分析" at bounding box center [536, 60] width 51 height 12
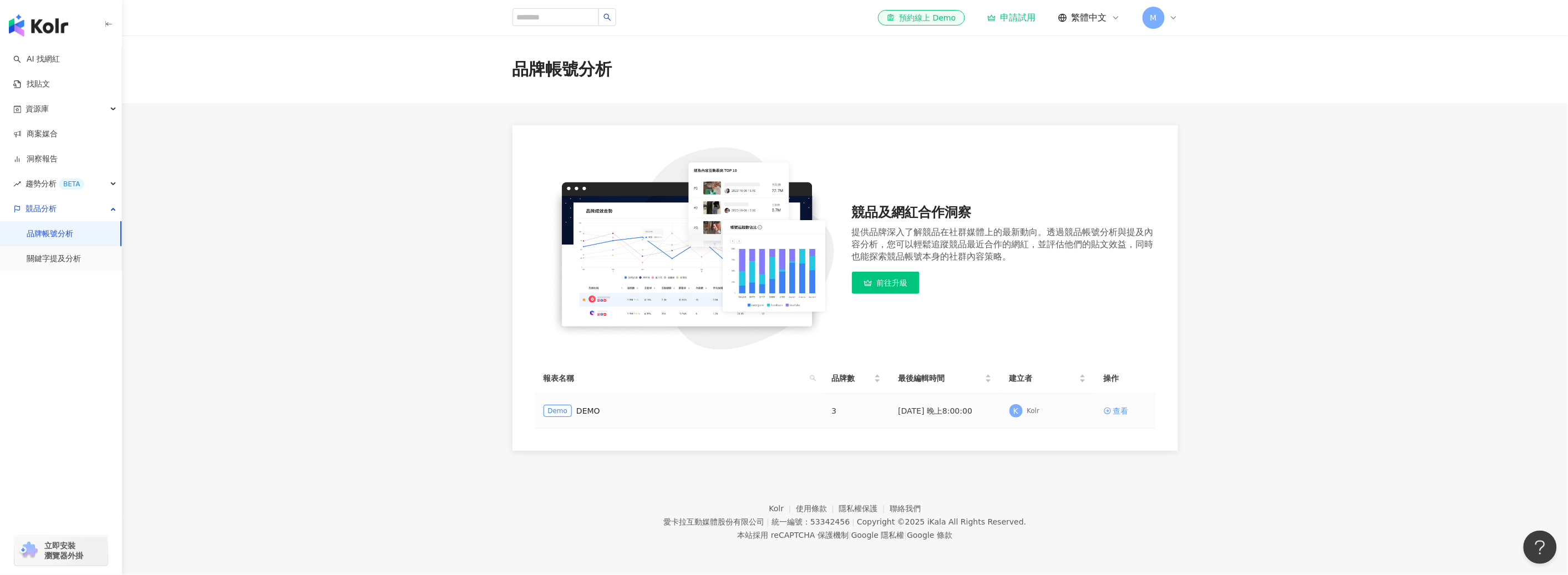
click at [819, 411] on icon at bounding box center [1107, 411] width 8 height 8
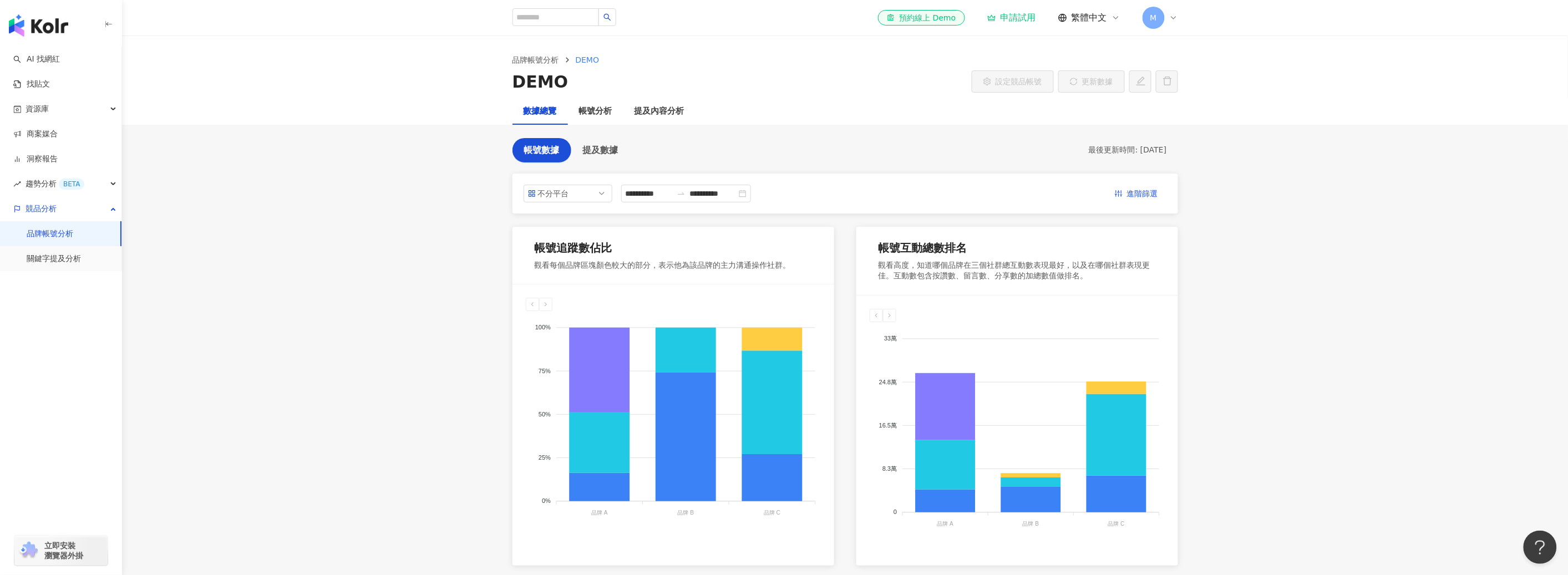
click at [44, 233] on link "品牌帳號分析" at bounding box center [49, 234] width 47 height 11
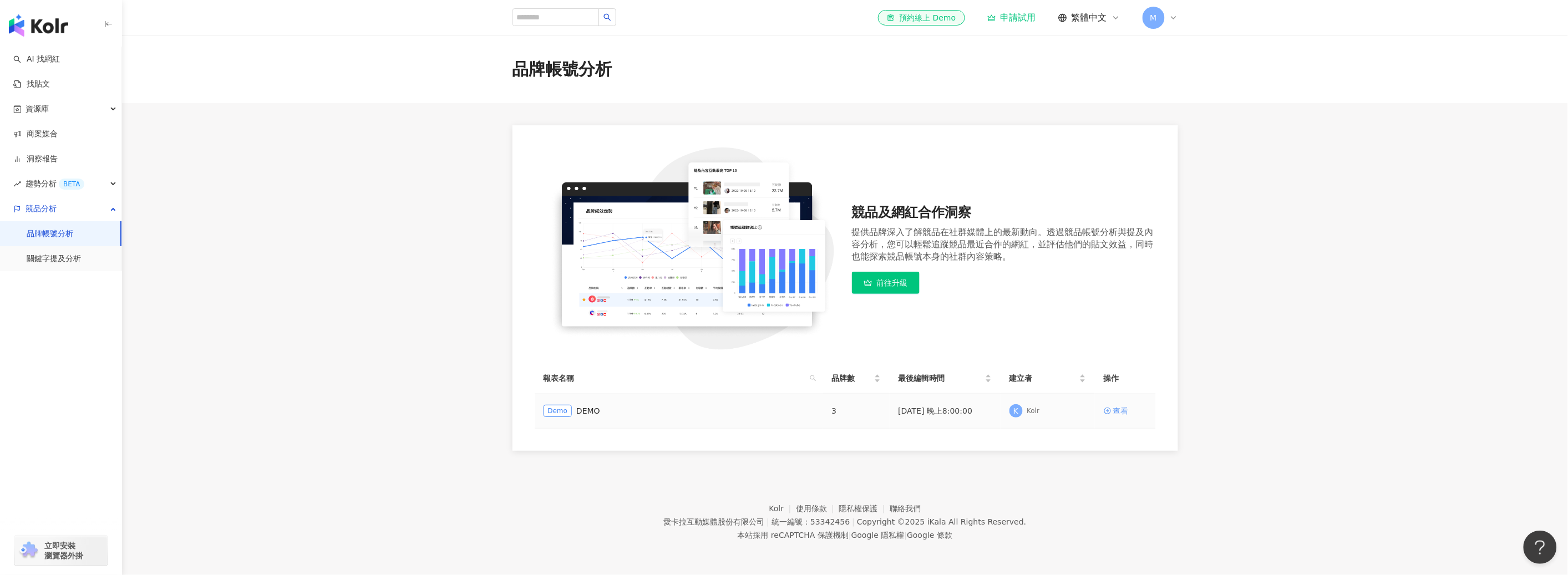
click at [819, 411] on icon at bounding box center [1107, 411] width 8 height 8
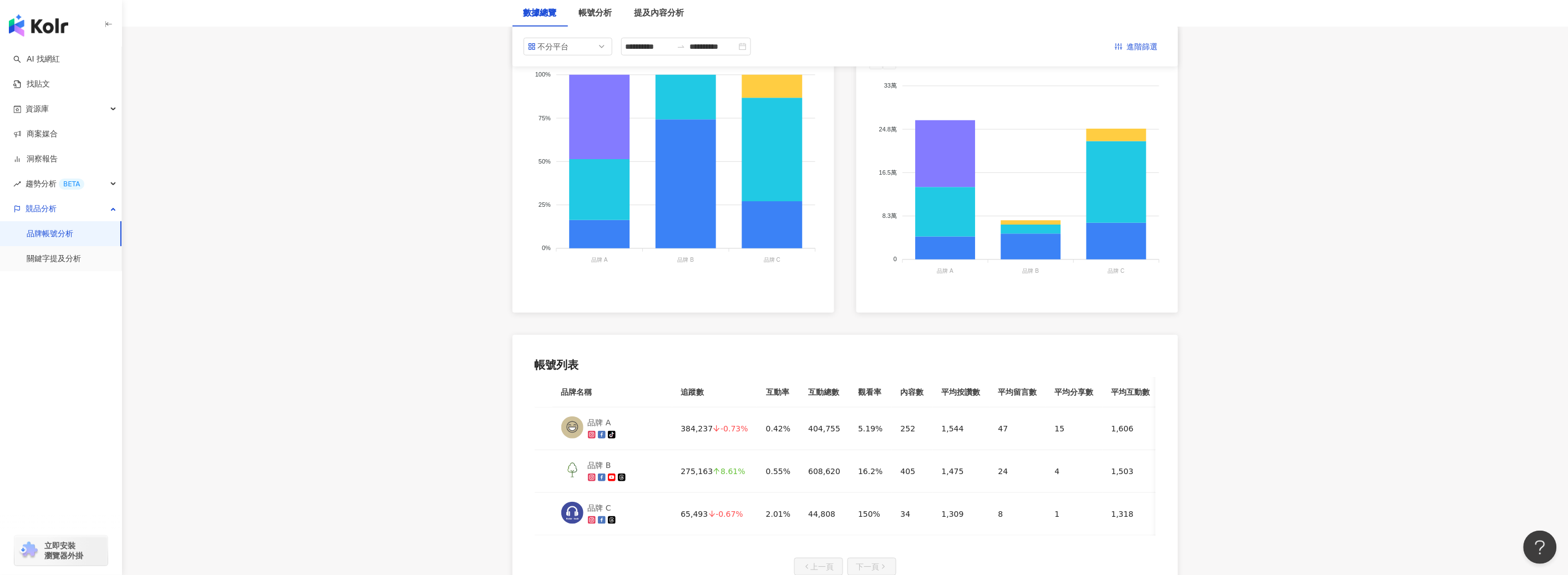
scroll to position [255, 0]
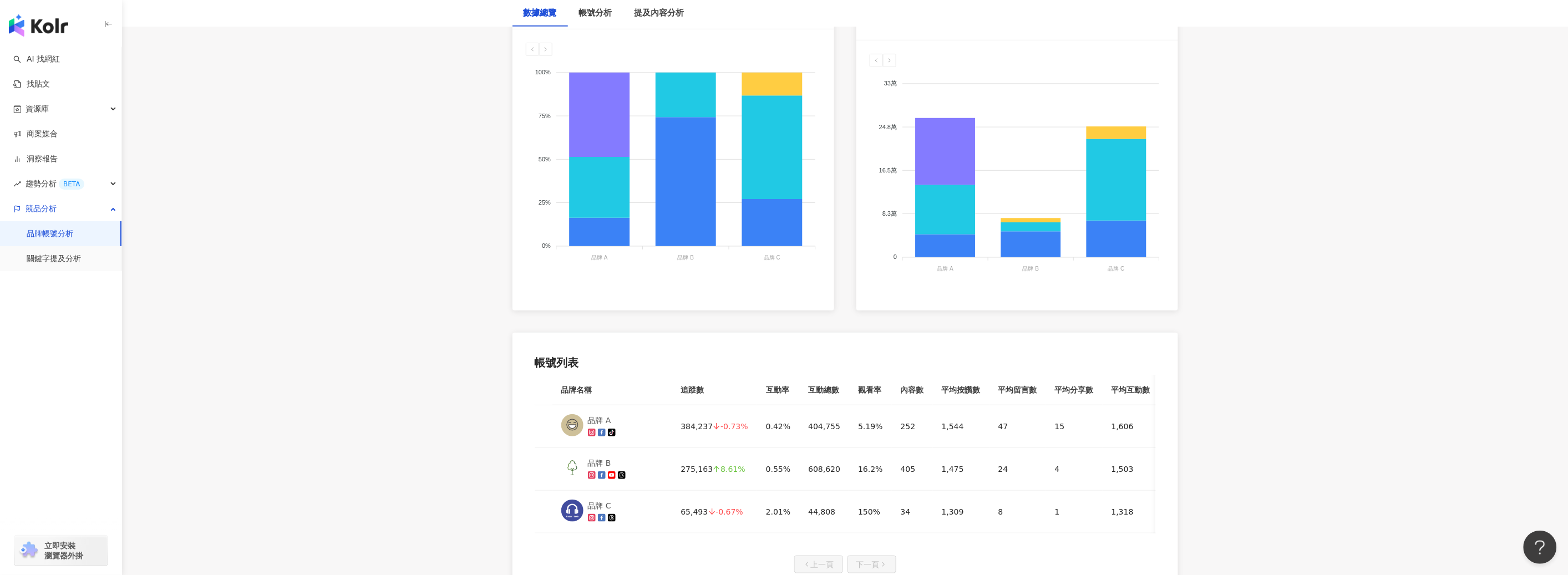
click at [39, 236] on link "品牌帳號分析" at bounding box center [49, 234] width 47 height 11
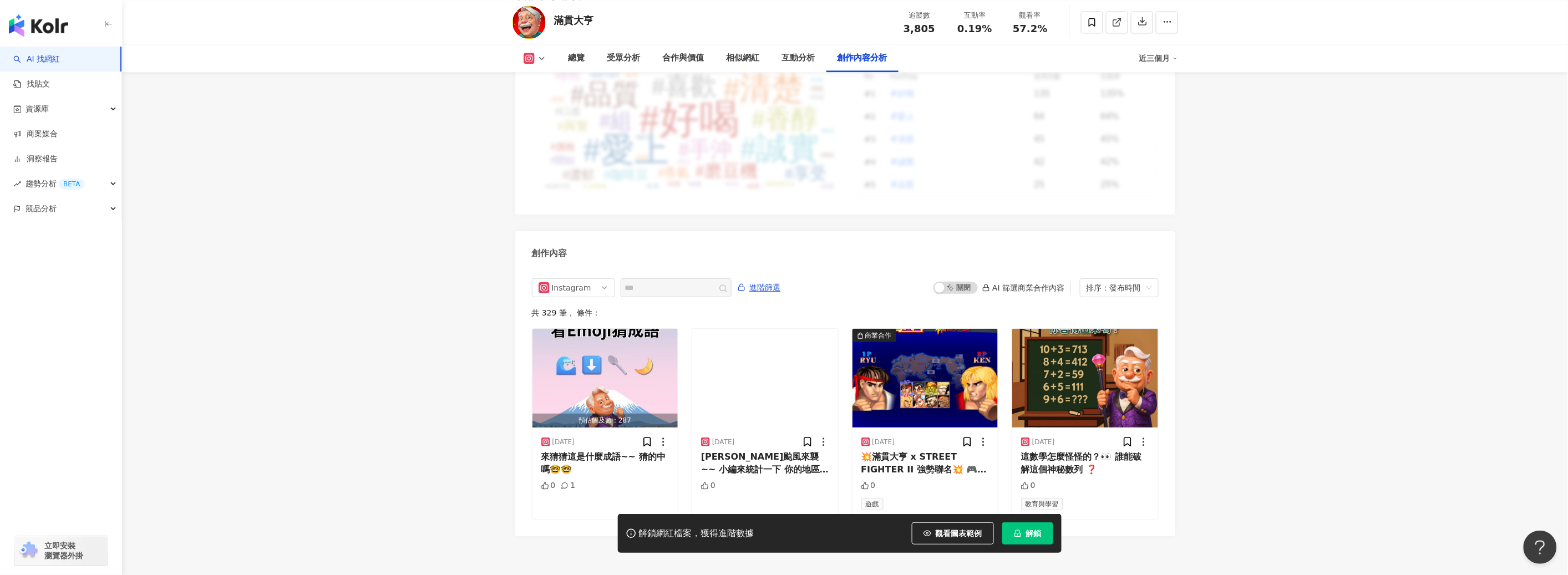
scroll to position [3345, 0]
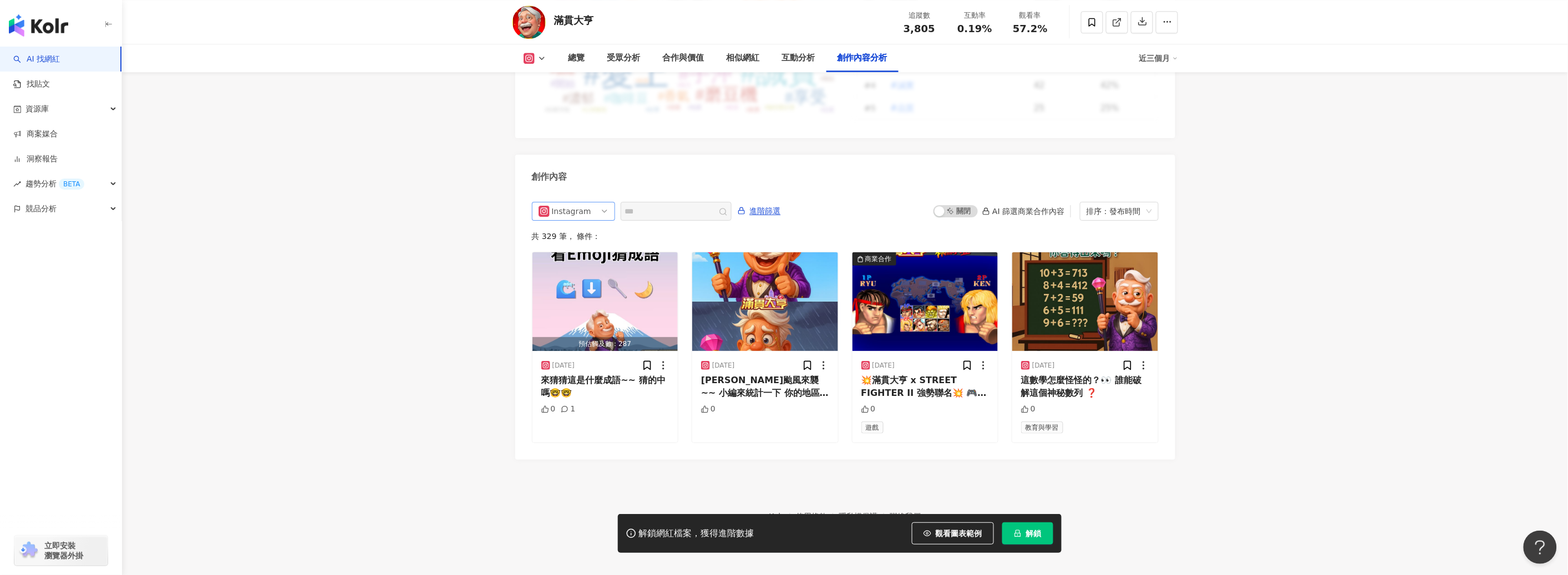
click at [602, 205] on span "Instagram" at bounding box center [573, 211] width 70 height 18
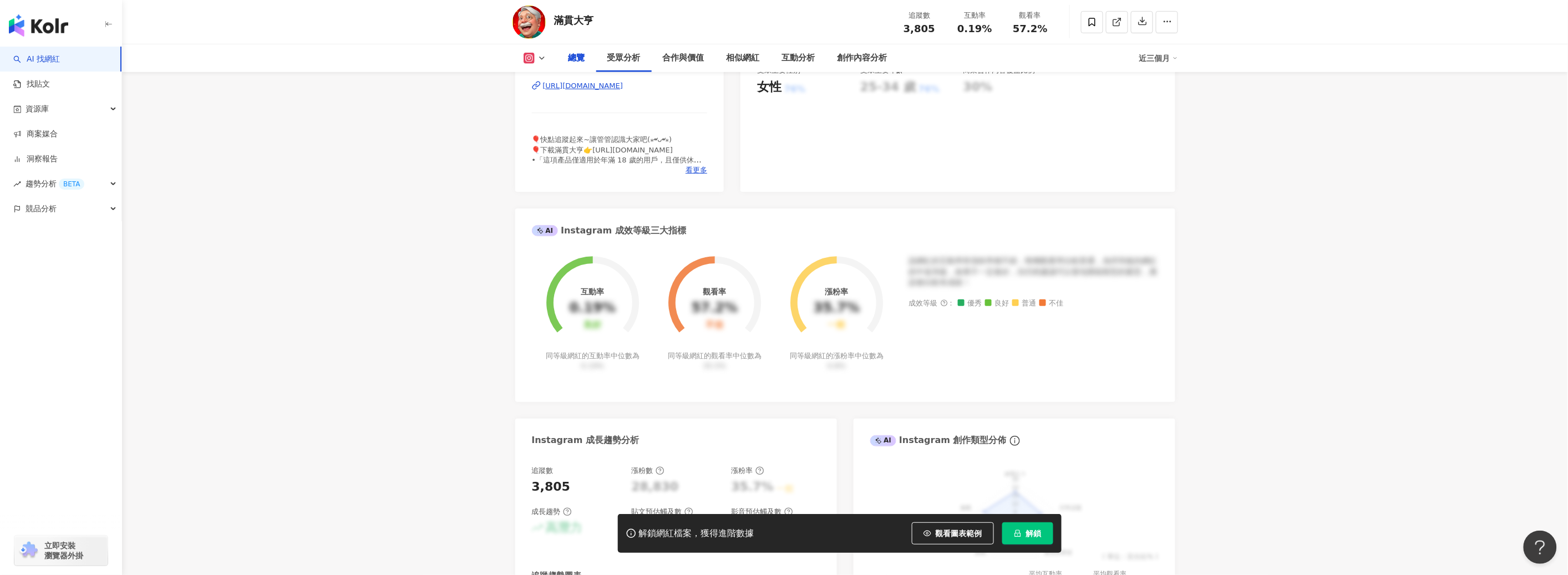
scroll to position [0, 0]
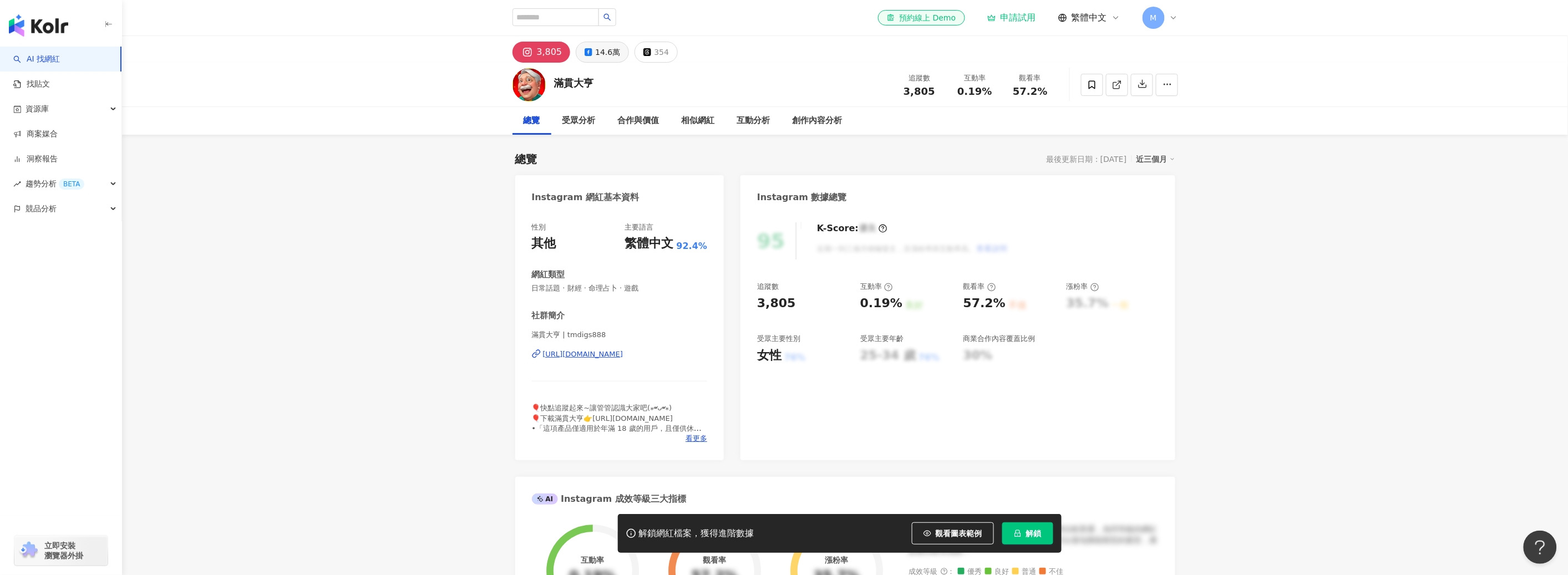
click at [601, 45] on div "14.6萬" at bounding box center [607, 52] width 25 height 16
click at [515, 57] on button "3,805" at bounding box center [538, 52] width 51 height 21
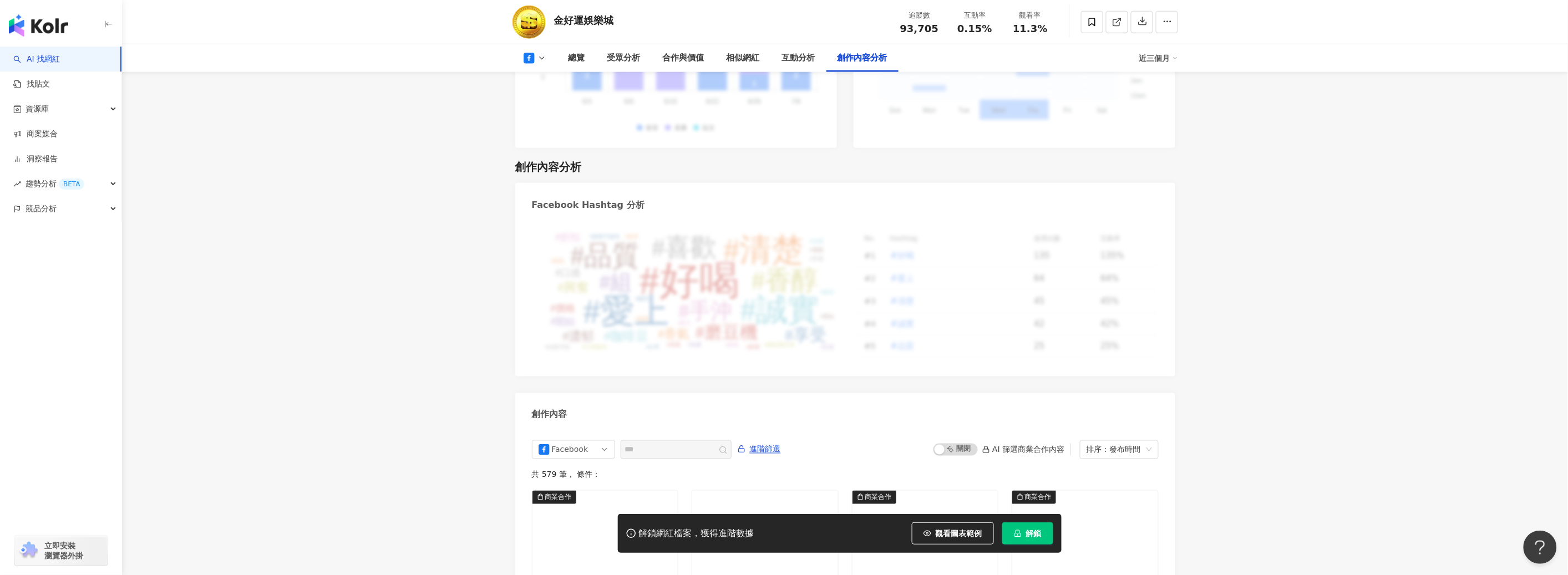
scroll to position [2917, 0]
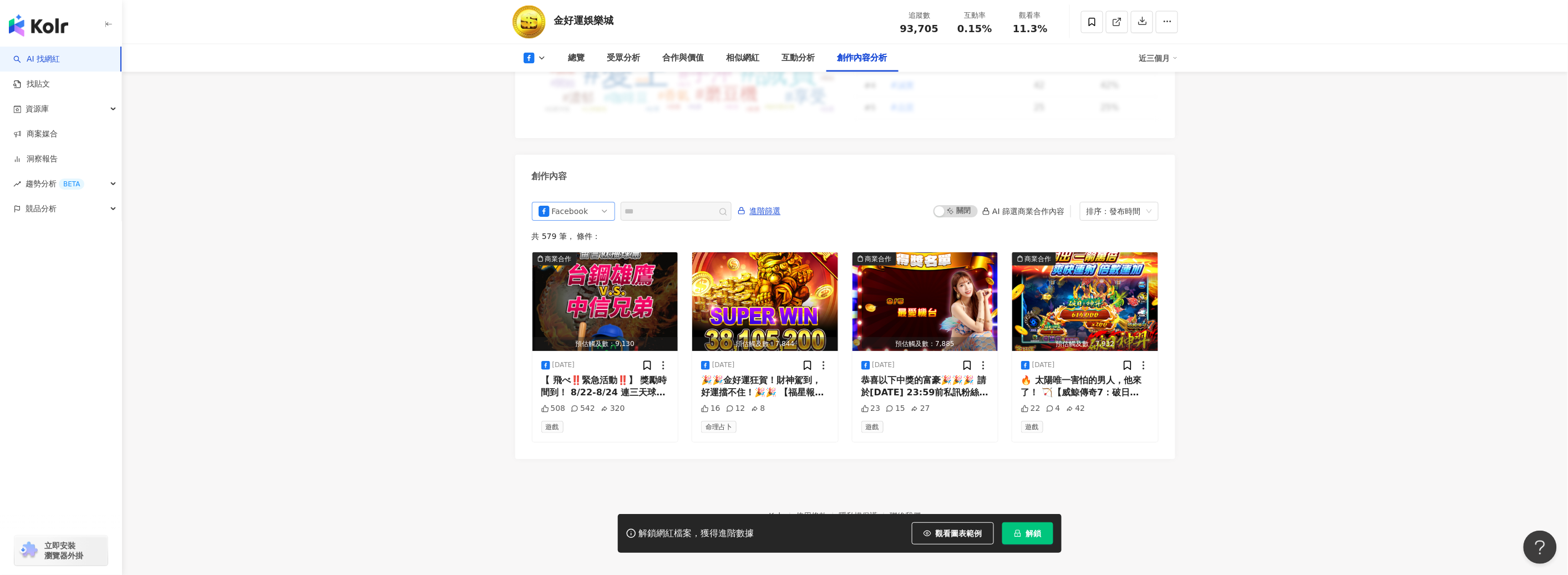
click at [612, 209] on div "Facebook" at bounding box center [573, 211] width 83 height 19
drag, startPoint x: 594, startPoint y: 203, endPoint x: 605, endPoint y: 202, distance: 11.0
click at [594, 203] on span "Facebook" at bounding box center [573, 211] width 70 height 18
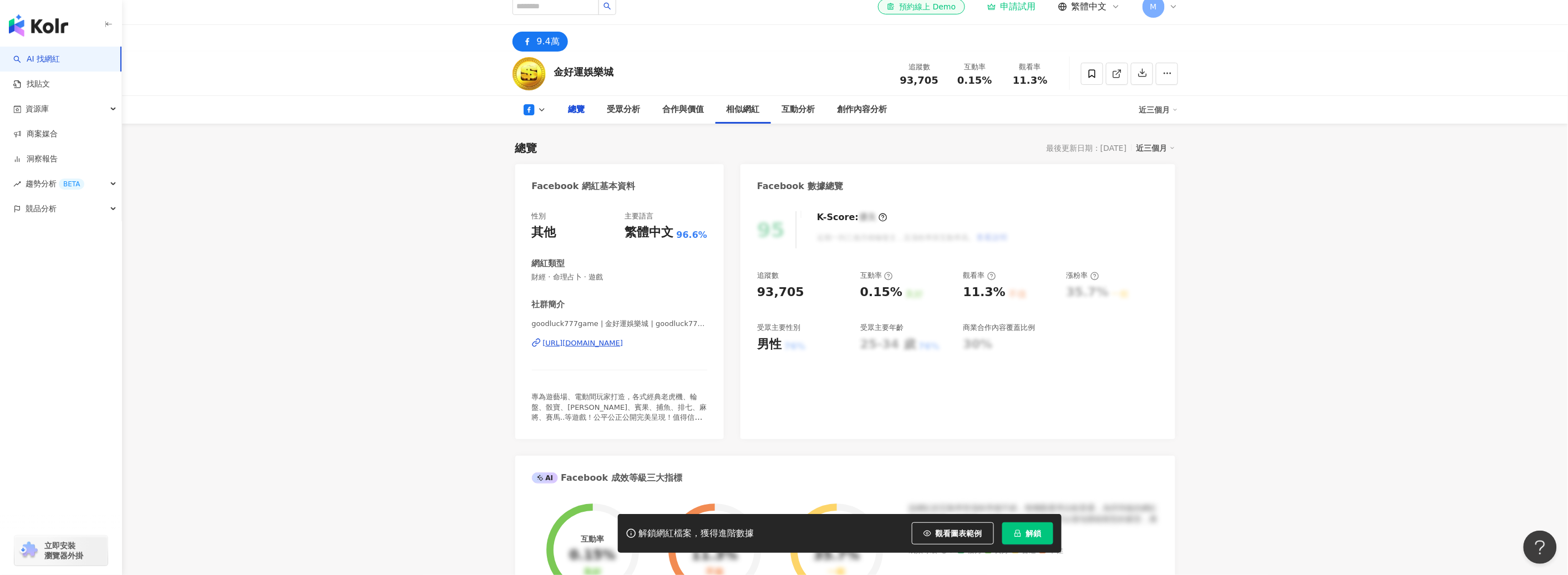
scroll to position [0, 0]
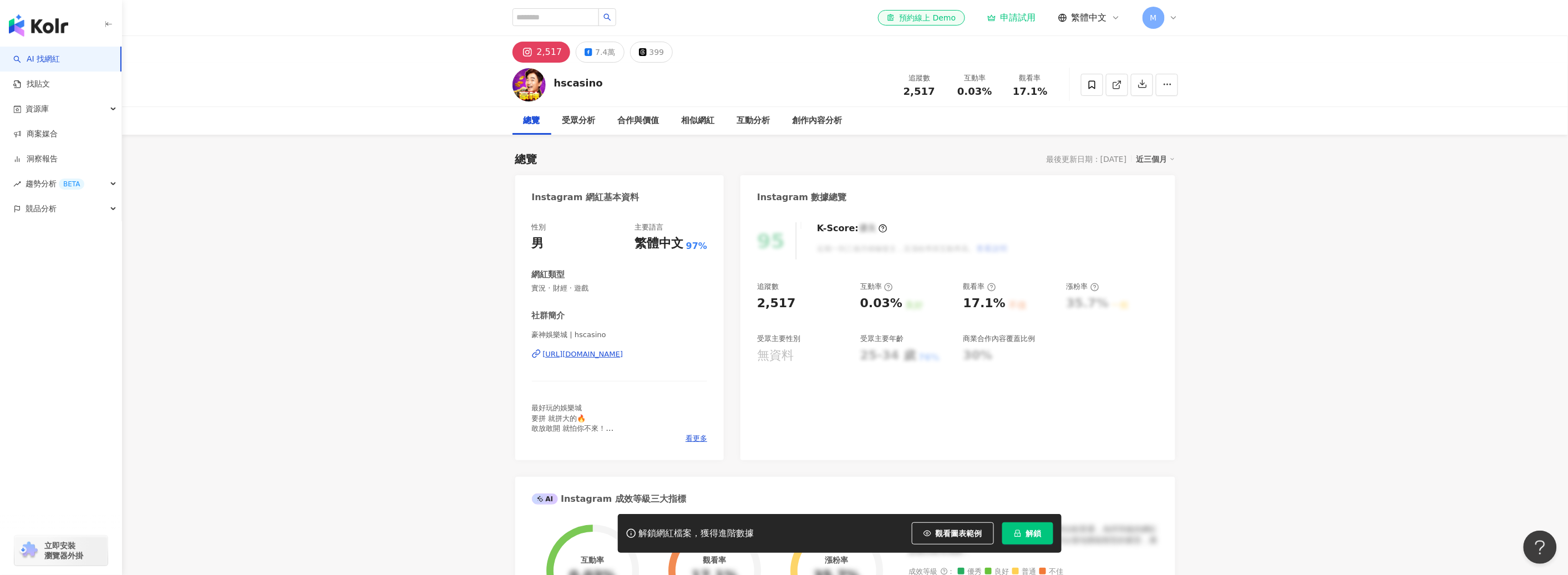
click at [1037, 530] on span "解鎖" at bounding box center [1034, 533] width 16 height 9
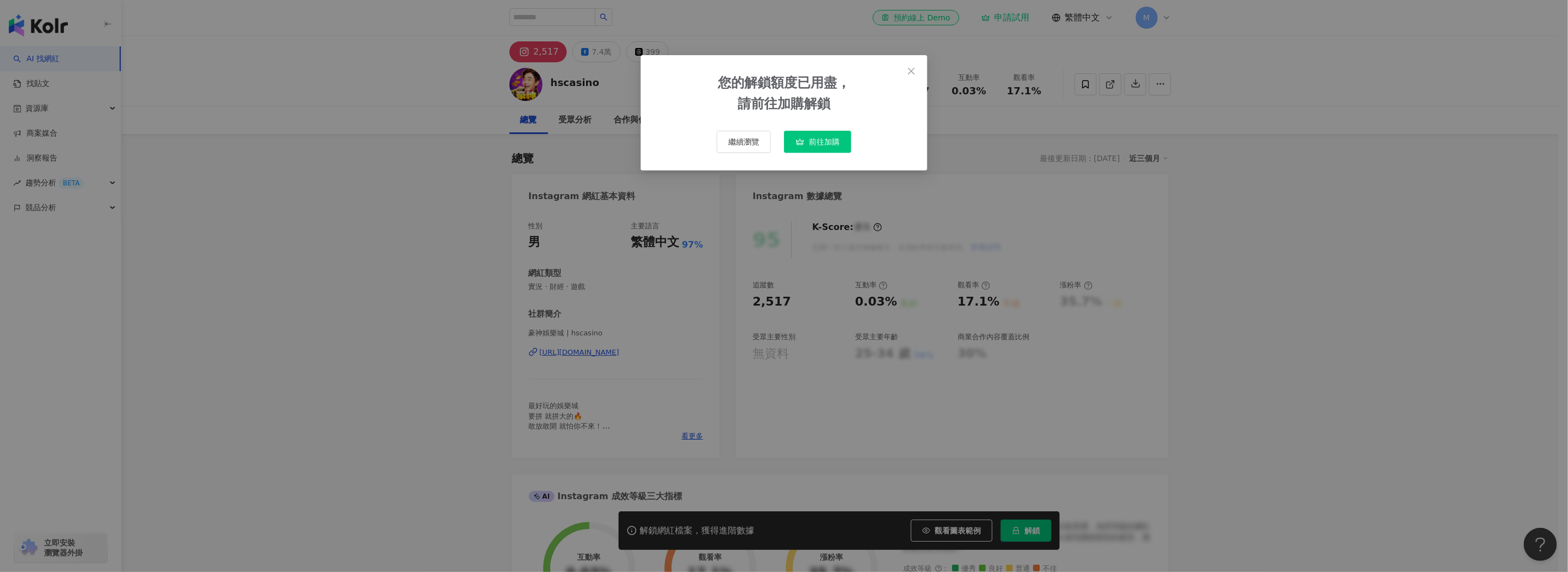
click at [816, 141] on span "前往加購" at bounding box center [824, 141] width 31 height 9
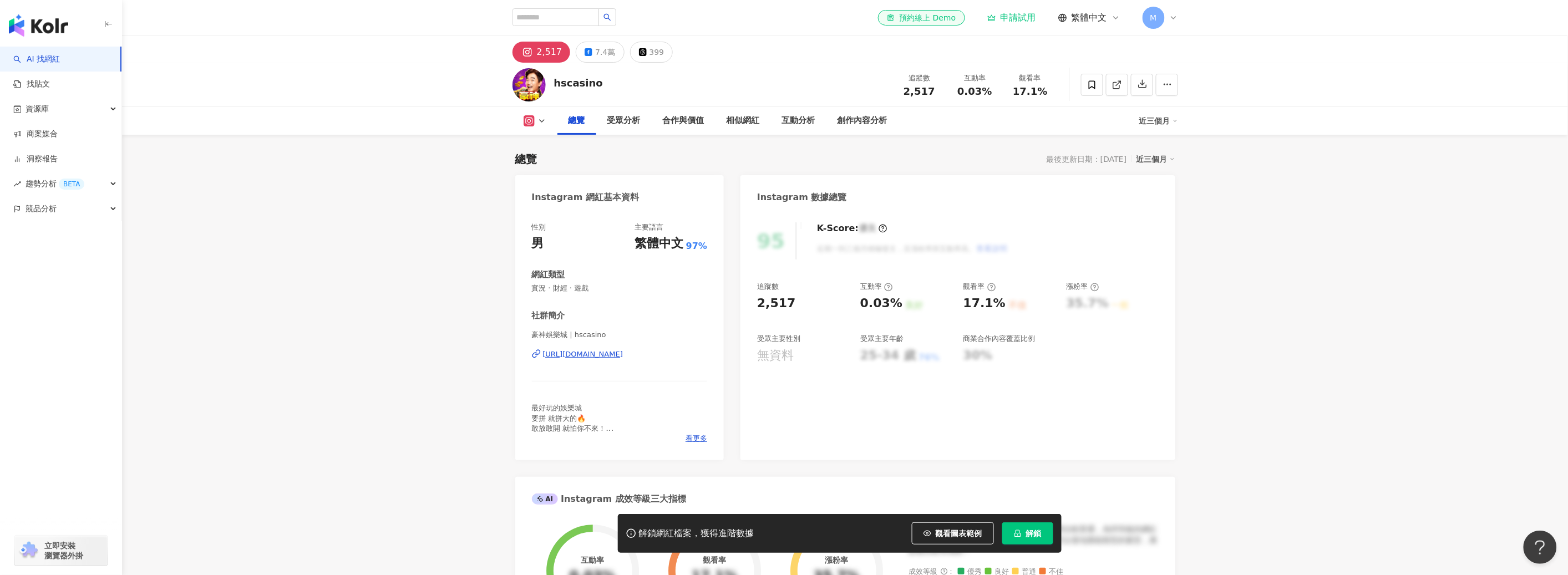
click at [1023, 535] on button "解鎖" at bounding box center [1028, 534] width 51 height 22
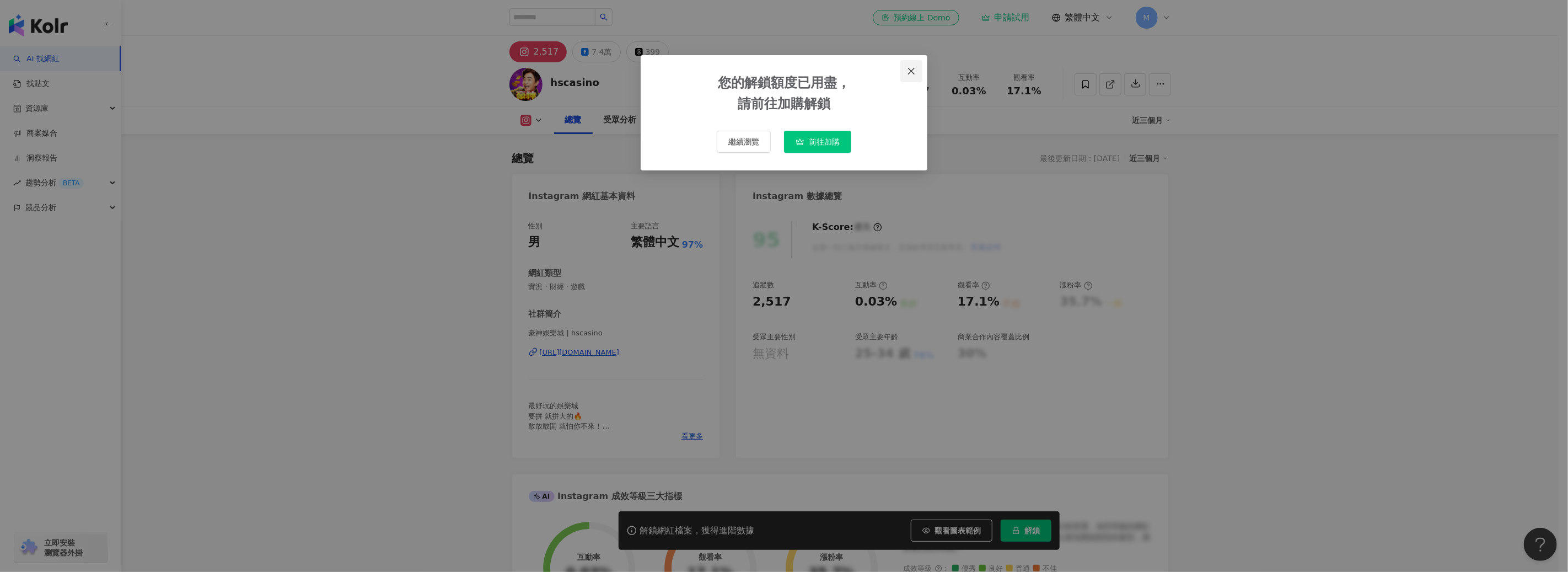
click at [911, 72] on icon "close" at bounding box center [911, 71] width 9 height 9
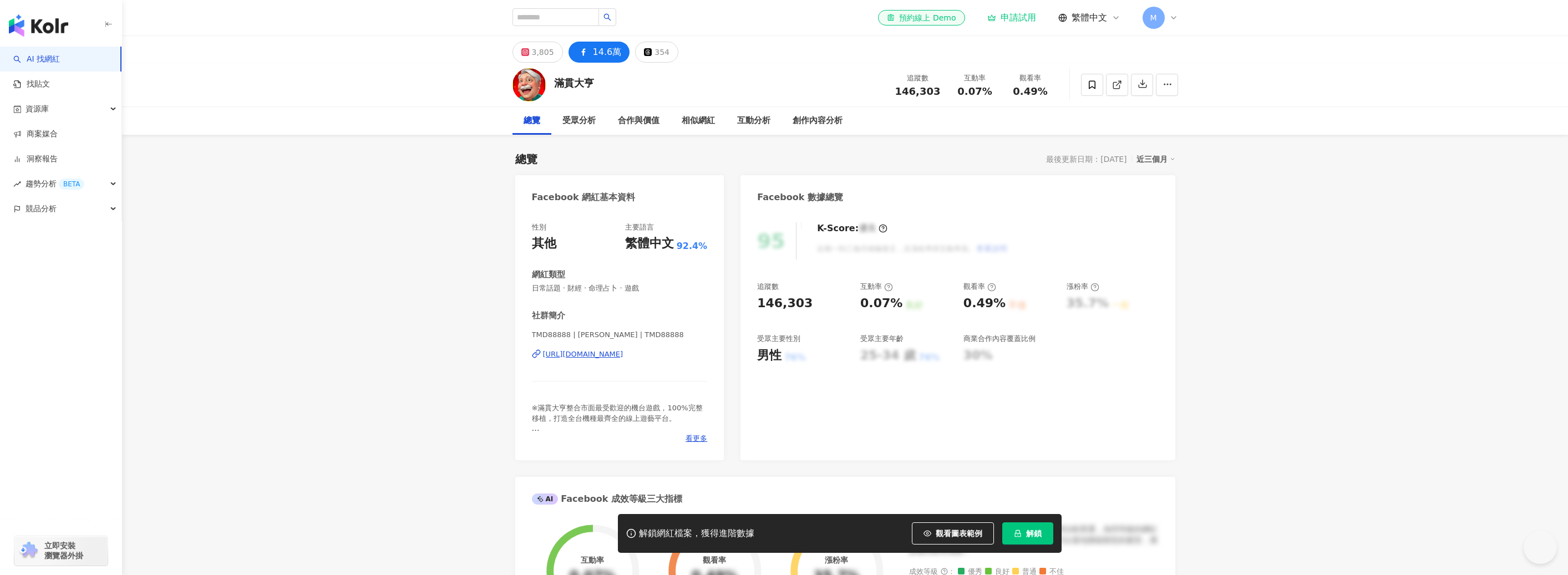
click at [535, 52] on div "3,805" at bounding box center [543, 52] width 22 height 16
click at [661, 51] on div "354" at bounding box center [662, 52] width 15 height 16
click at [602, 53] on div "14.6萬" at bounding box center [607, 52] width 25 height 16
click at [598, 53] on div "14.6萬" at bounding box center [607, 52] width 25 height 16
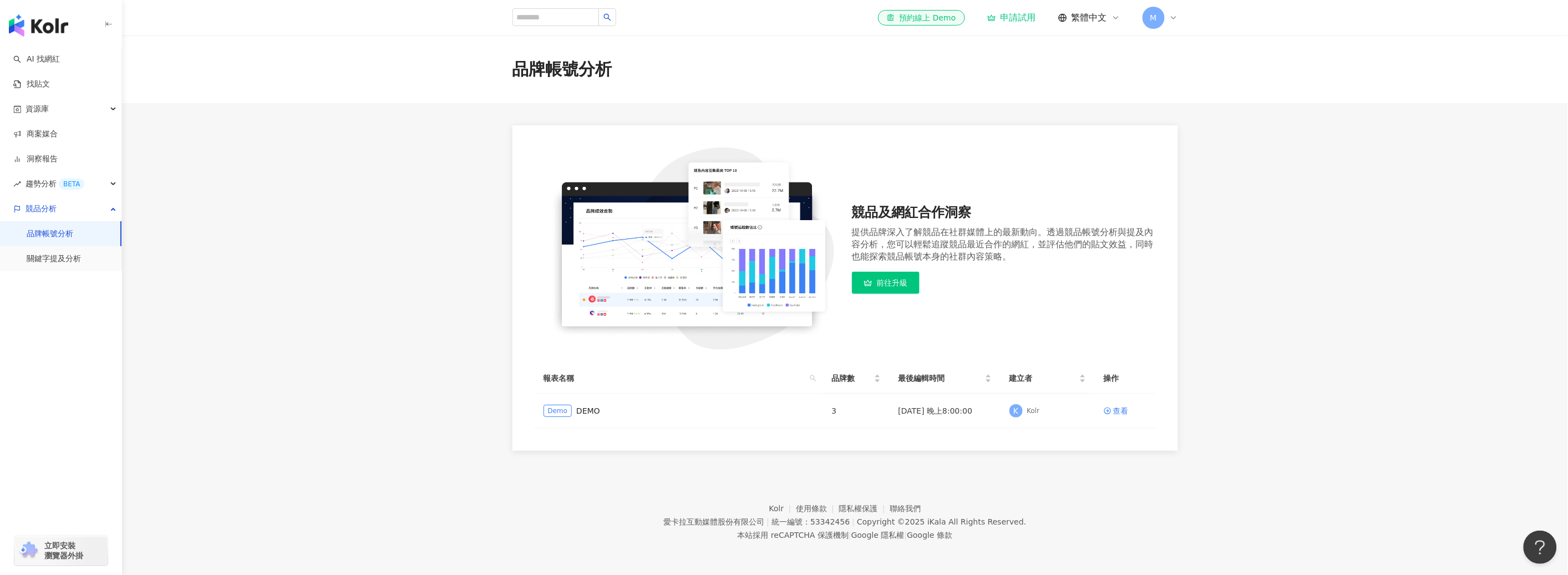
click at [1156, 20] on span "M" at bounding box center [1153, 18] width 7 height 12
click at [1230, 152] on div "切換工作區" at bounding box center [1198, 151] width 107 height 22
drag, startPoint x: 293, startPoint y: 122, endPoint x: 193, endPoint y: 106, distance: 101.3
click at [292, 122] on main "品牌帳號分析 競品及網紅合作洞察 提供品牌深入了解競品在社群媒體上的最新動向。透過競品帳號分析與提及內容分析，您可以輕鬆追蹤競品最近合作的網紅，並評估他們的貼…" at bounding box center [844, 243] width 1446 height 415
click at [24, 25] on img "button" at bounding box center [38, 26] width 59 height 22
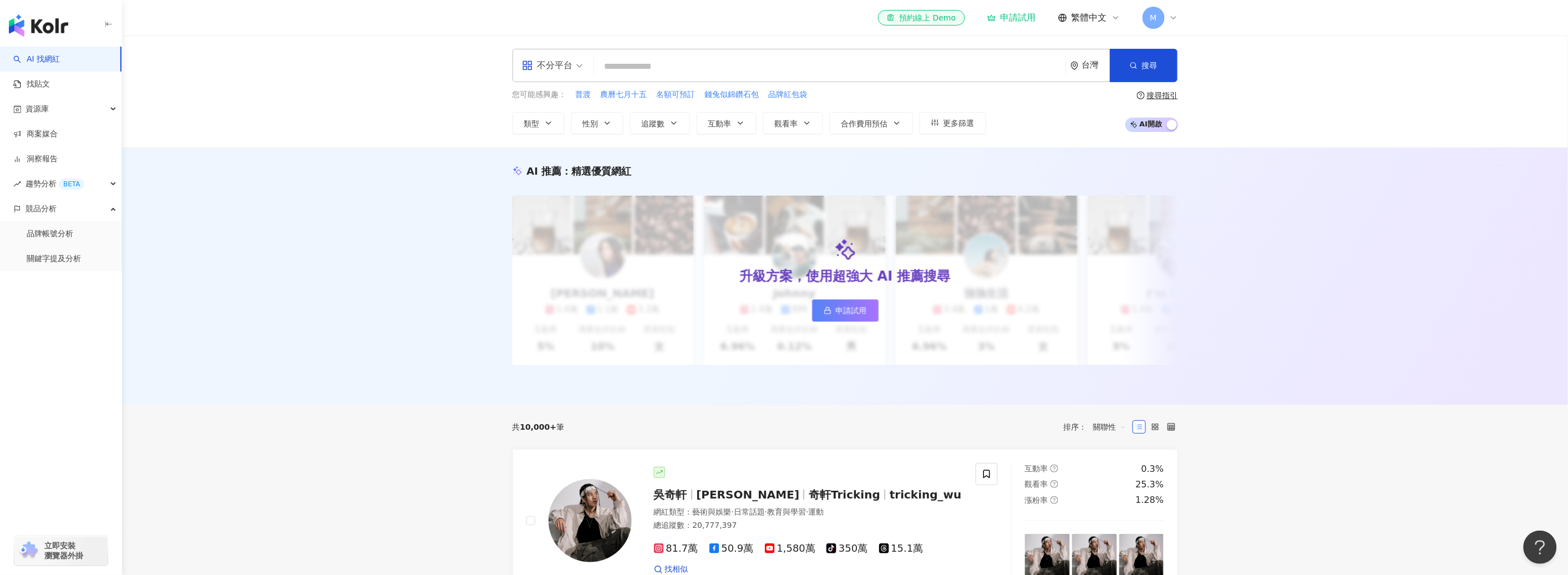
click at [1158, 18] on span "M" at bounding box center [1153, 18] width 22 height 22
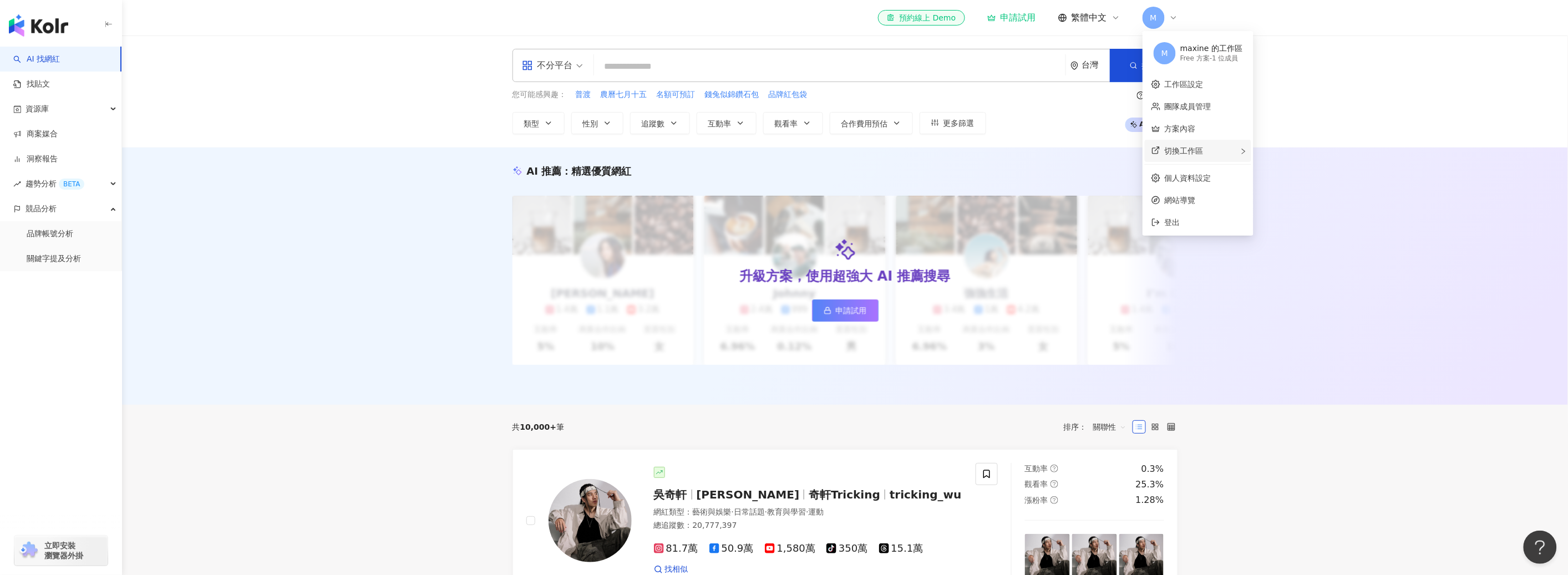
click at [1178, 149] on span "切換工作區" at bounding box center [1184, 151] width 39 height 9
click at [1309, 159] on div "呂玉媚 的工作區" at bounding box center [1336, 157] width 98 height 11
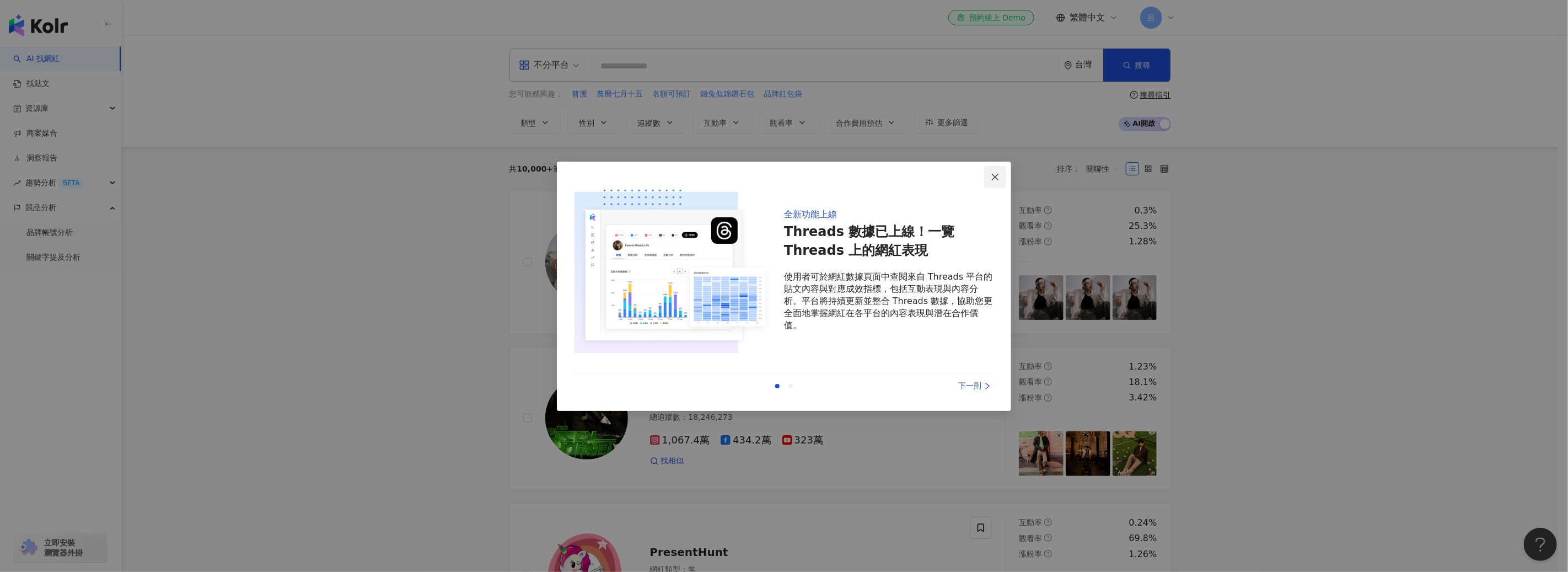
click at [995, 174] on icon "close" at bounding box center [995, 177] width 9 height 9
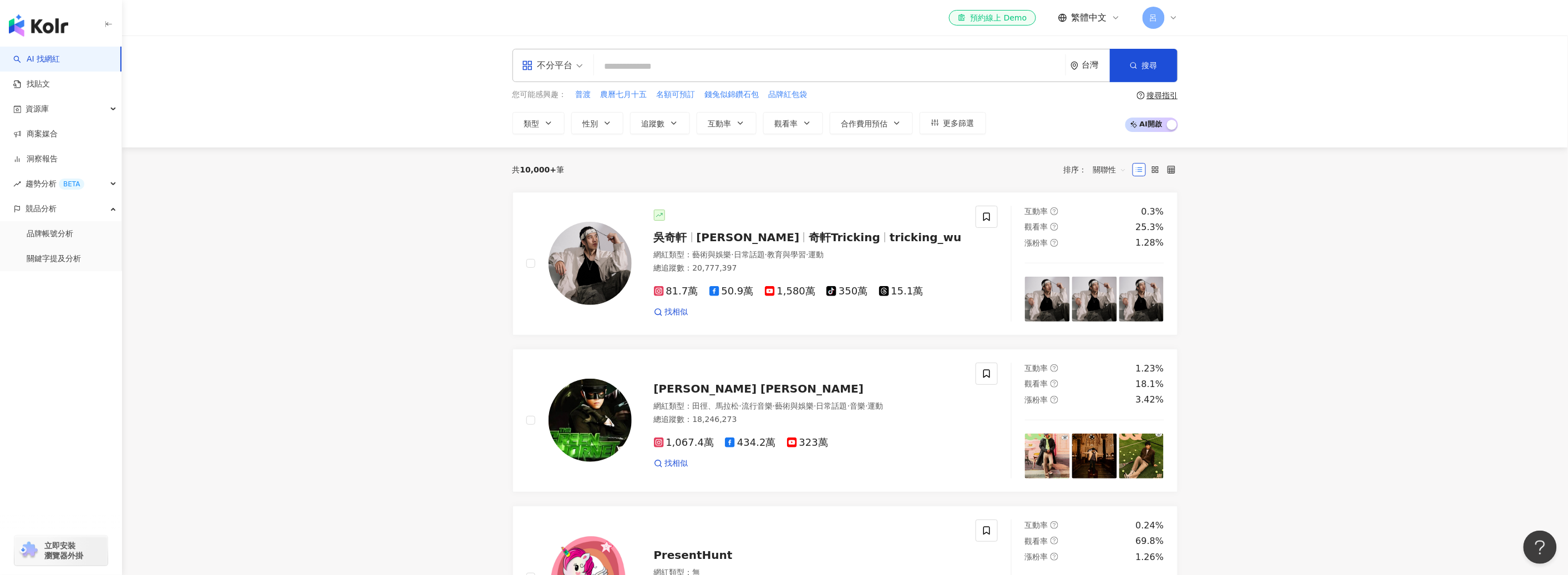
click at [1159, 20] on span "呂" at bounding box center [1153, 18] width 22 height 22
click at [1191, 54] on div "試用方案 - 2 位成員" at bounding box center [1229, 59] width 98 height 9
click at [47, 235] on link "品牌帳號分析" at bounding box center [49, 234] width 47 height 11
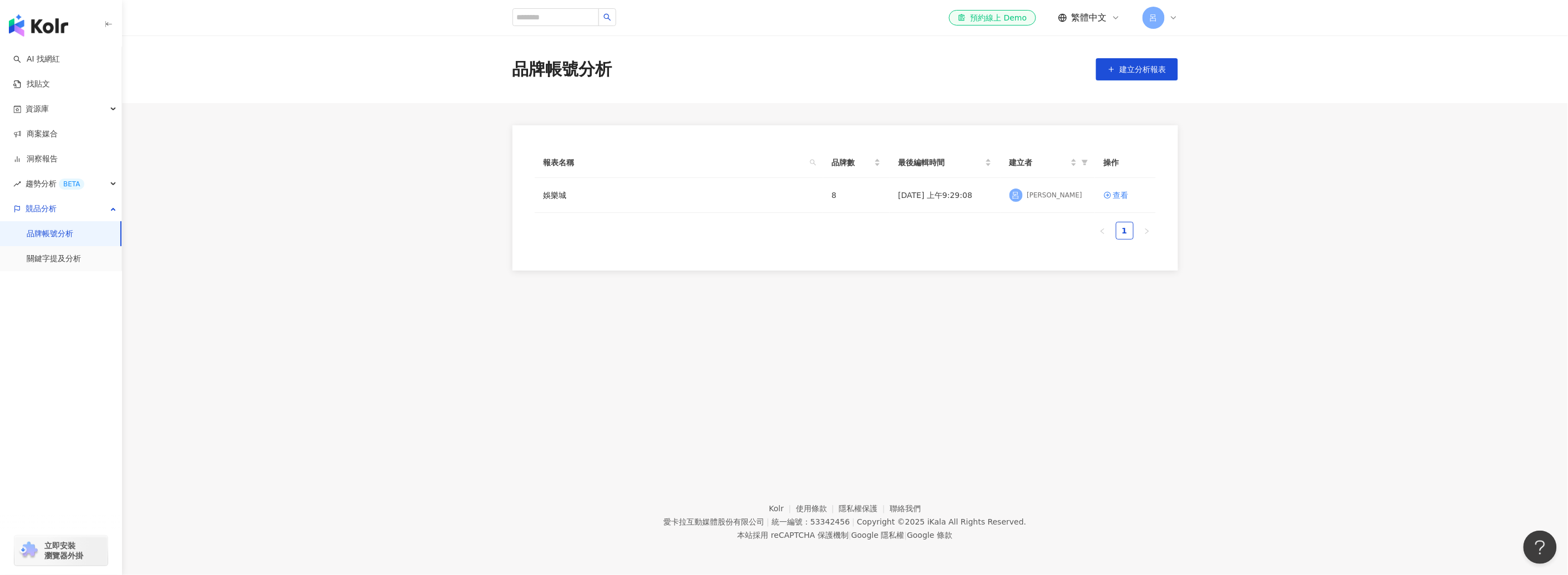
click at [966, 353] on div "品牌帳號分析 建立分析報表 報表名稱 品牌數 最後編輯時間 建立者 操作 娛樂城 8 2025/9/3 上午9:29:08 呂 呂玉媚 查看 1" at bounding box center [844, 243] width 1446 height 416
click at [34, 34] on img "button" at bounding box center [38, 26] width 59 height 22
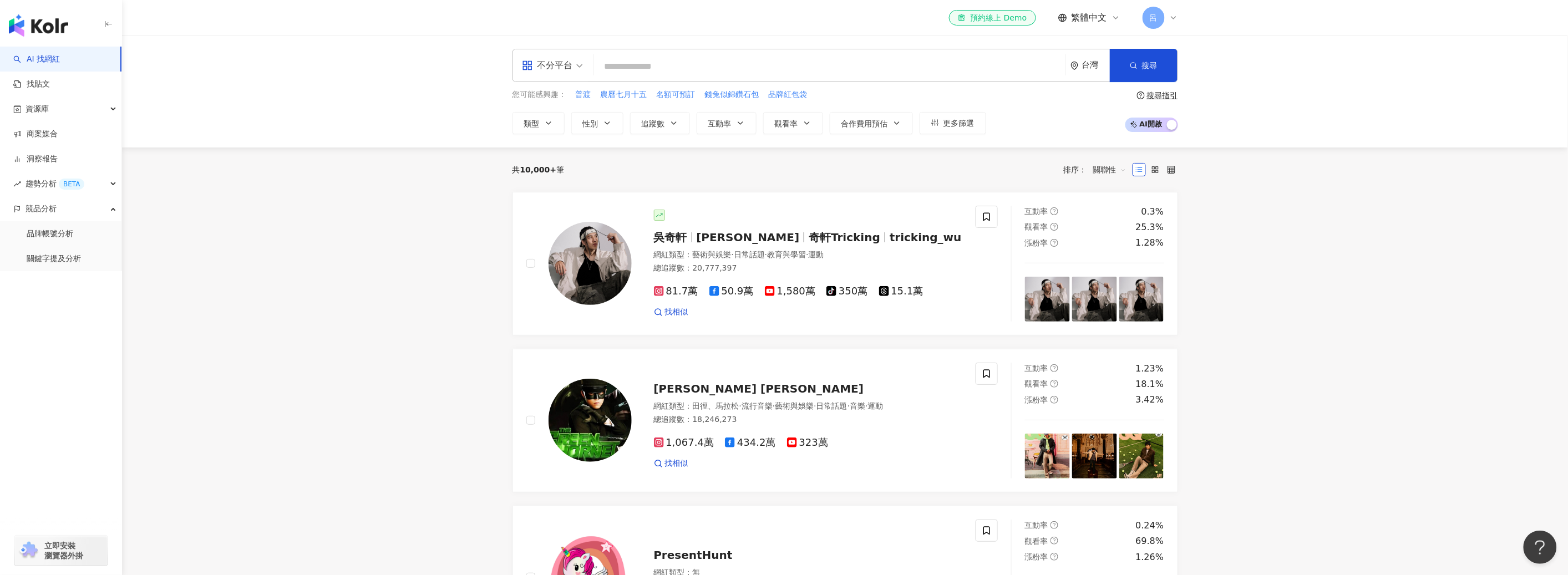
click at [632, 64] on input "search" at bounding box center [829, 66] width 463 height 21
type input "*"
type input "****"
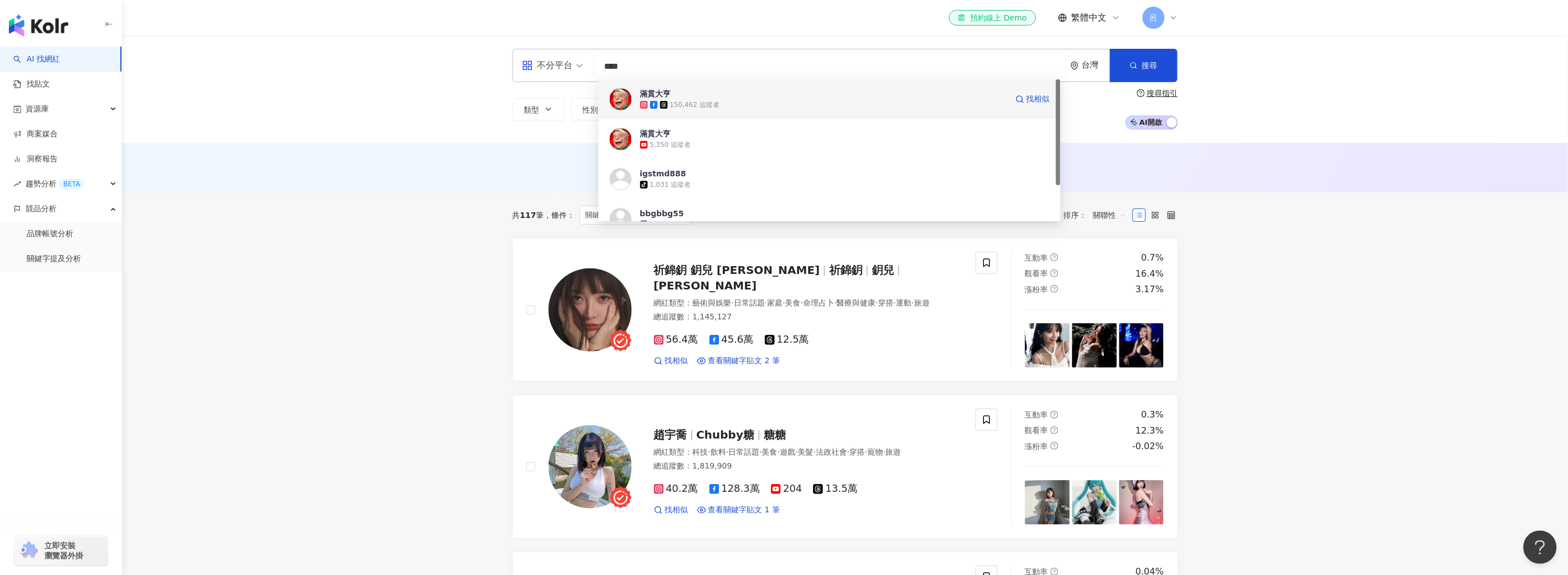
click at [704, 101] on div "150,462 追蹤者" at bounding box center [694, 105] width 49 height 9
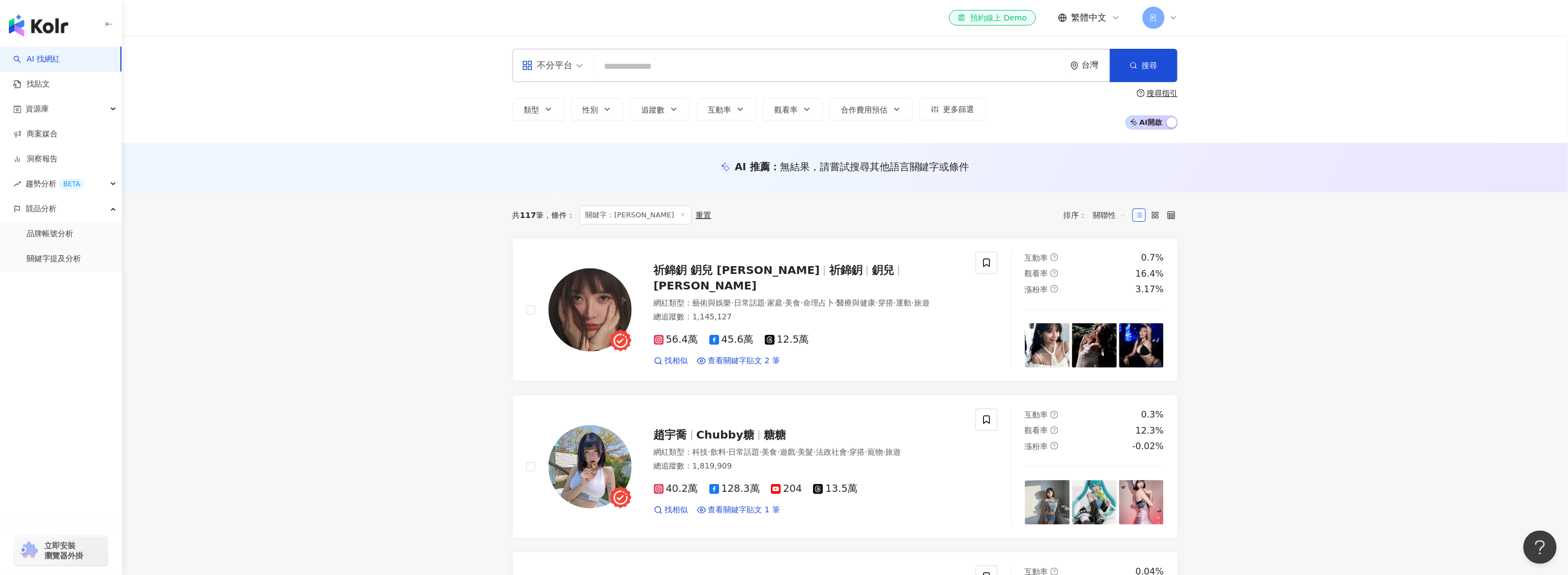
click at [630, 64] on input "search" at bounding box center [829, 66] width 463 height 21
click at [634, 66] on input "search" at bounding box center [829, 66] width 463 height 21
type input "*"
type input "***"
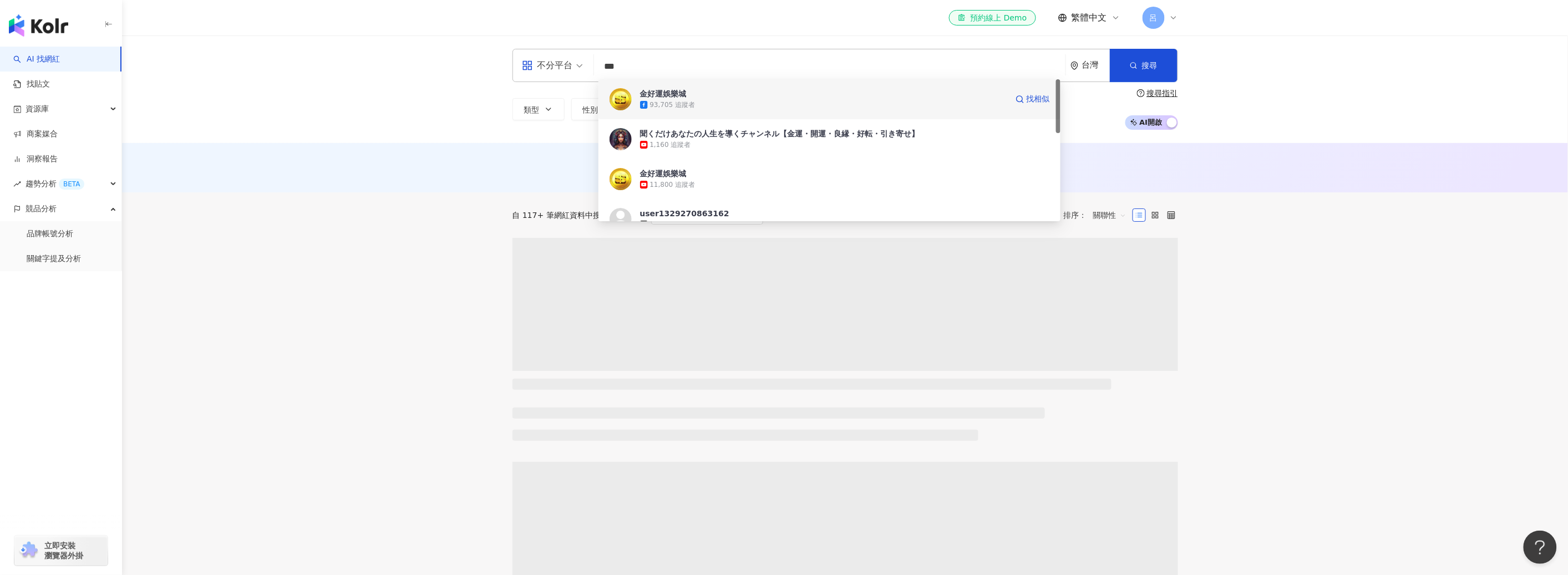
click at [706, 91] on span "金好運娛樂城" at bounding box center [824, 93] width 367 height 11
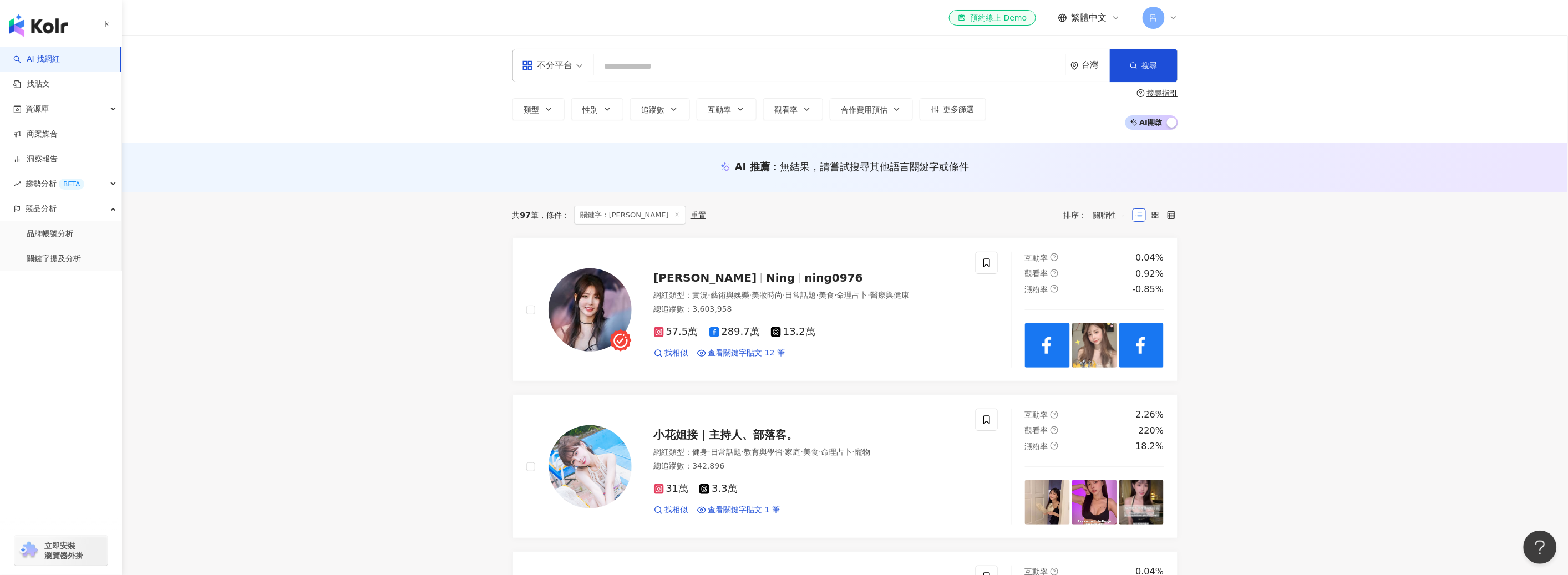
click at [658, 64] on input "search" at bounding box center [829, 66] width 463 height 21
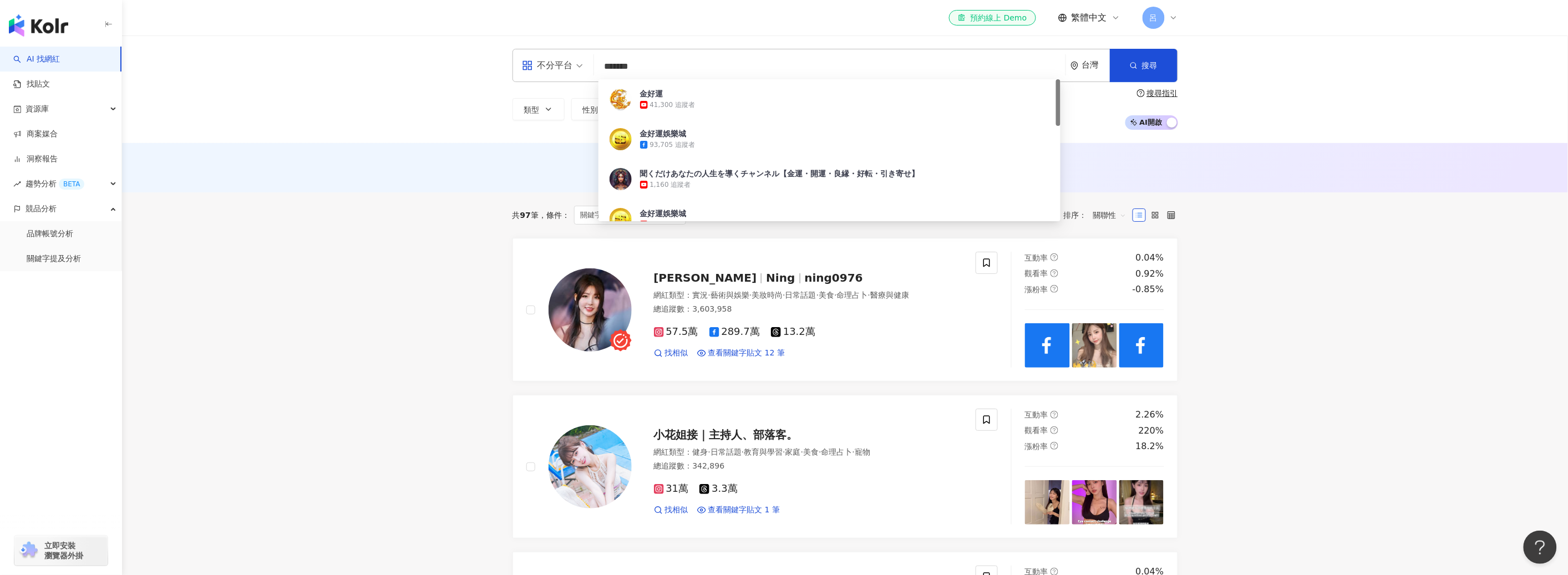
type input "******"
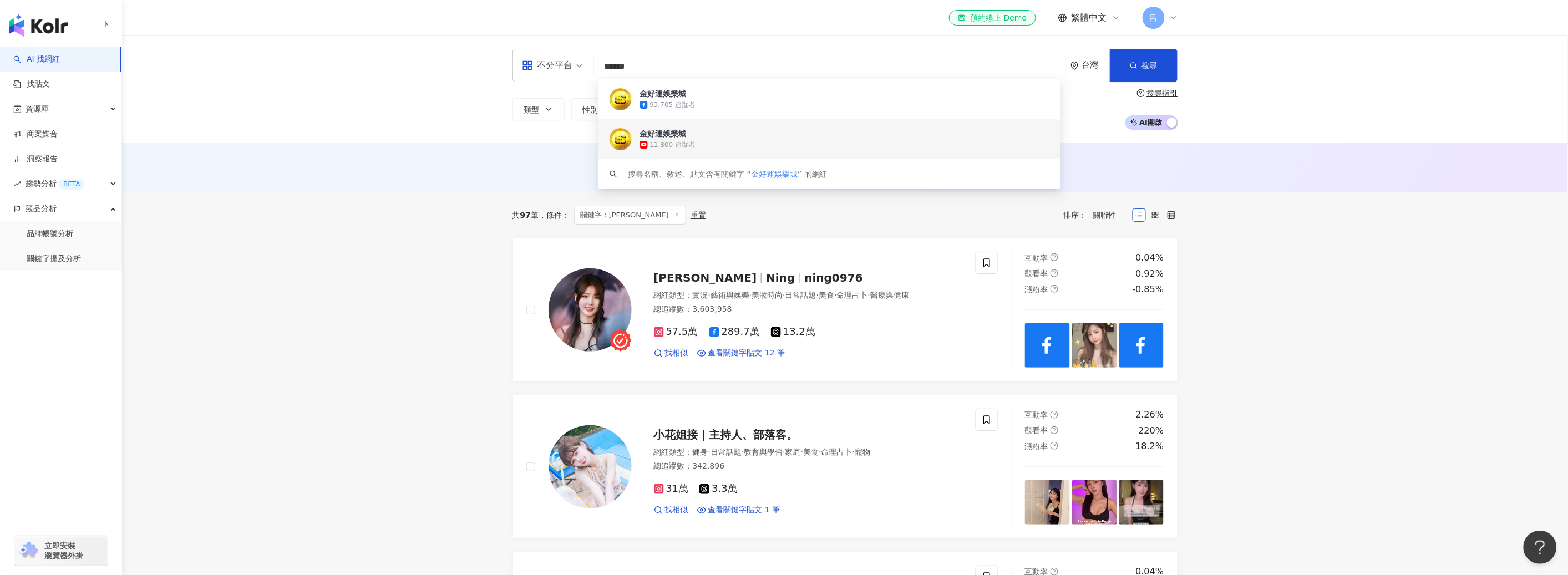
click at [680, 147] on div "11,800 追蹤者" at bounding box center [672, 145] width 45 height 9
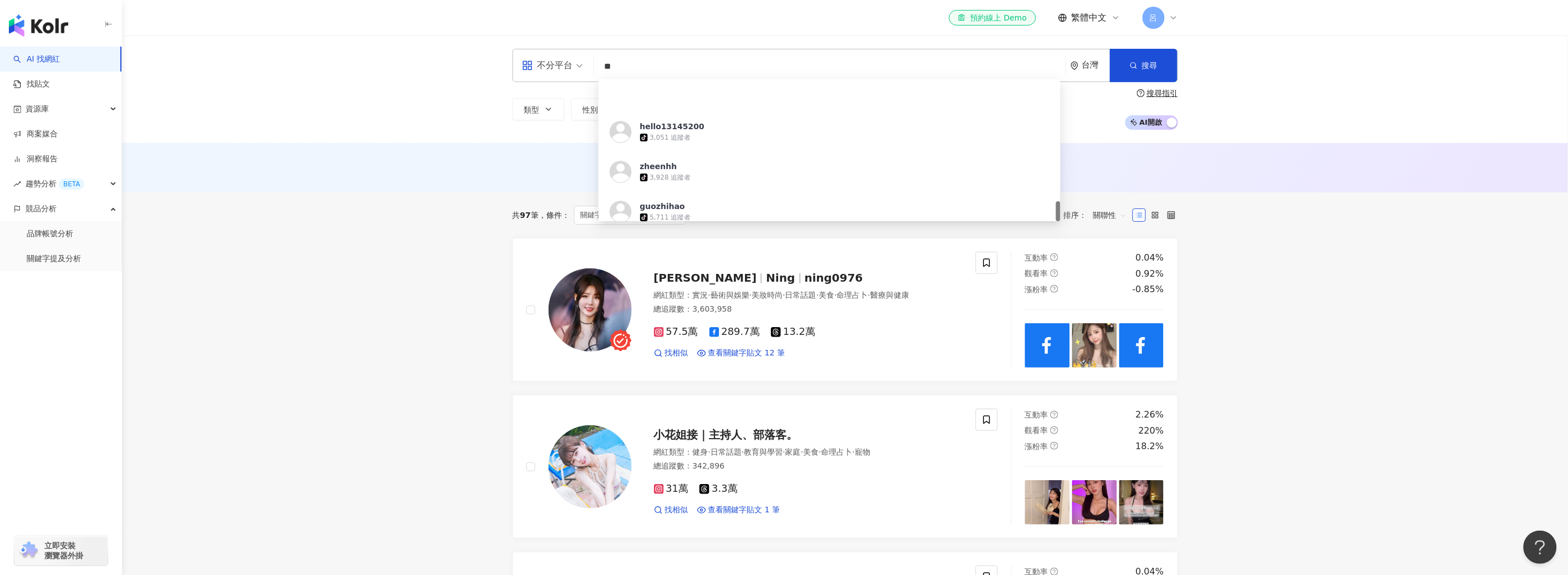
scroll to position [845, 0]
click at [646, 66] on input "**" at bounding box center [829, 66] width 463 height 21
type input "*****"
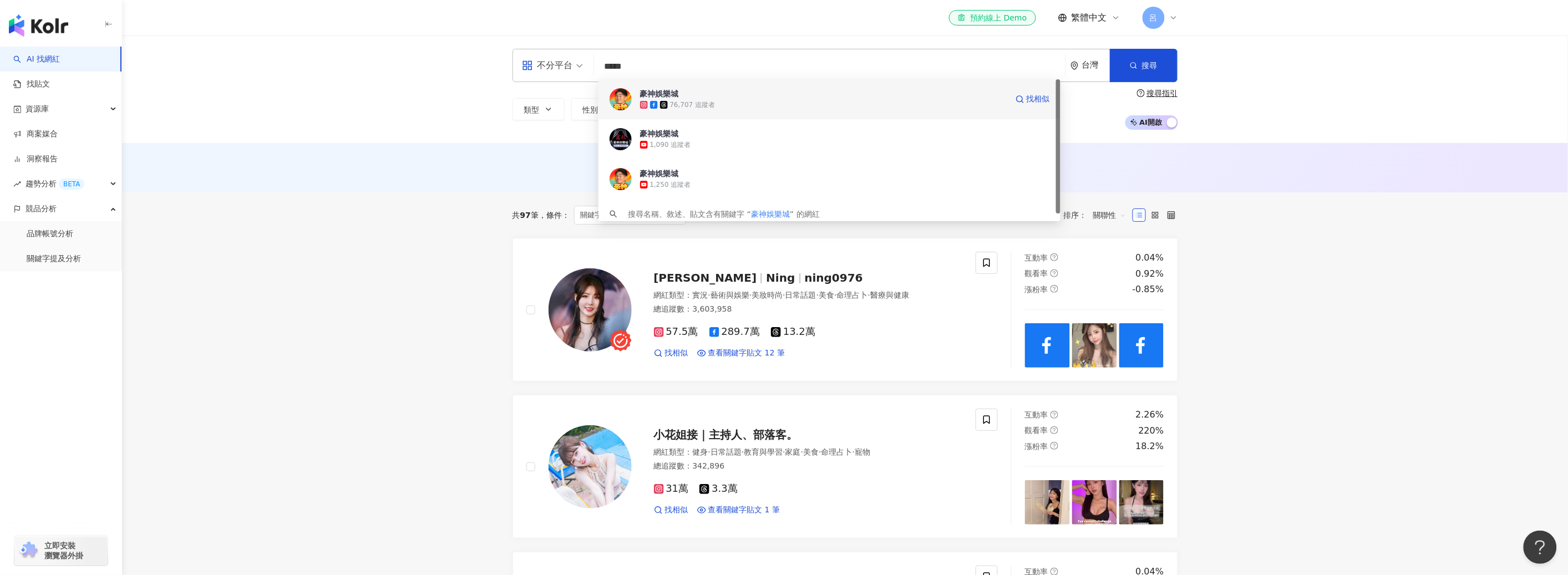
click at [736, 103] on div "76,707 追蹤者" at bounding box center [824, 105] width 367 height 11
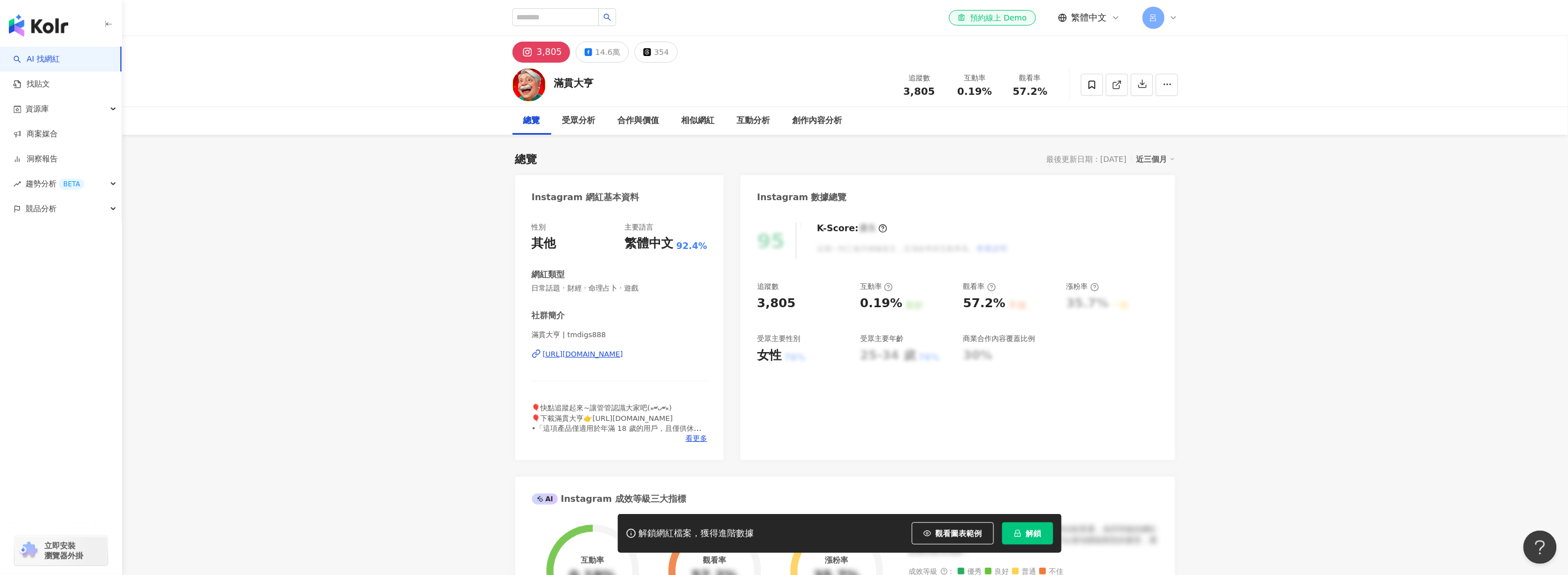
click at [1029, 532] on span "解鎖" at bounding box center [1034, 533] width 16 height 9
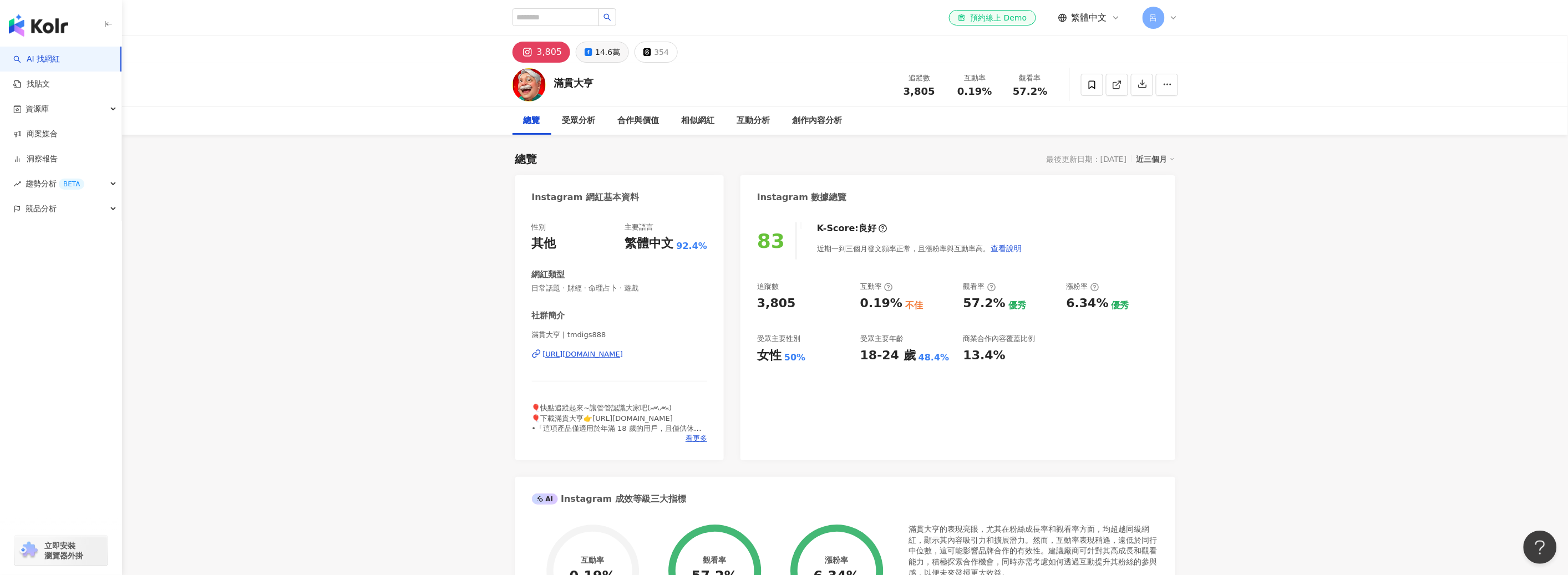
click at [588, 60] on button "14.6萬" at bounding box center [602, 52] width 53 height 21
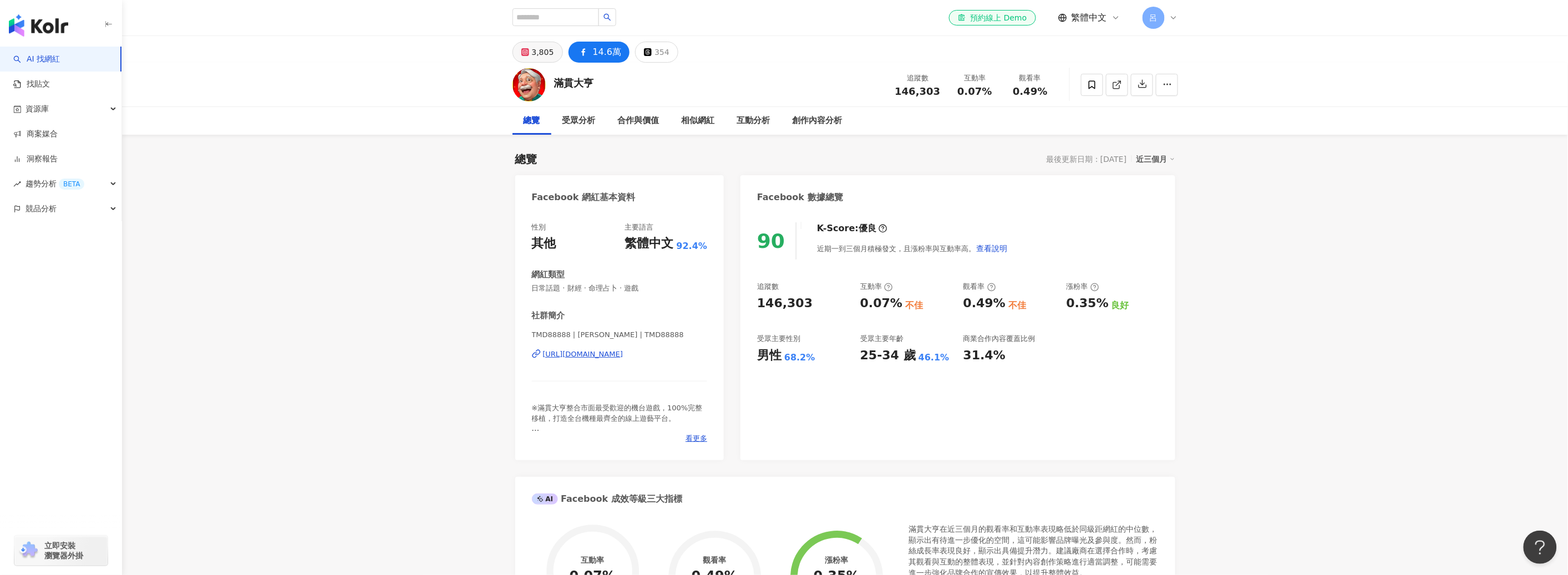
click at [542, 59] on div "3,805" at bounding box center [543, 52] width 22 height 16
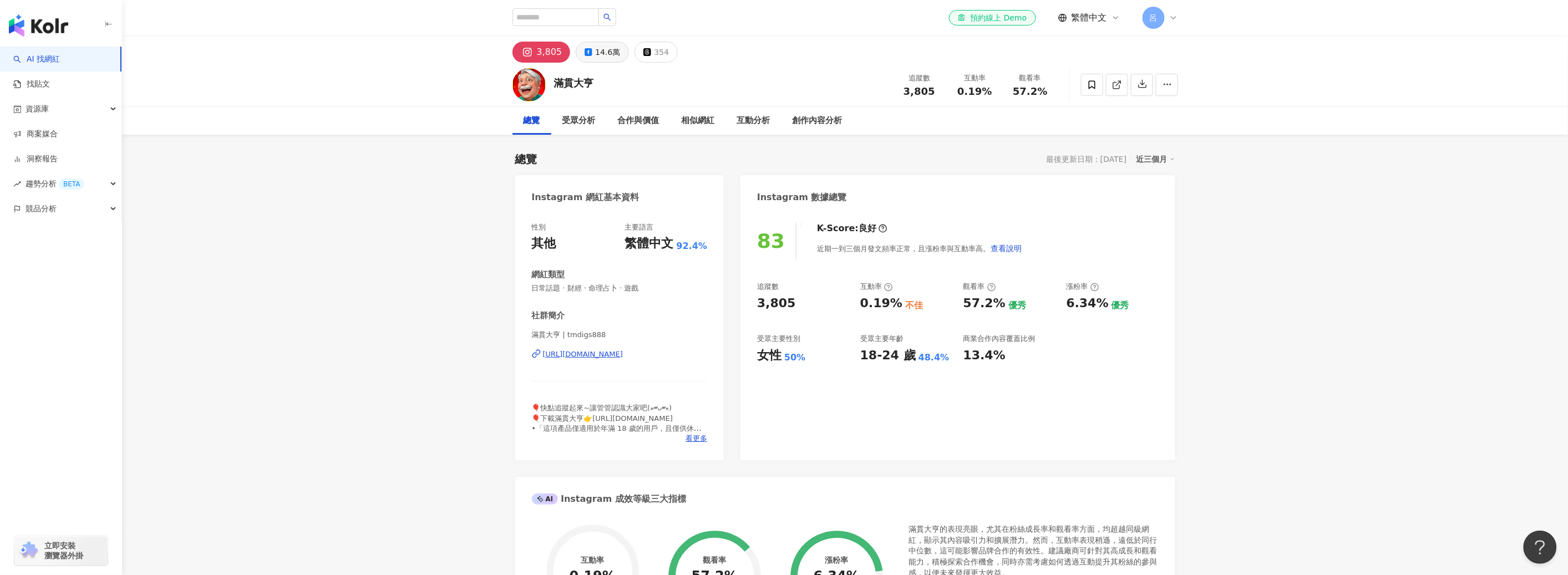
click at [588, 56] on button "14.6萬" at bounding box center [602, 52] width 53 height 21
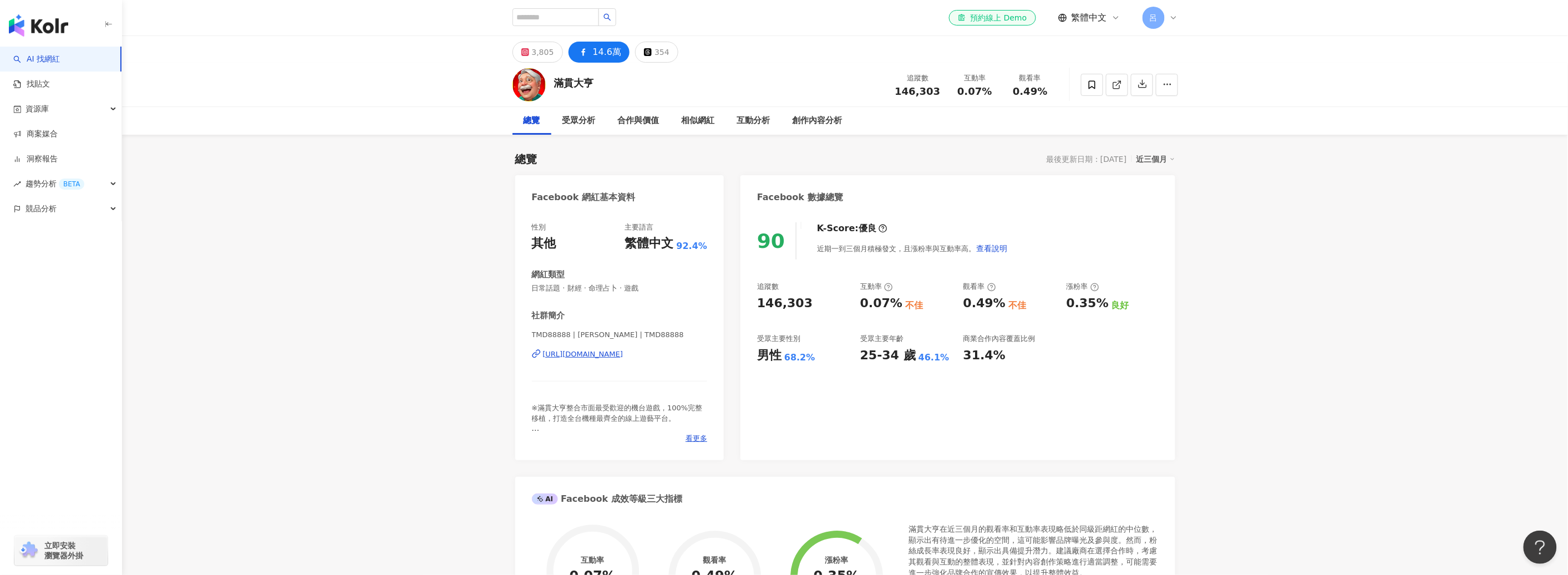
click at [532, 54] on div "3,805" at bounding box center [543, 52] width 22 height 16
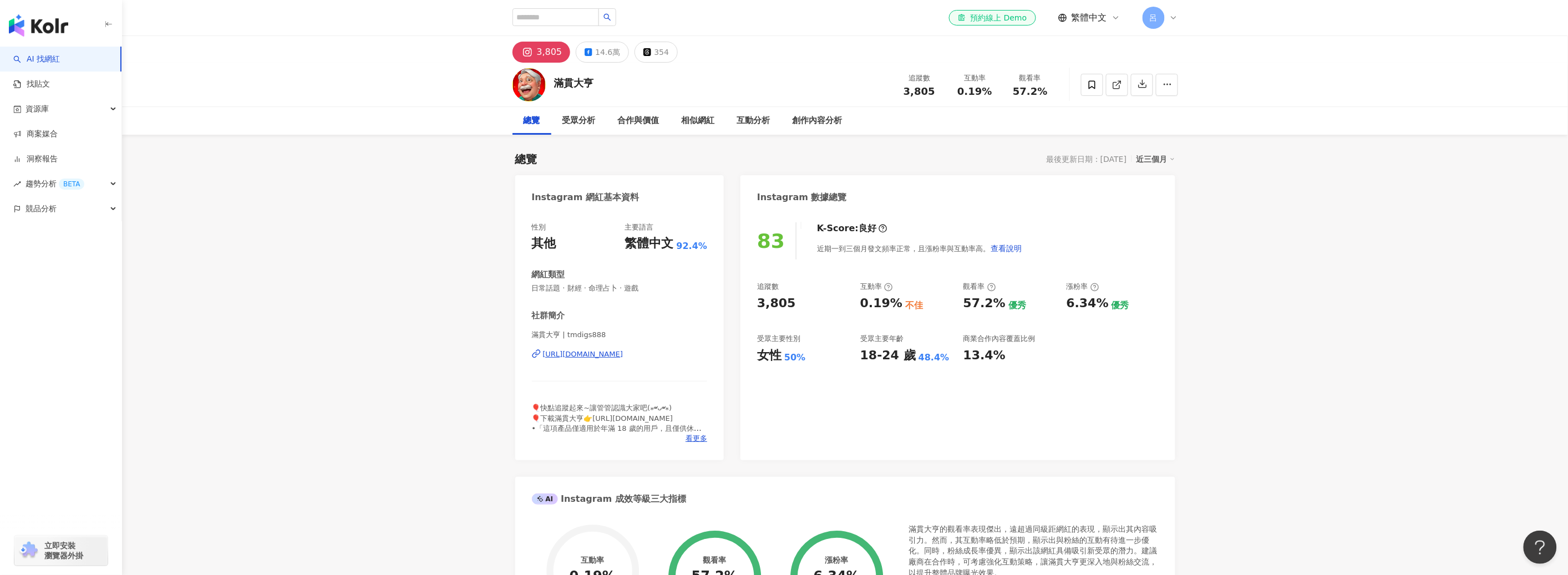
click at [581, 129] on div "受眾分析" at bounding box center [579, 121] width 55 height 28
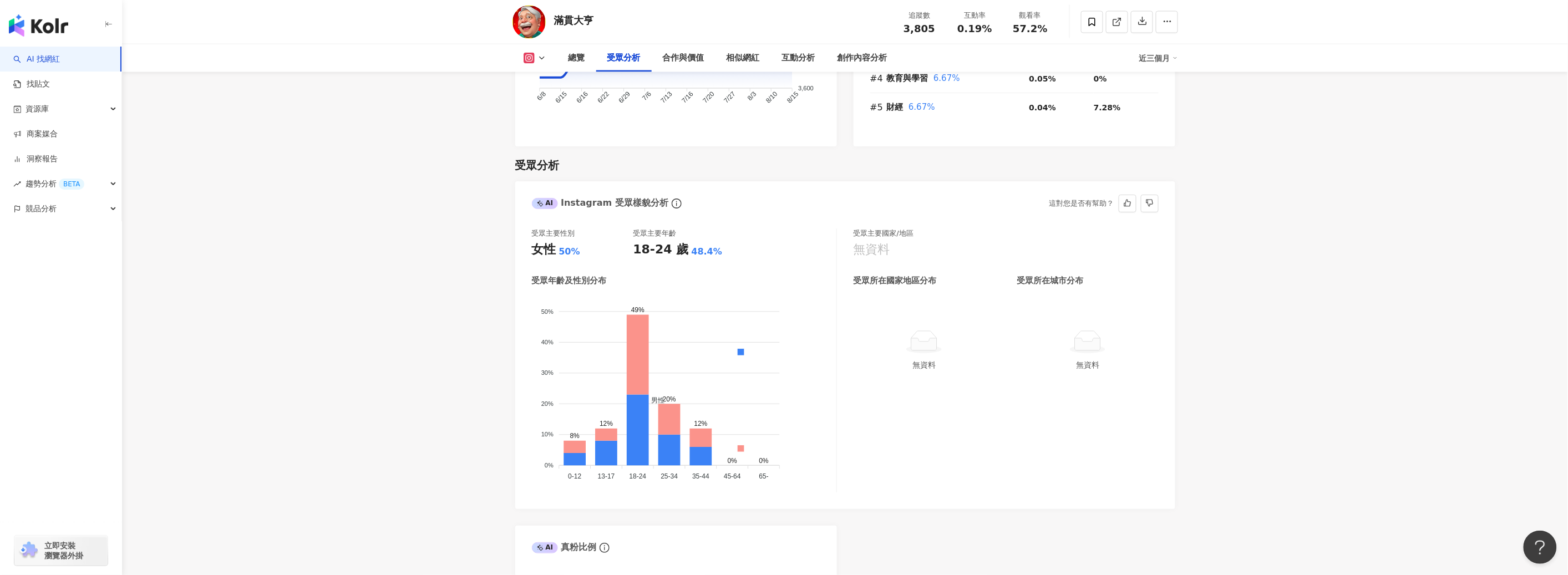
scroll to position [870, 0]
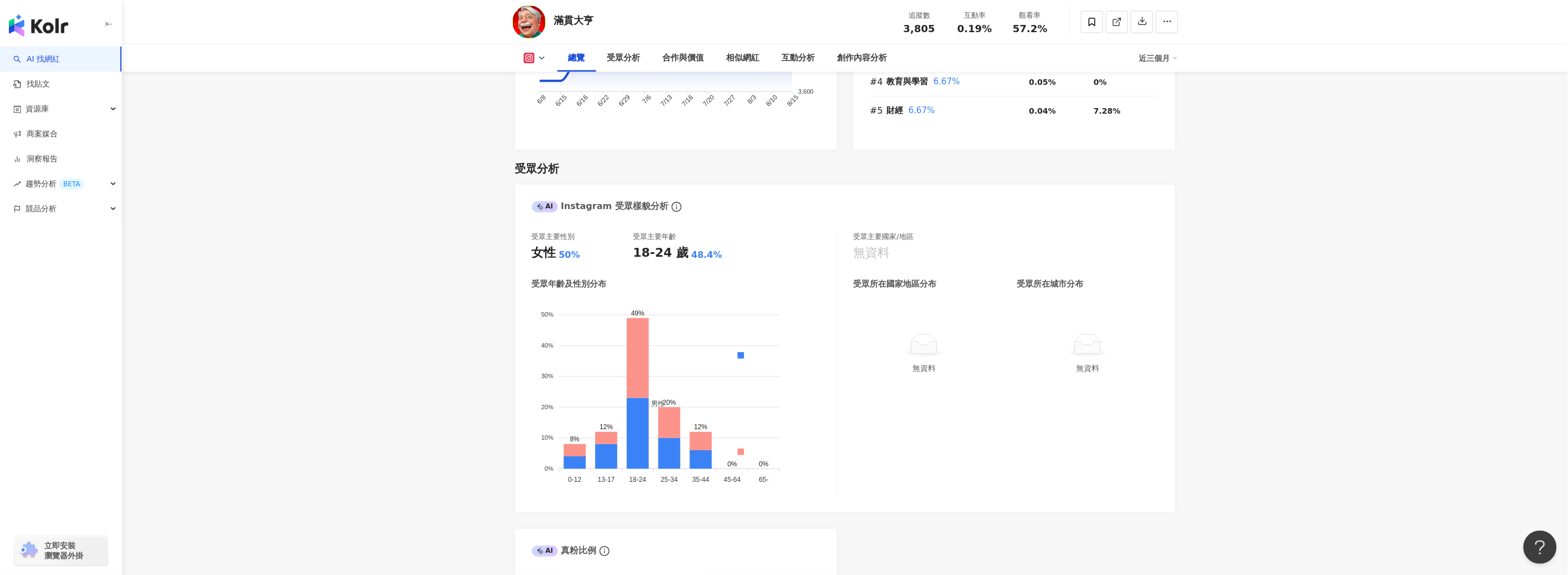
click at [581, 56] on div "總覽" at bounding box center [576, 58] width 16 height 13
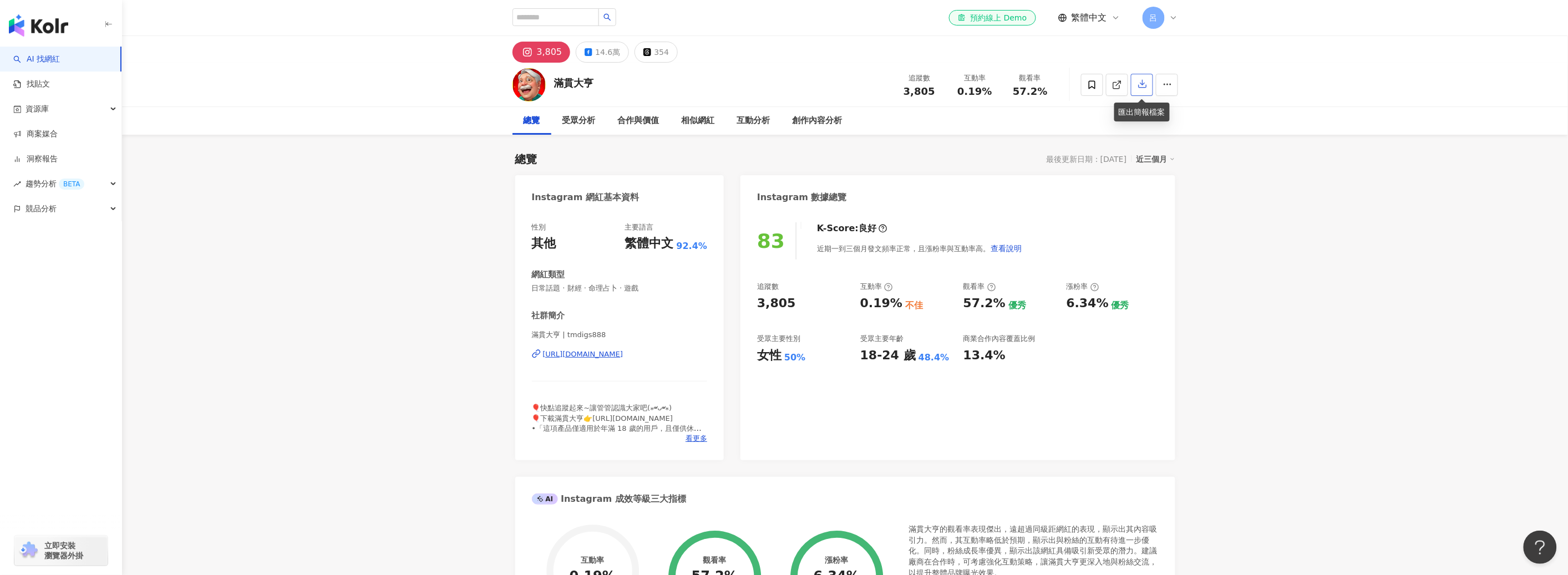
click at [1142, 90] on button "button" at bounding box center [1142, 85] width 22 height 22
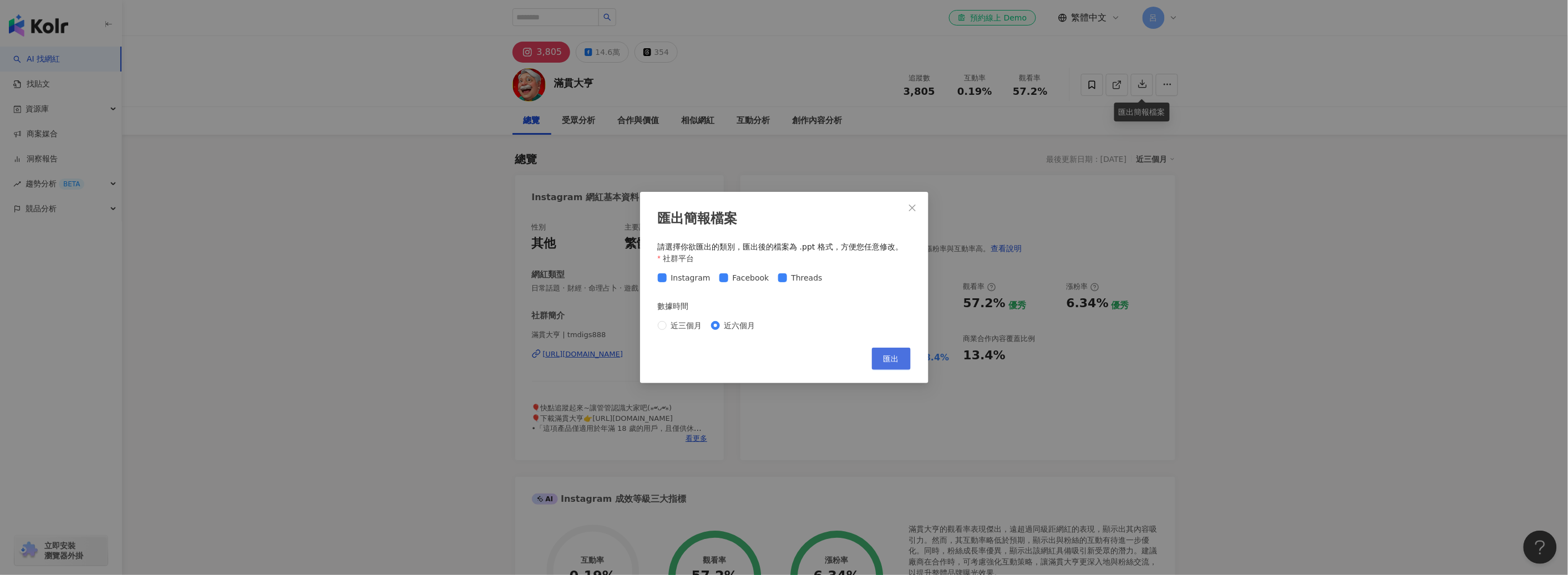
click at [891, 358] on span "匯出" at bounding box center [892, 359] width 16 height 9
click at [909, 205] on icon "close" at bounding box center [912, 207] width 7 height 7
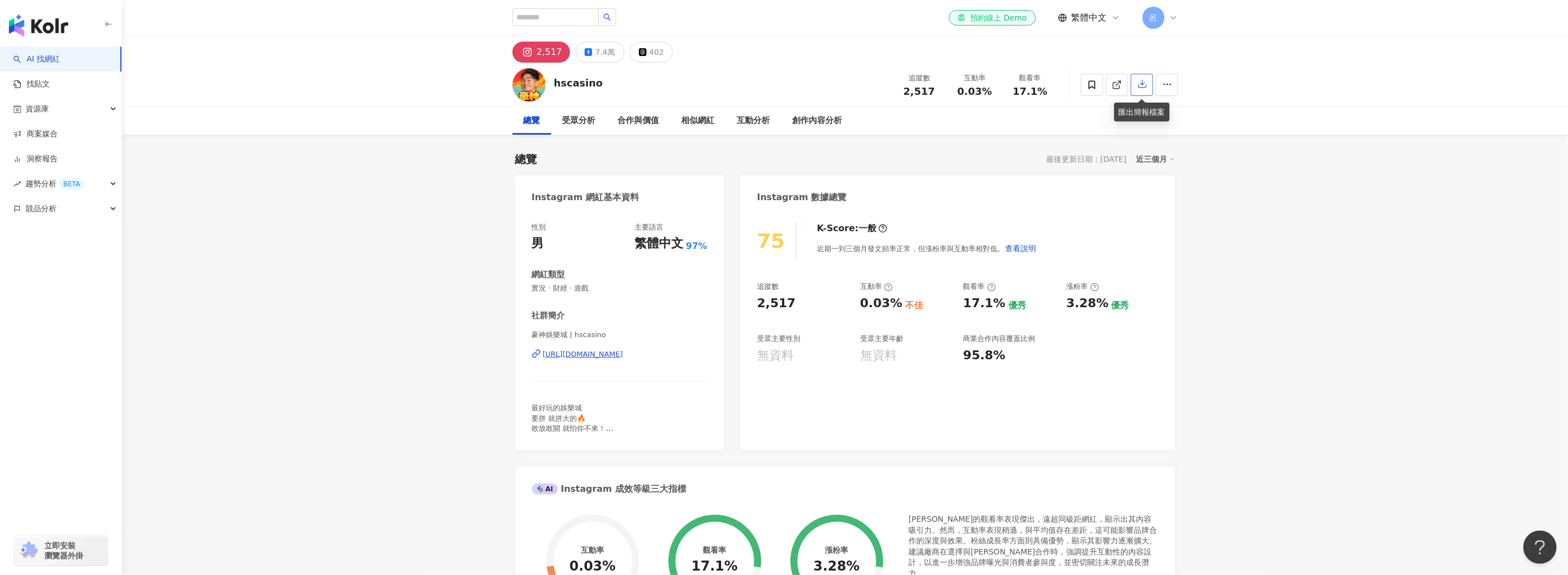
click at [1142, 87] on icon "button" at bounding box center [1142, 84] width 10 height 10
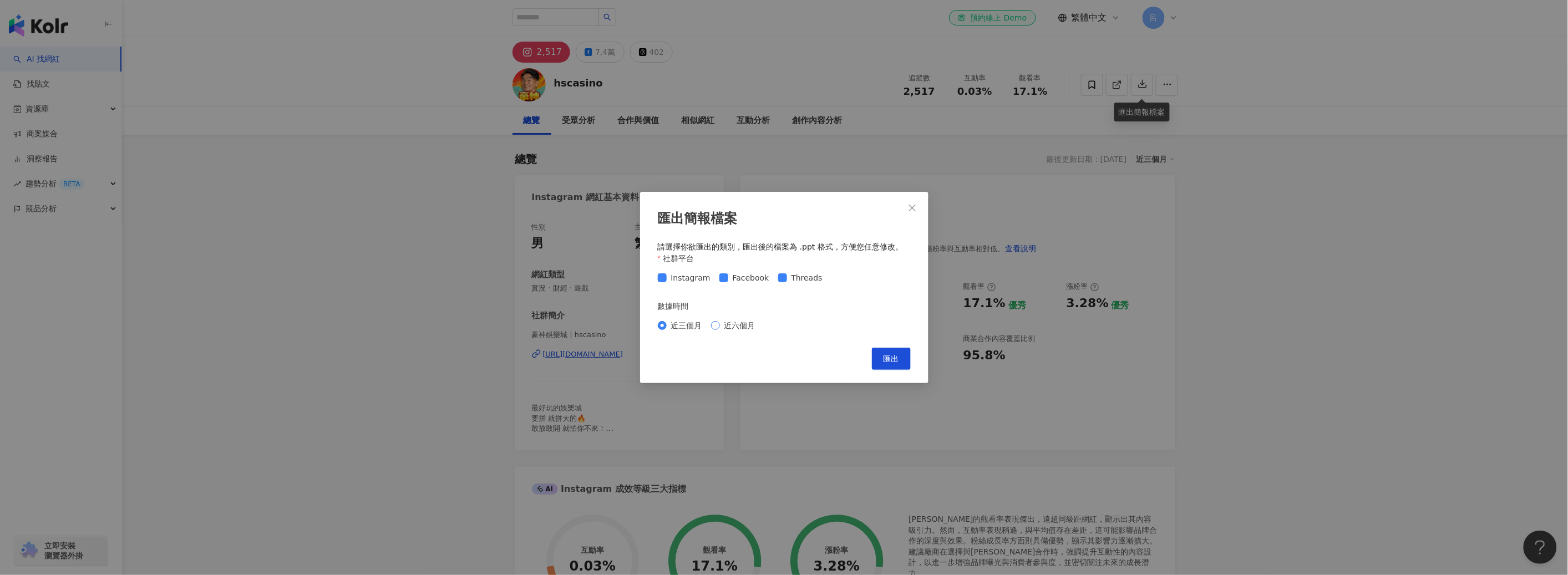
click at [721, 327] on span "近六個月" at bounding box center [740, 325] width 40 height 12
click at [901, 361] on button "匯出" at bounding box center [891, 359] width 39 height 22
click at [909, 212] on button "Close" at bounding box center [913, 208] width 22 height 22
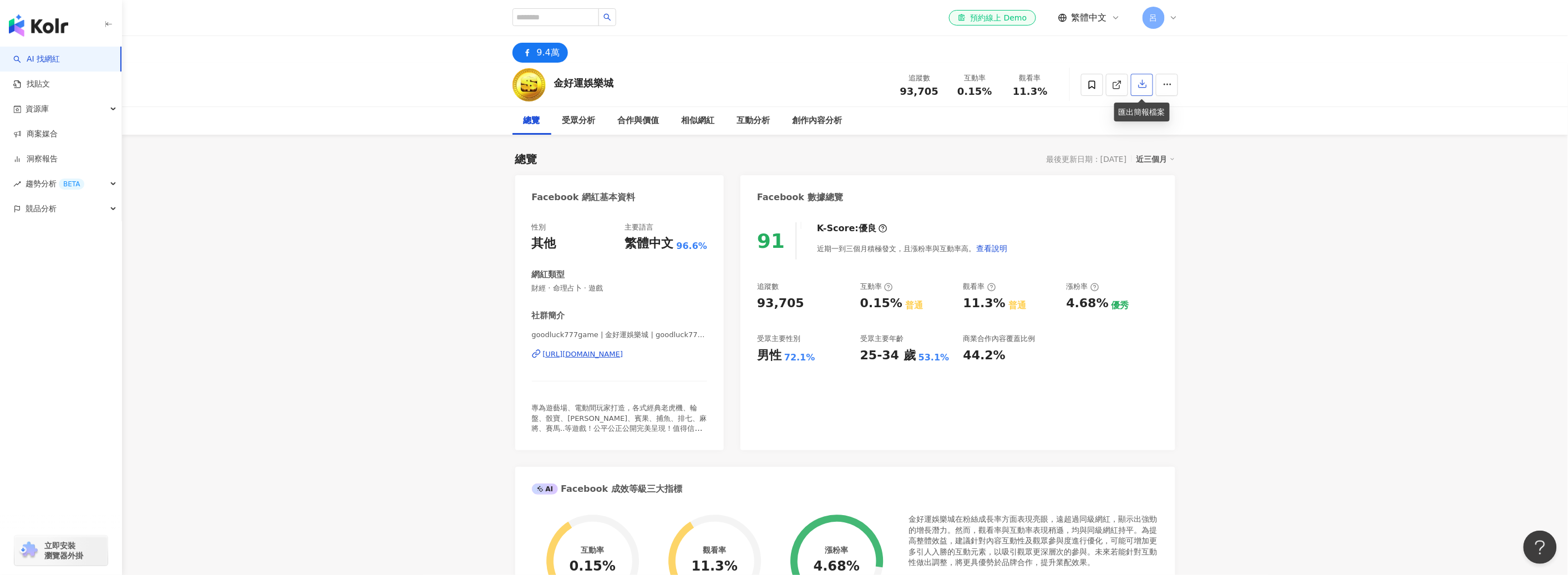
click at [1145, 83] on icon "button" at bounding box center [1142, 84] width 10 height 10
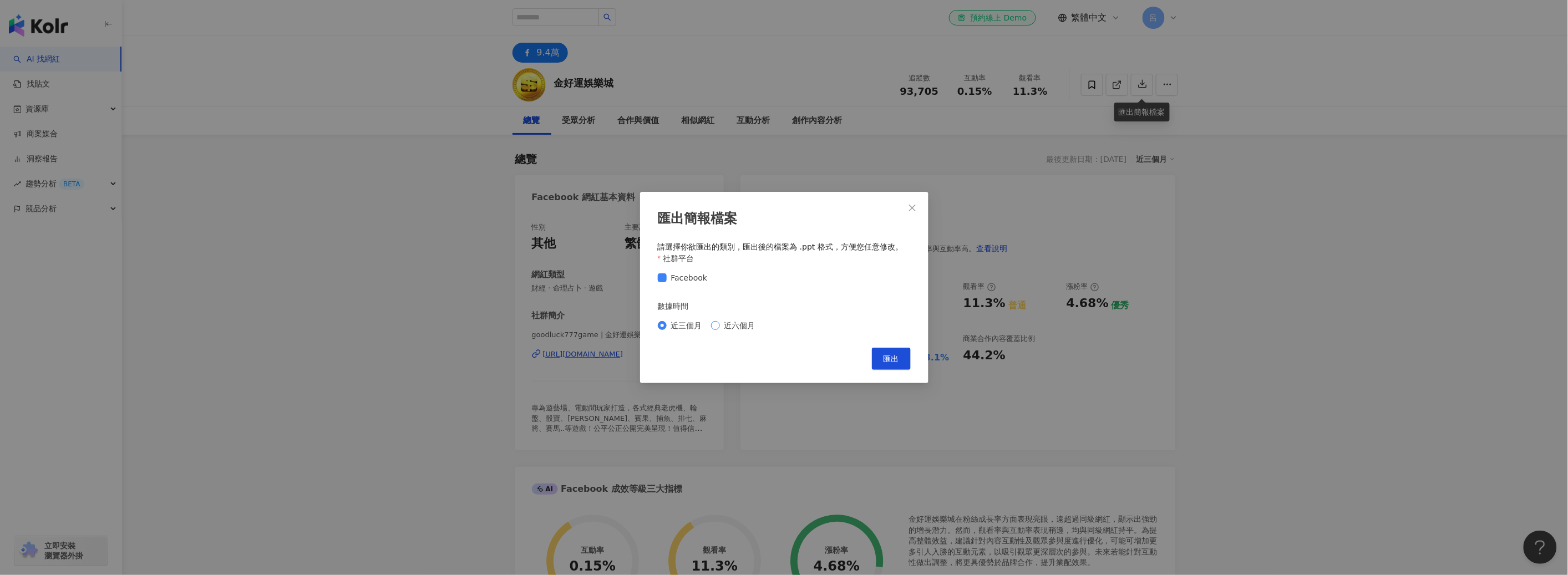
click at [721, 327] on span "近六個月" at bounding box center [740, 325] width 40 height 12
click at [893, 358] on span "匯出" at bounding box center [892, 359] width 16 height 9
click at [888, 358] on span "匯出" at bounding box center [892, 359] width 16 height 9
click at [915, 207] on icon "close" at bounding box center [912, 207] width 9 height 9
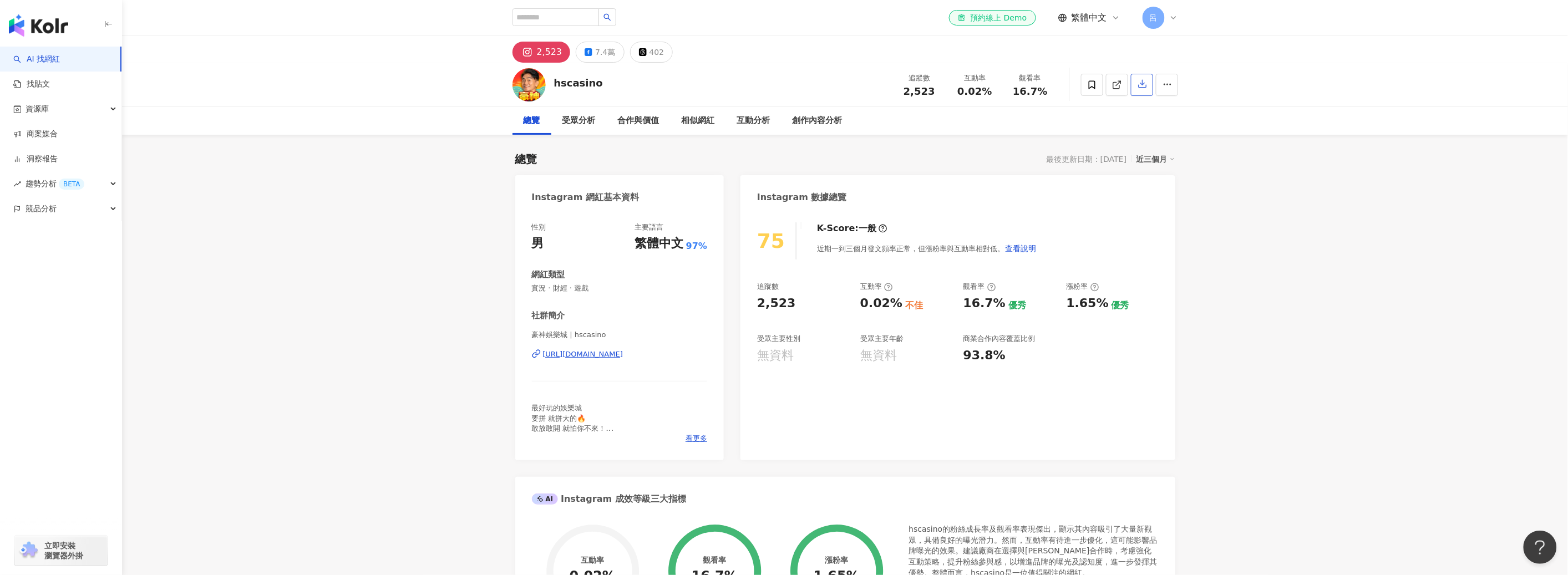
click at [1146, 91] on button "button" at bounding box center [1142, 85] width 22 height 22
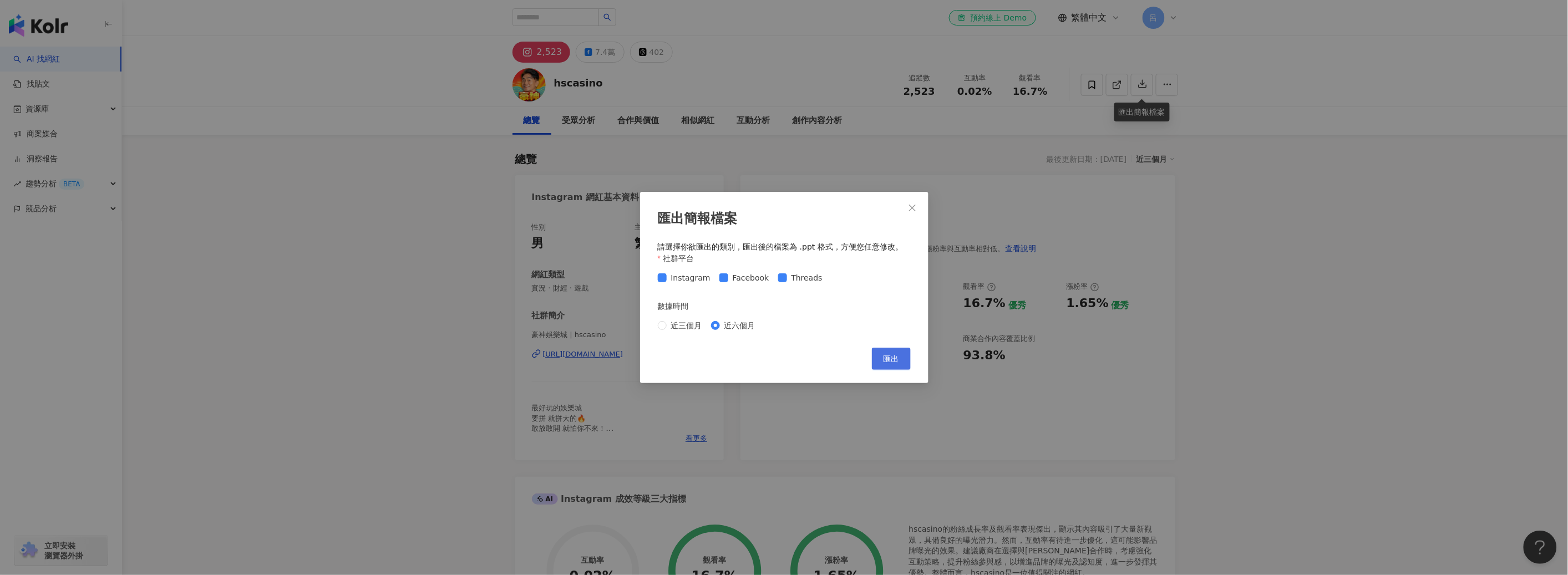
click at [894, 357] on span "匯出" at bounding box center [892, 359] width 16 height 9
click at [912, 203] on icon "close" at bounding box center [912, 207] width 9 height 9
